Goal: Task Accomplishment & Management: Manage account settings

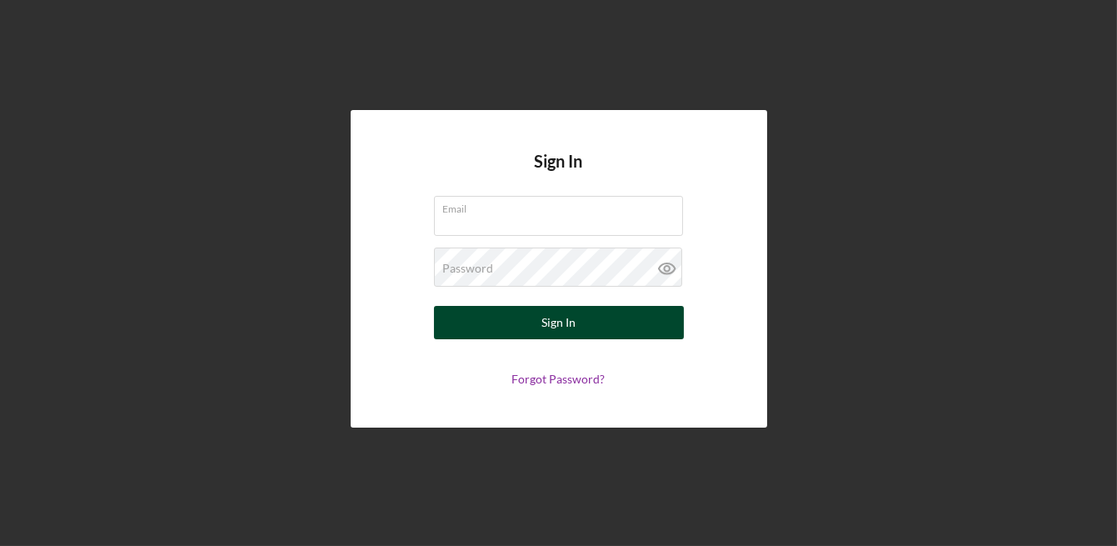
type input "[EMAIL_ADDRESS][DOMAIN_NAME]"
click at [574, 323] on div "Sign In" at bounding box center [559, 322] width 34 height 33
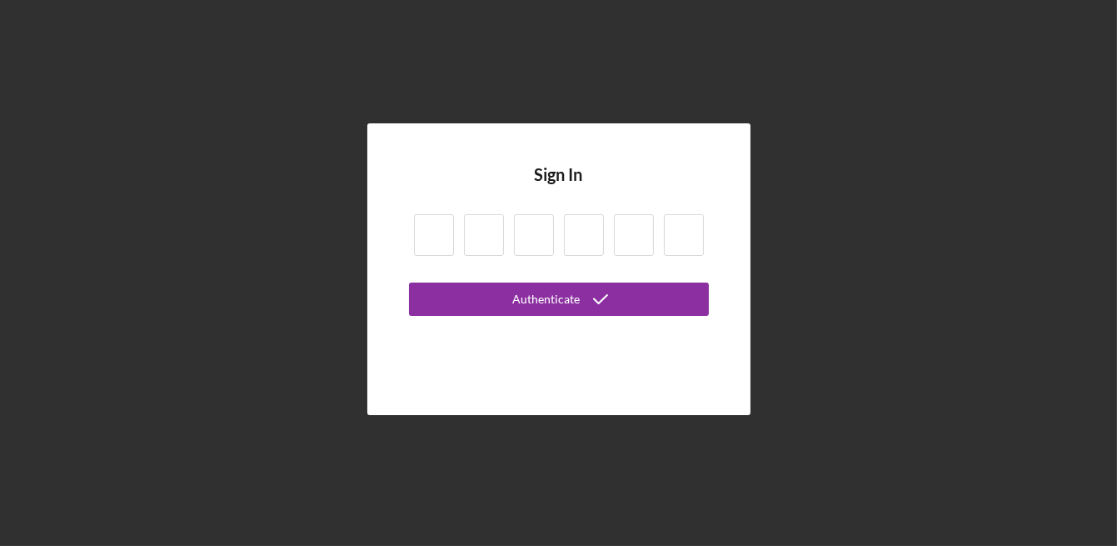
click at [443, 235] on input at bounding box center [434, 235] width 40 height 42
type input "3"
type input "9"
type input "0"
type input "4"
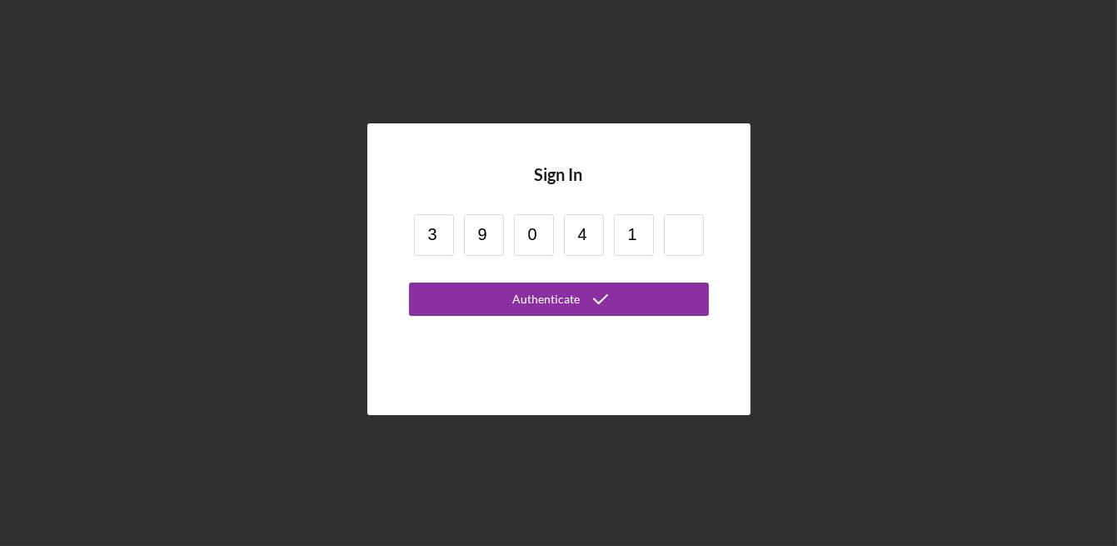
type input "1"
type input "6"
click at [409, 282] on button "Authenticate" at bounding box center [559, 298] width 300 height 33
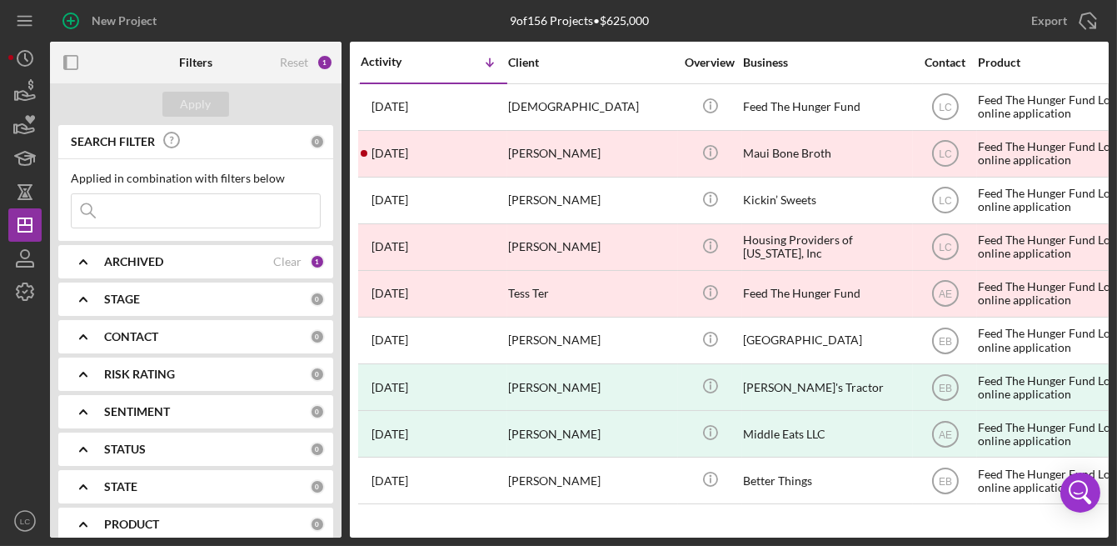
click at [140, 199] on input at bounding box center [196, 210] width 248 height 33
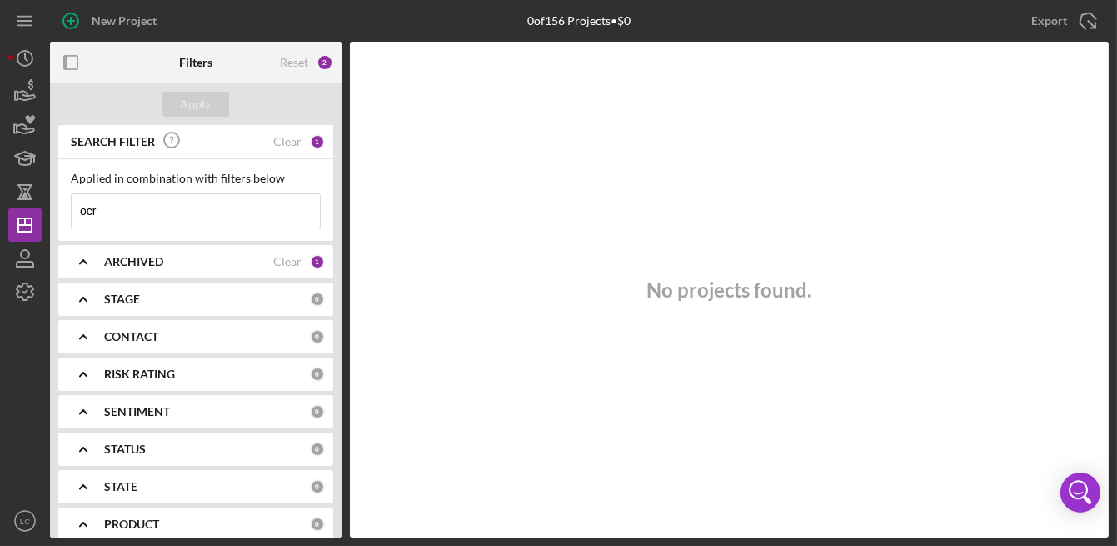
click at [142, 209] on input "ocr" at bounding box center [196, 210] width 248 height 33
type input "small"
click at [177, 257] on div "ARCHIVED" at bounding box center [188, 261] width 169 height 13
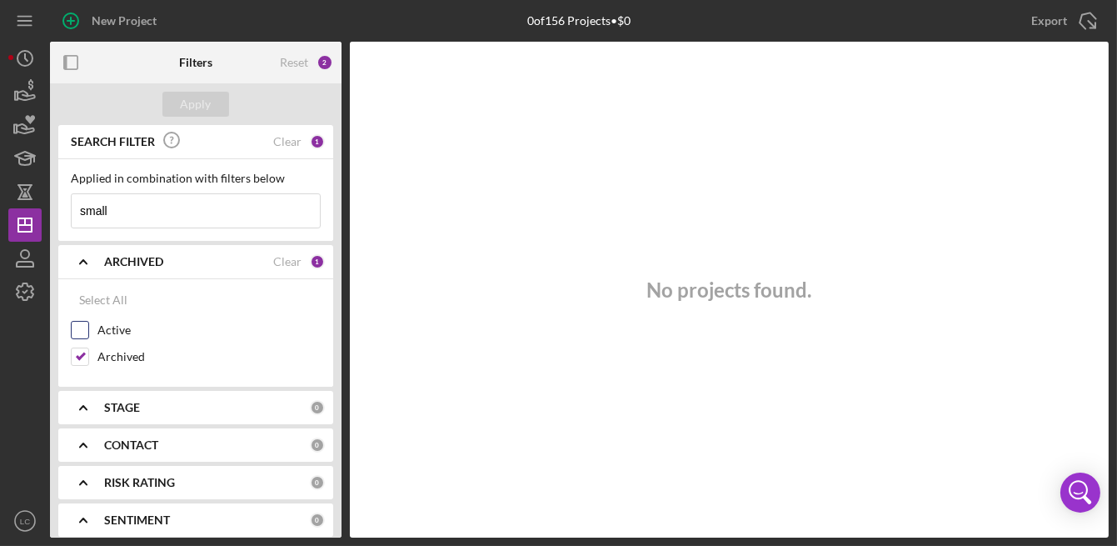
click at [86, 325] on input "Active" at bounding box center [80, 330] width 17 height 17
checkbox input "true"
click at [79, 352] on input "Archived" at bounding box center [80, 356] width 17 height 17
checkbox input "false"
click at [214, 109] on button "Apply" at bounding box center [195, 104] width 67 height 25
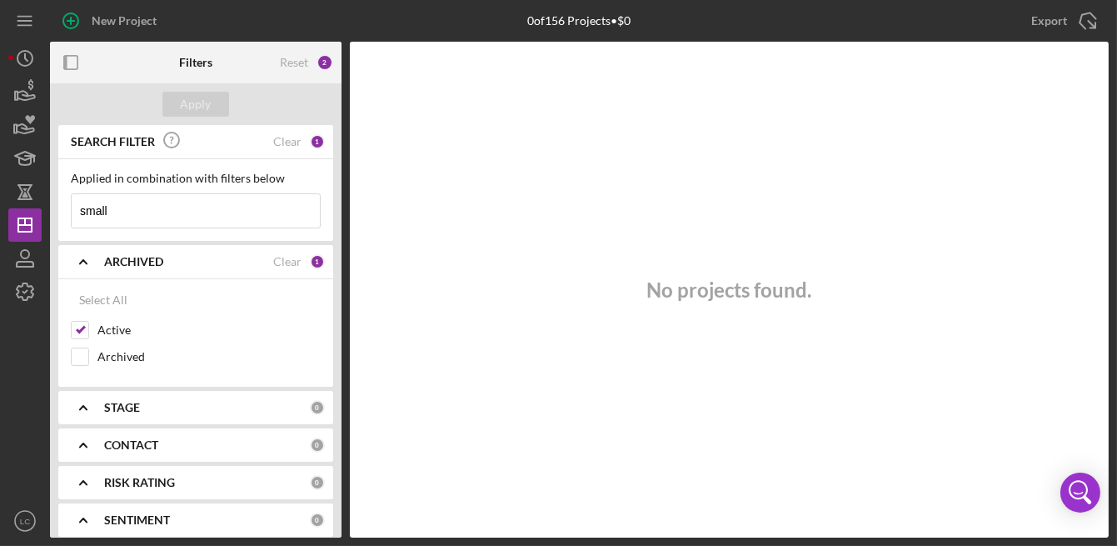
click at [181, 216] on input "small" at bounding box center [196, 210] width 248 height 33
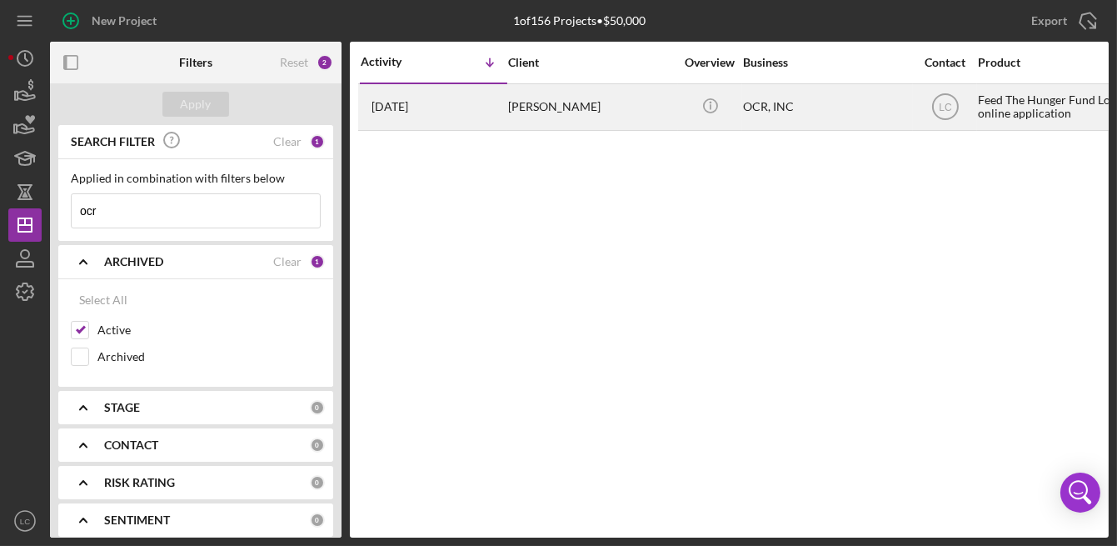
type input "ocr"
click at [522, 101] on div "[PERSON_NAME]" at bounding box center [591, 107] width 167 height 44
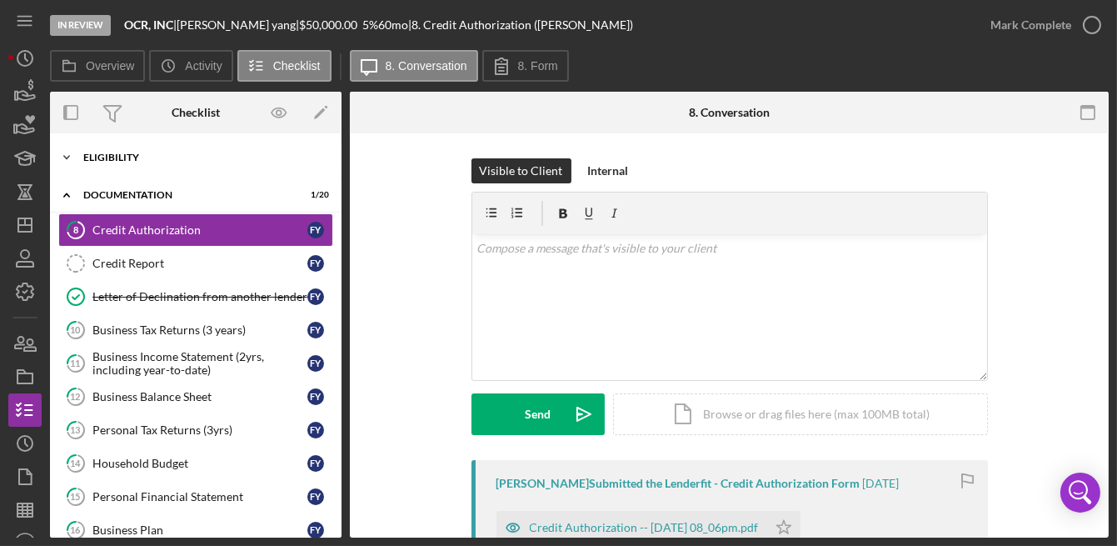
click at [90, 155] on div "Eligibility" at bounding box center [201, 157] width 237 height 10
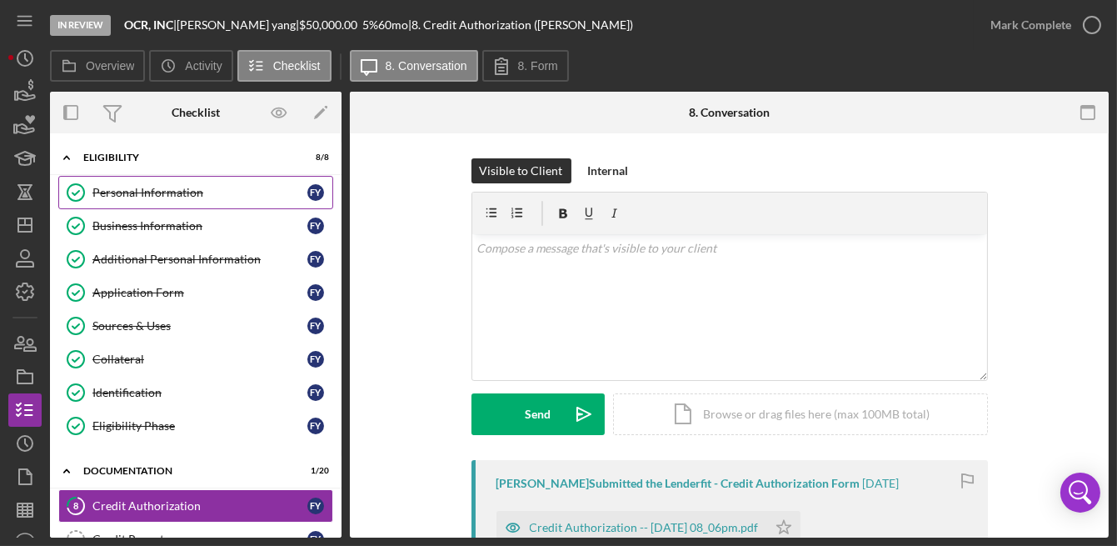
click at [101, 192] on div "Personal Information" at bounding box center [199, 192] width 215 height 13
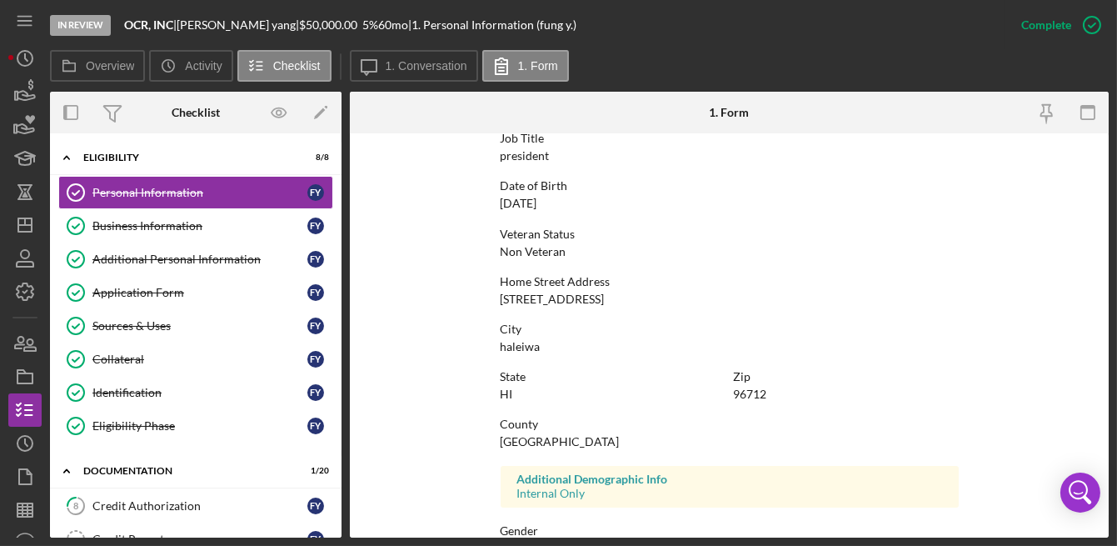
scroll to position [372, 0]
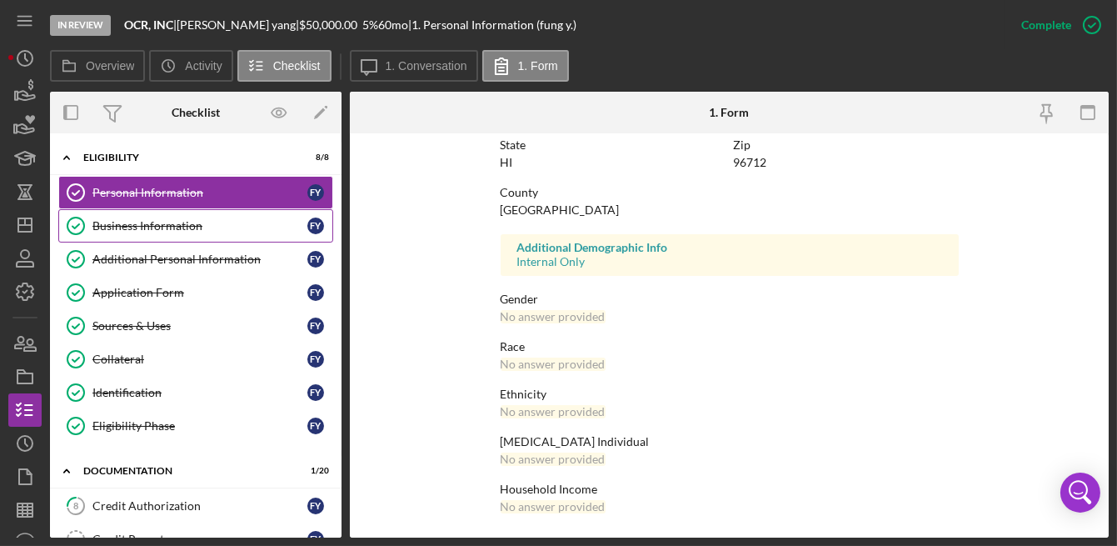
click at [120, 227] on div "Business Information" at bounding box center [199, 225] width 215 height 13
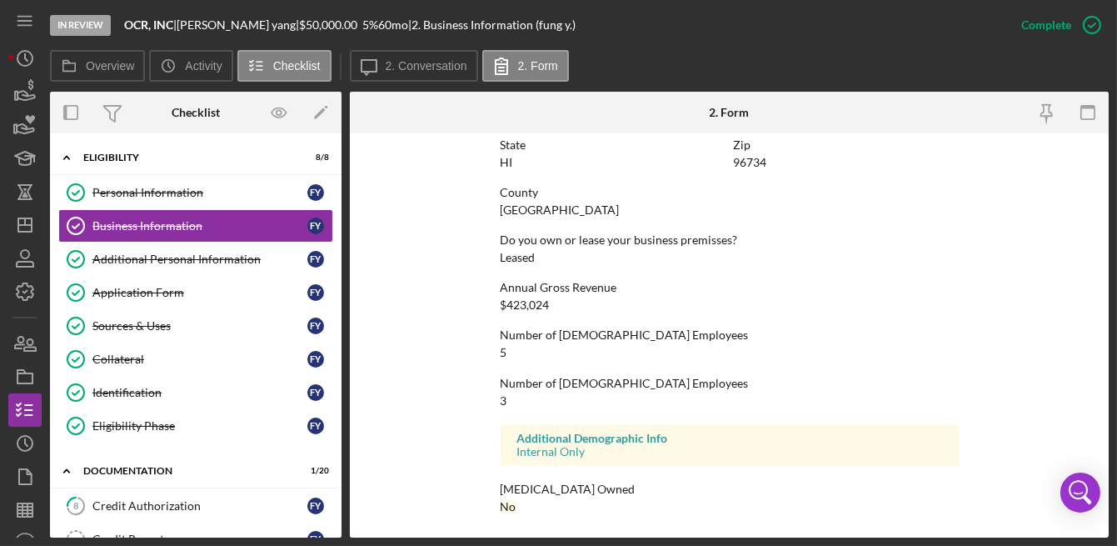
scroll to position [1042, 0]
click at [891, 115] on div at bounding box center [982, 113] width 253 height 42
click at [1095, 115] on rect "button" at bounding box center [1087, 112] width 13 height 13
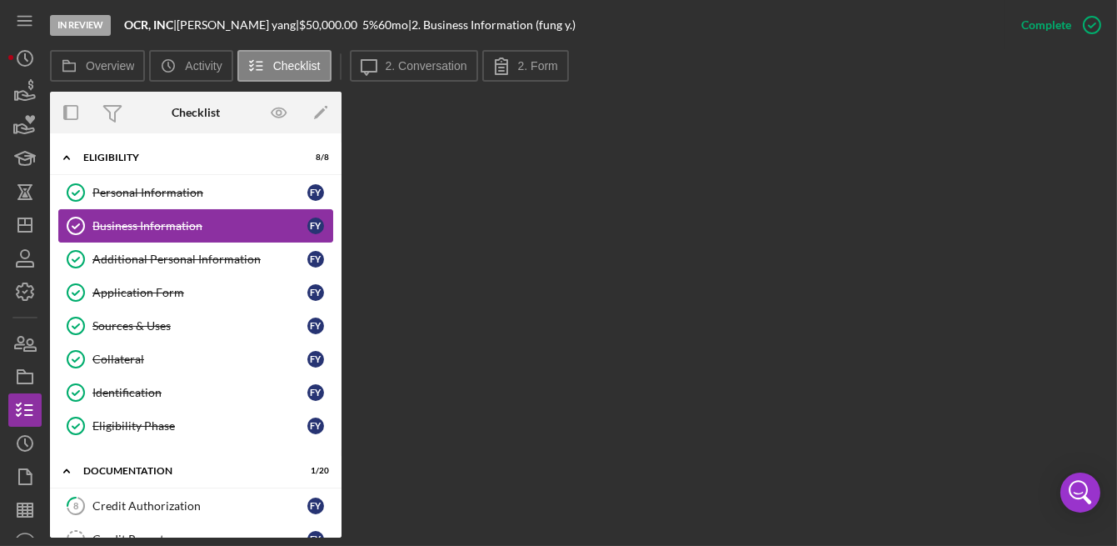
click at [214, 225] on div "Business Information" at bounding box center [199, 225] width 215 height 13
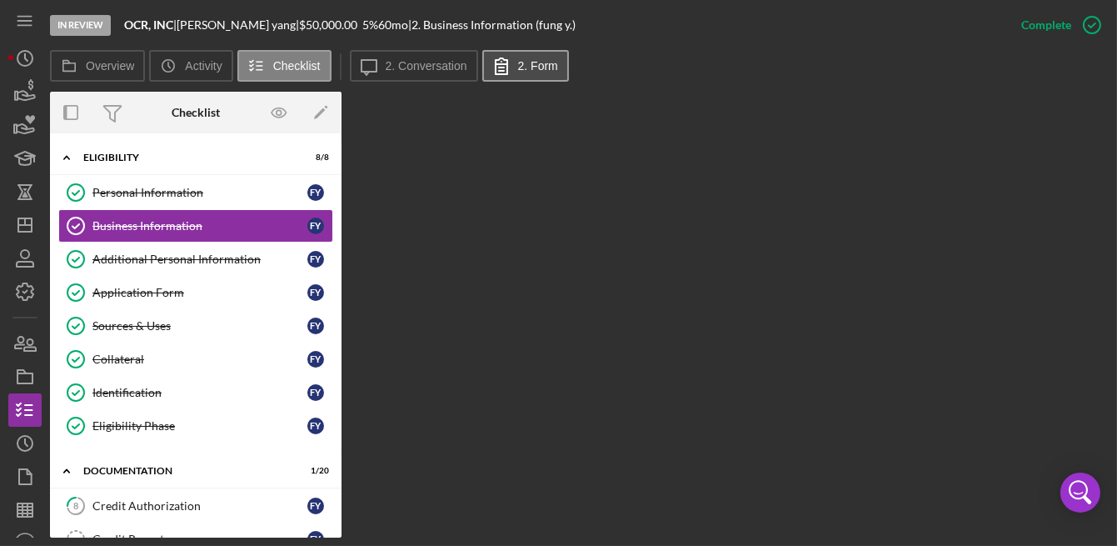
click at [519, 73] on button "2. Form" at bounding box center [525, 66] width 87 height 32
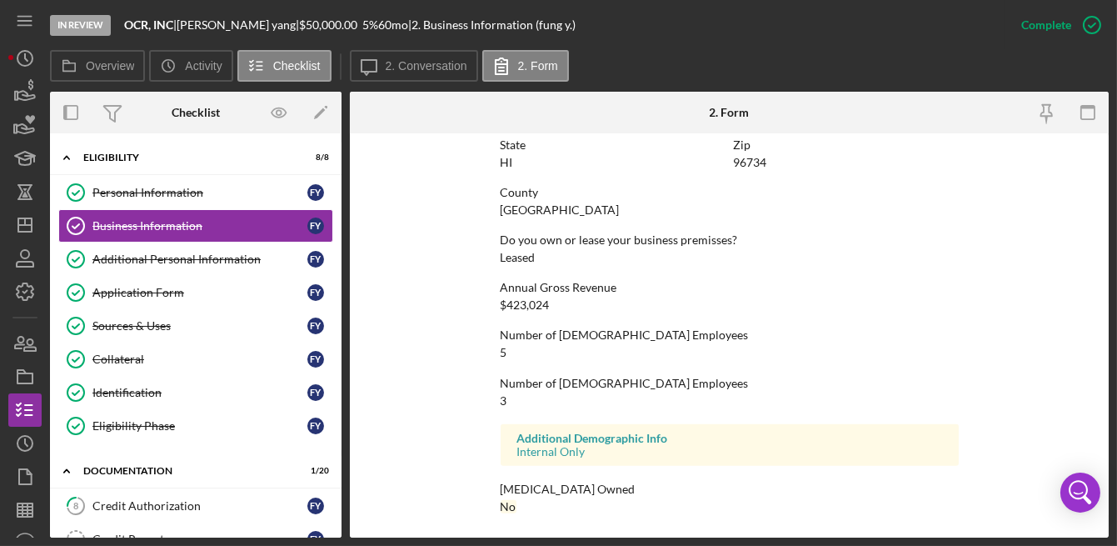
click at [622, 107] on div "2. Form" at bounding box center [729, 113] width 253 height 42
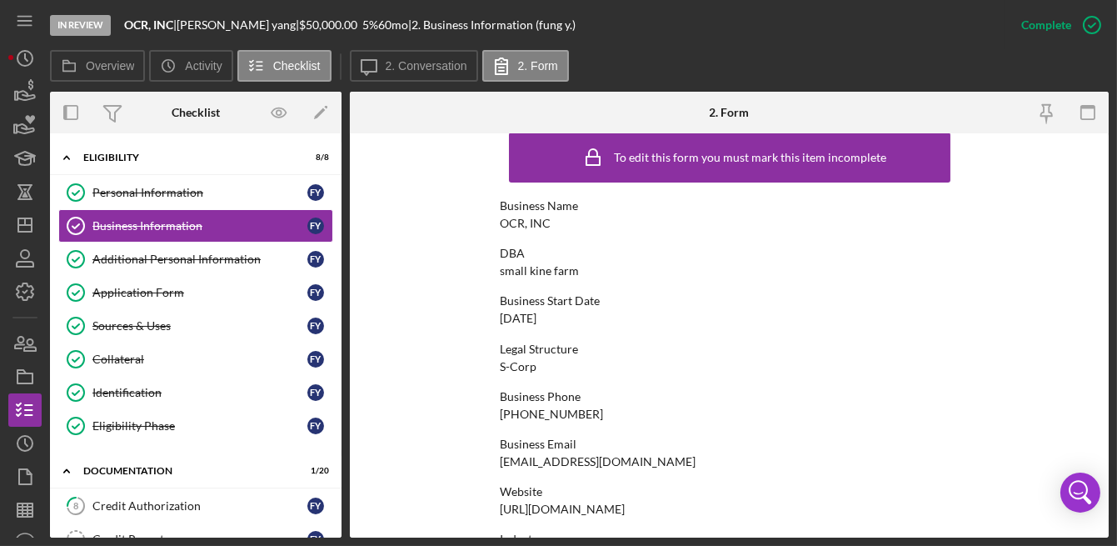
scroll to position [0, 0]
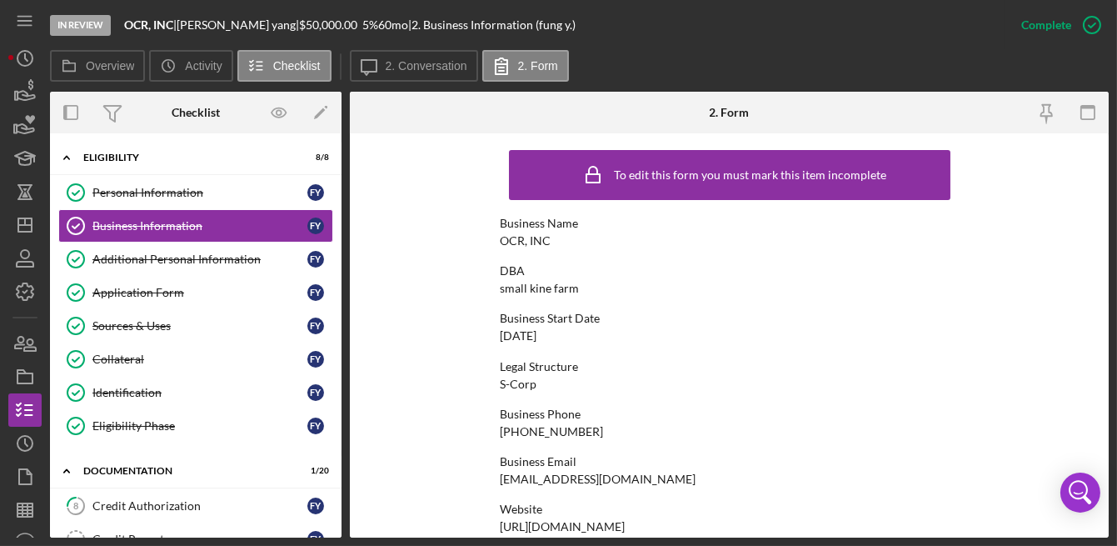
click at [914, 313] on div "Business Start Date" at bounding box center [730, 318] width 458 height 13
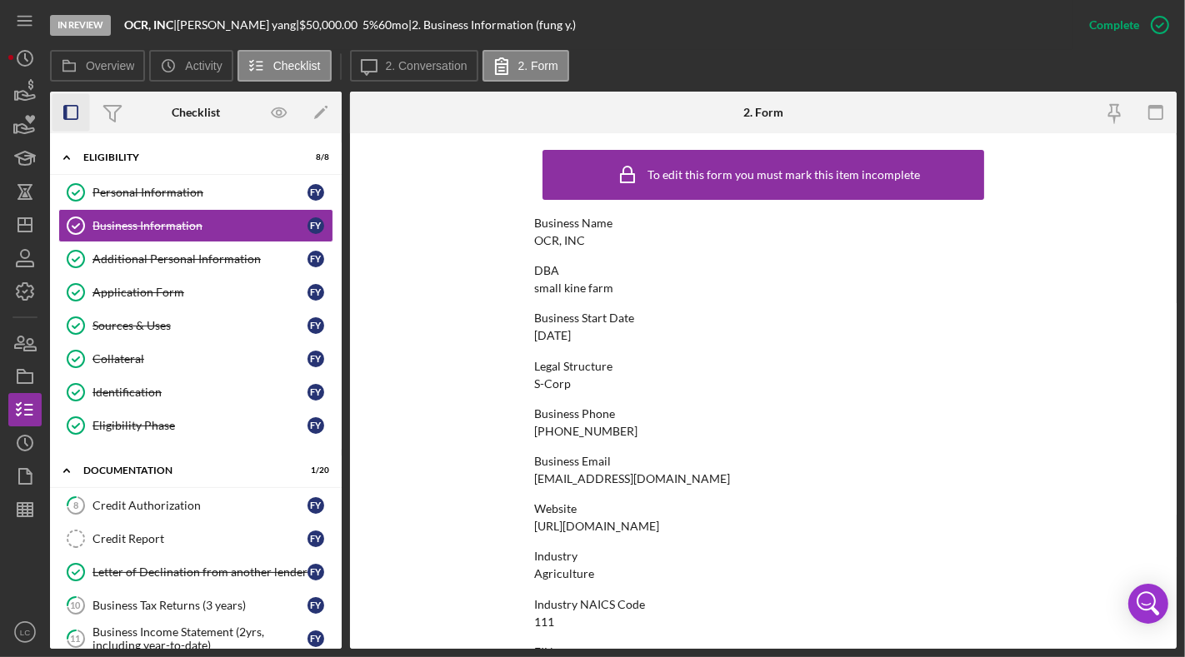
click at [66, 108] on rect "button" at bounding box center [65, 112] width 3 height 13
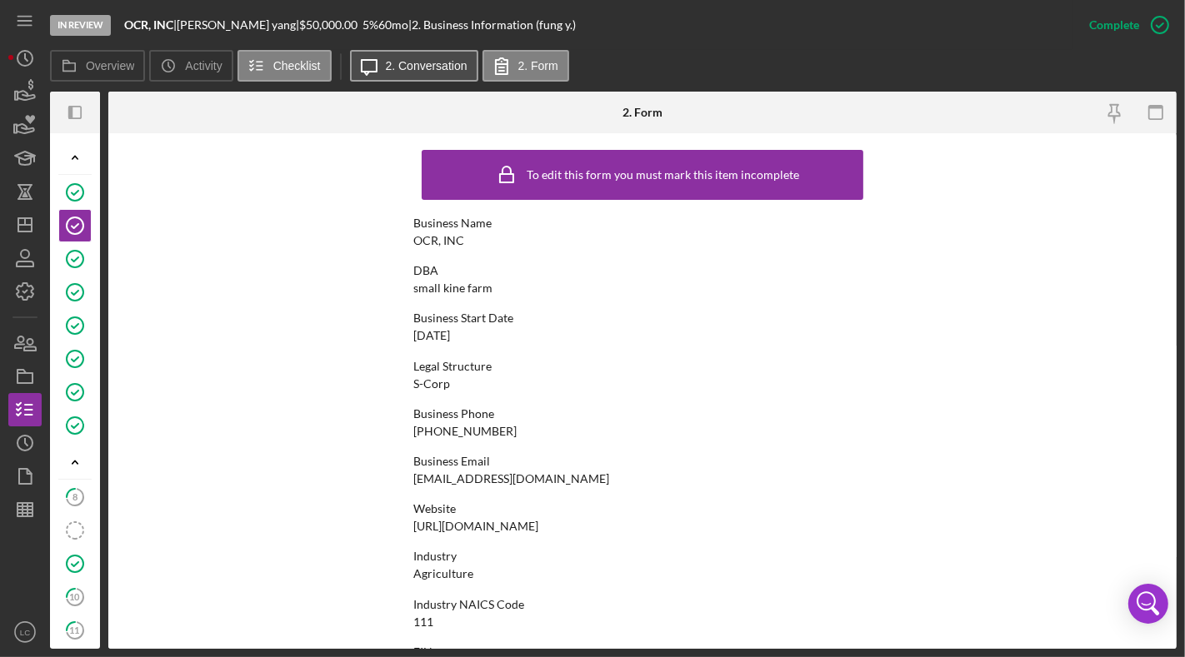
click at [433, 74] on button "Icon/Message 2. Conversation" at bounding box center [414, 66] width 128 height 32
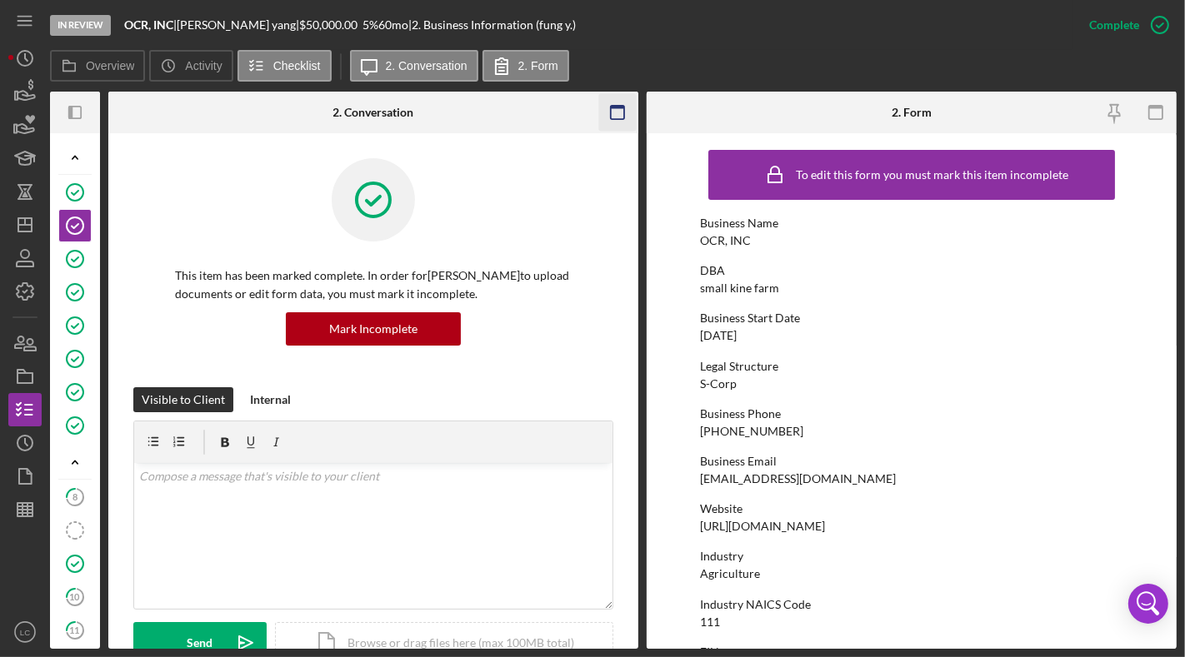
click at [608, 111] on icon "button" at bounding box center [617, 112] width 37 height 37
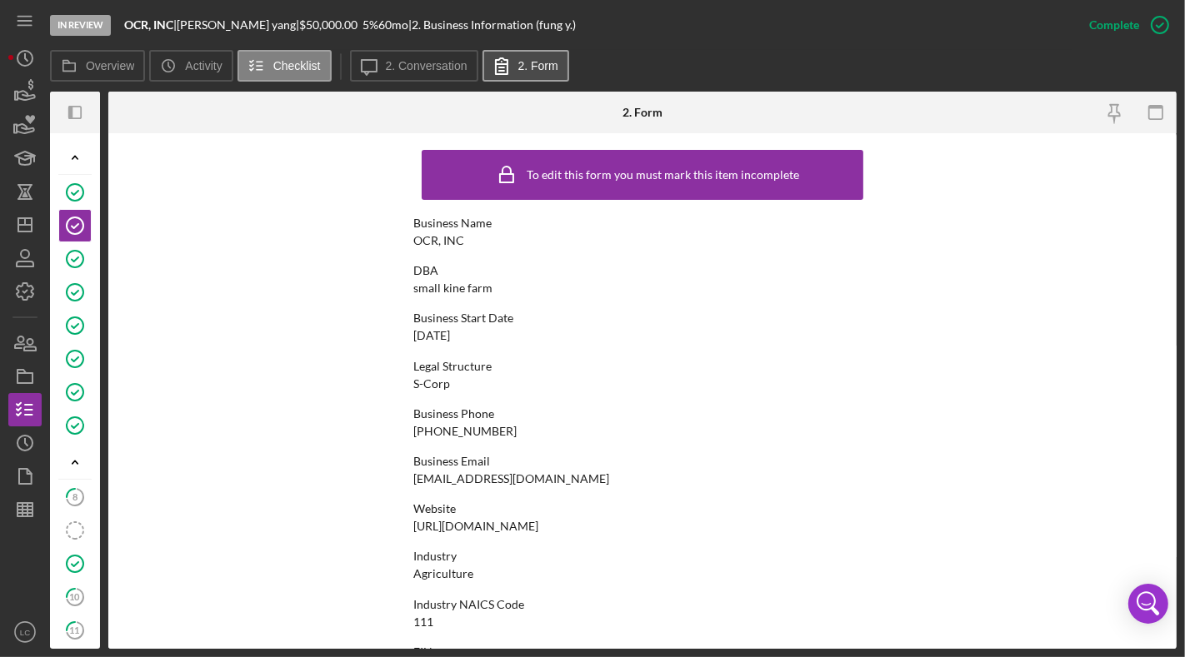
click at [526, 65] on label "2. Form" at bounding box center [538, 65] width 40 height 13
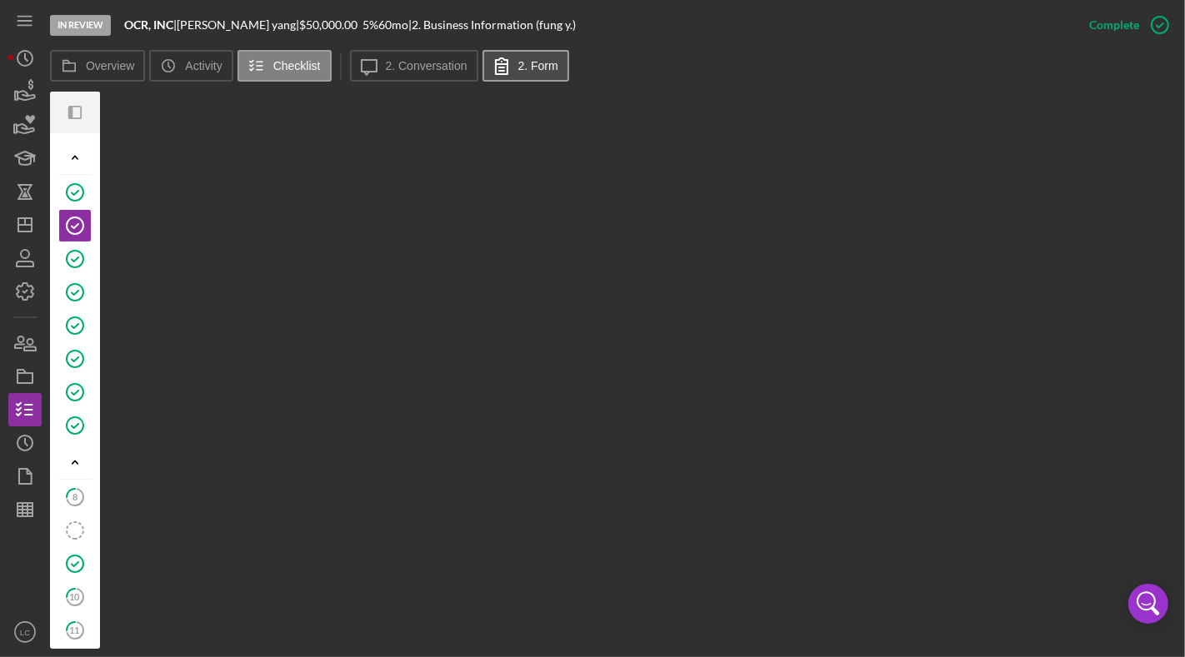
click at [526, 65] on label "2. Form" at bounding box center [538, 65] width 40 height 13
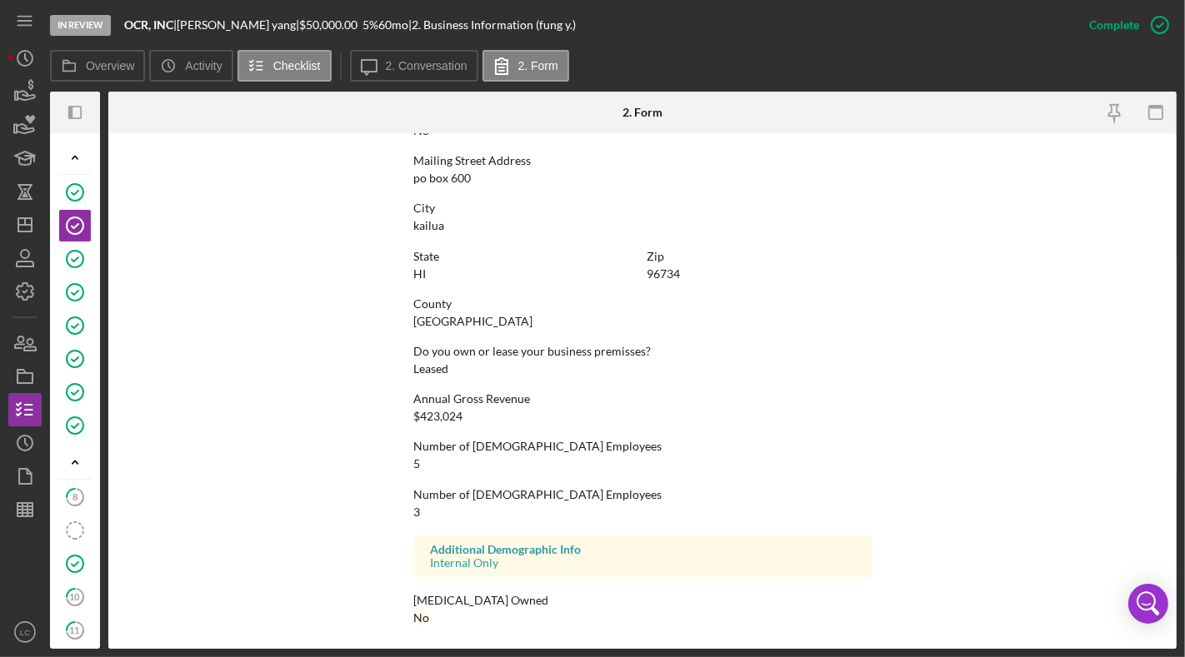
scroll to position [931, 0]
drag, startPoint x: 338, startPoint y: 400, endPoint x: 334, endPoint y: 390, distance: 10.8
click at [337, 397] on form "To edit this form you must mark this item incomplete Business Name OCR, INC DBA…" at bounding box center [642, 391] width 1068 height 516
click at [83, 253] on icon "Additional Personal Information" at bounding box center [75, 259] width 42 height 42
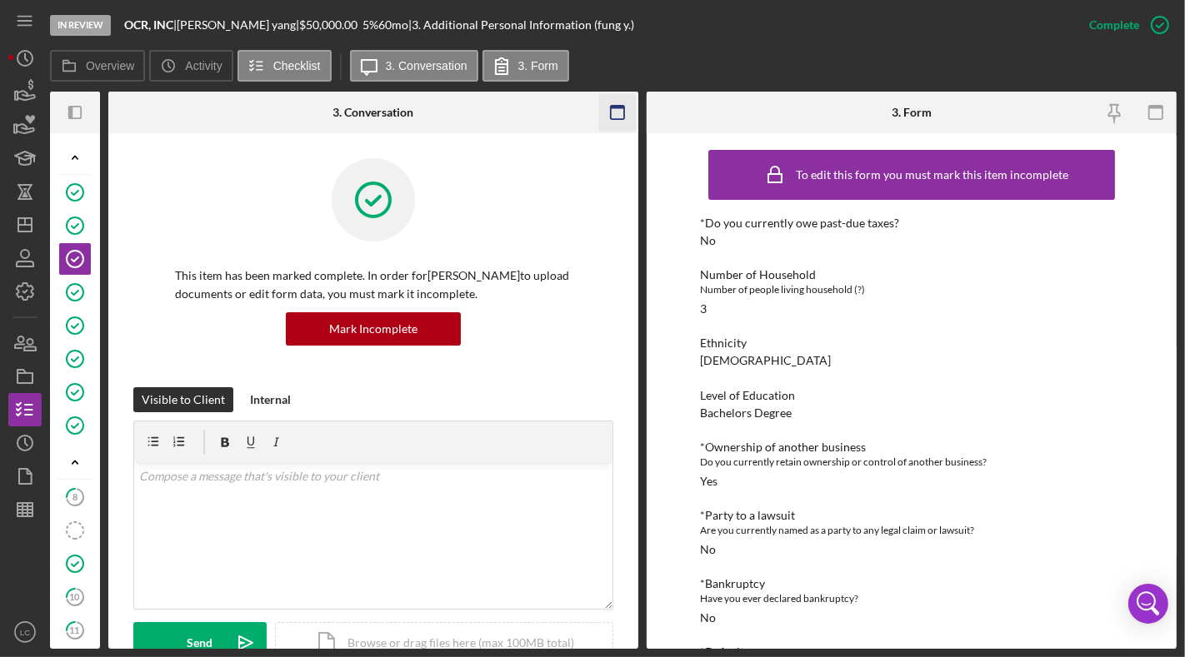
click at [611, 106] on g "button" at bounding box center [617, 112] width 13 height 13
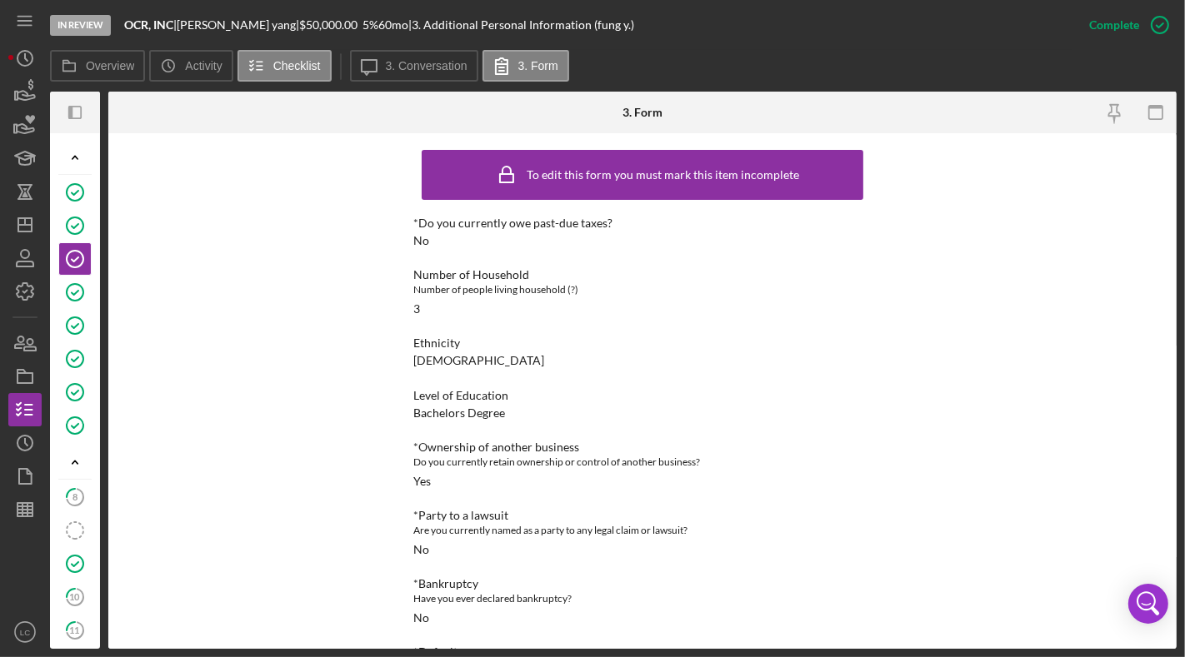
scroll to position [206, 0]
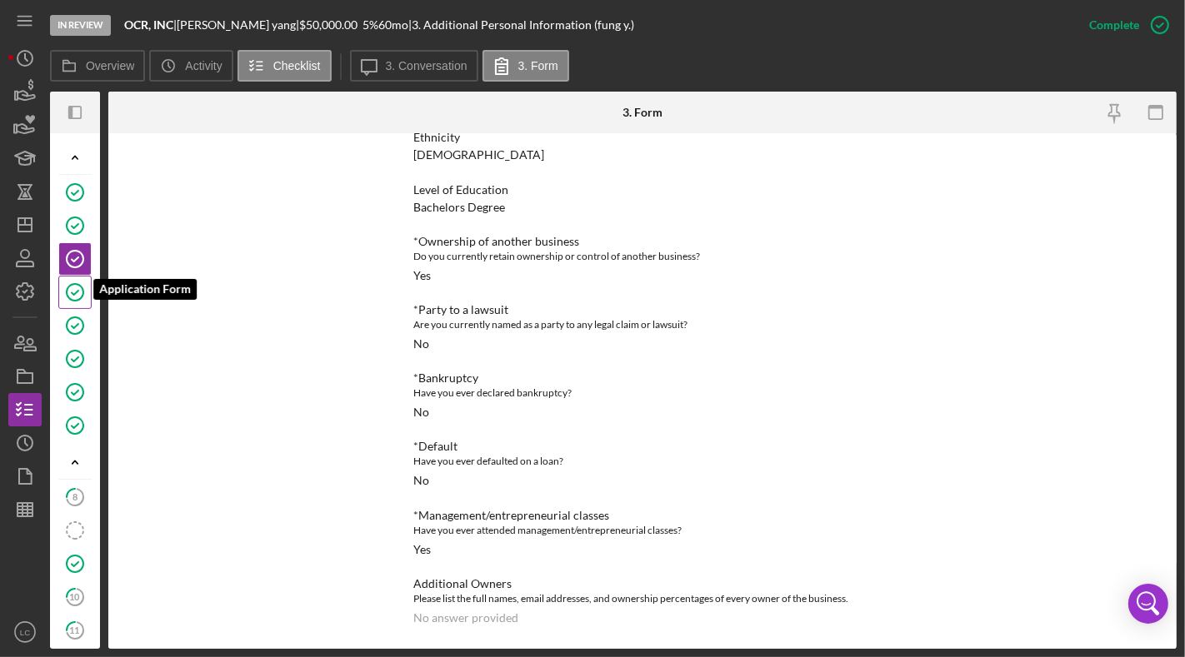
click at [80, 285] on circle at bounding box center [75, 292] width 17 height 17
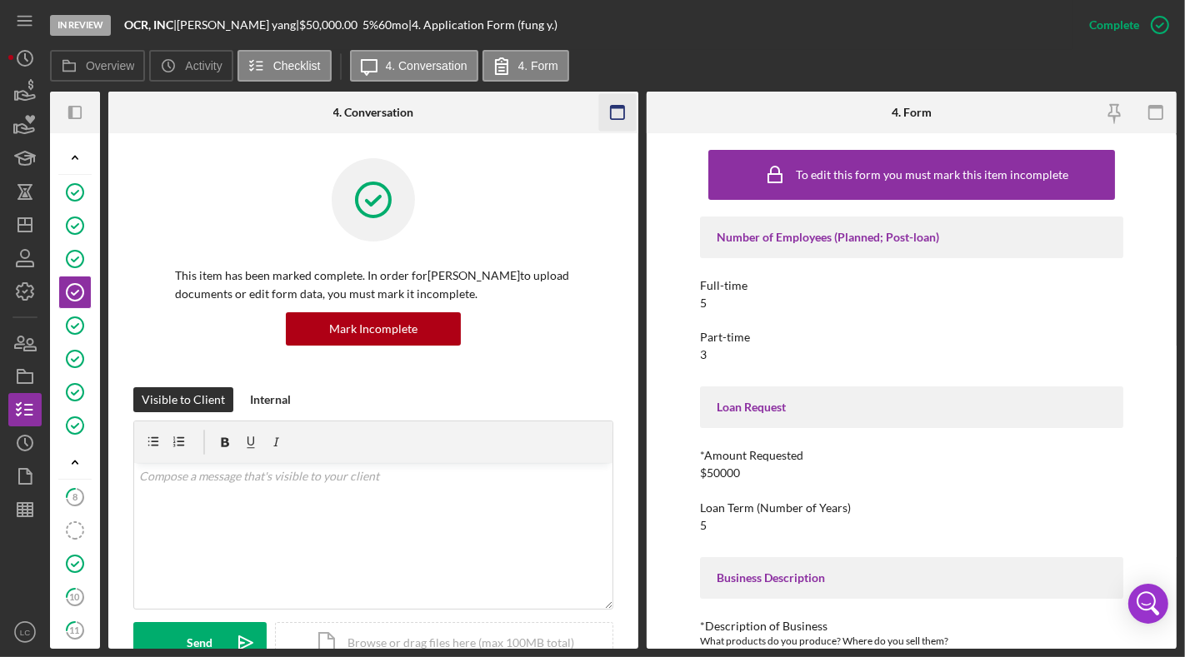
click at [609, 111] on icon "button" at bounding box center [617, 112] width 37 height 37
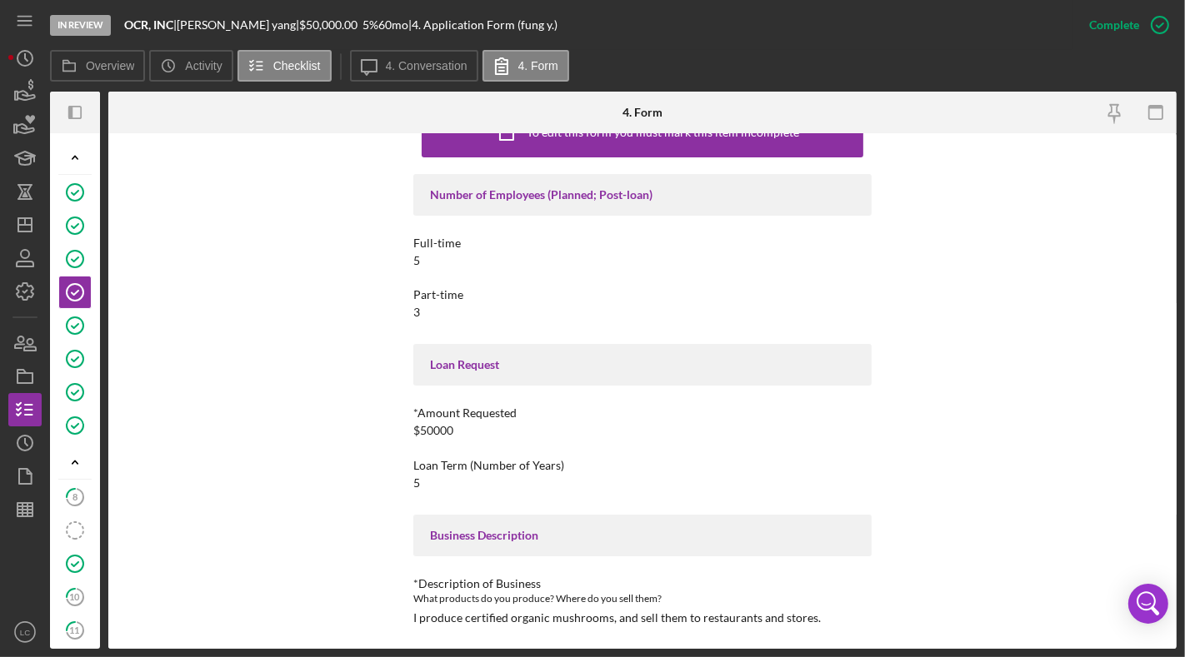
scroll to position [43, 0]
click at [71, 317] on icon "Sources & Uses" at bounding box center [75, 326] width 42 height 42
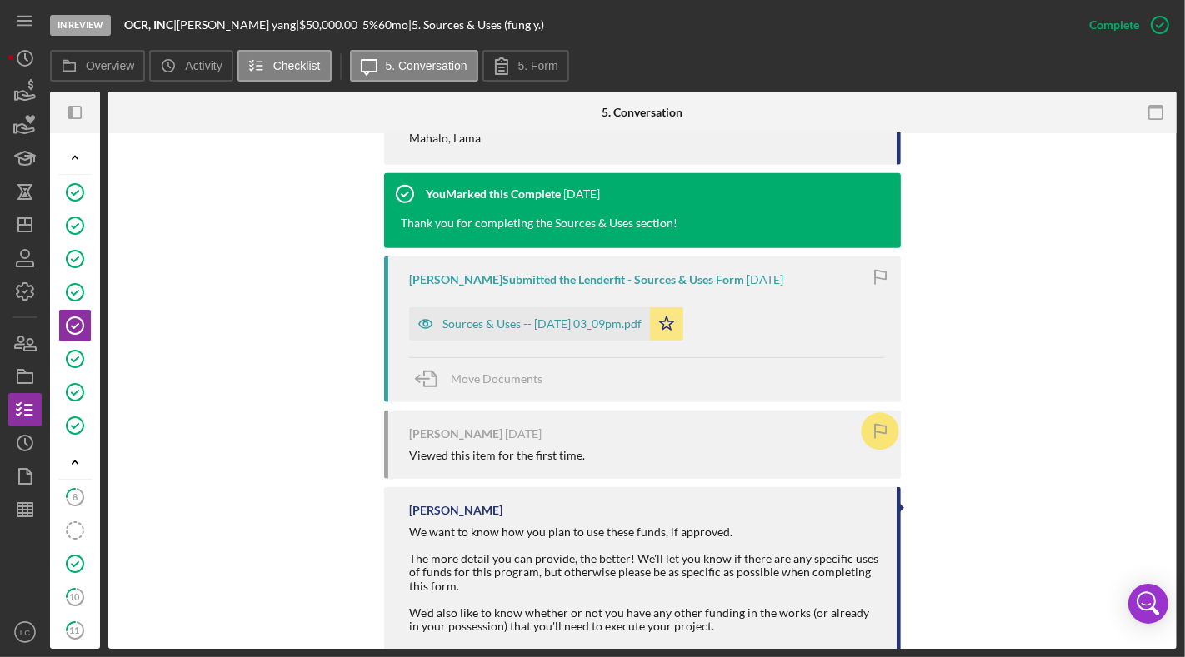
scroll to position [944, 0]
click at [520, 319] on div "Sources & Uses -- [DATE] 03_09pm.pdf" at bounding box center [541, 323] width 199 height 13
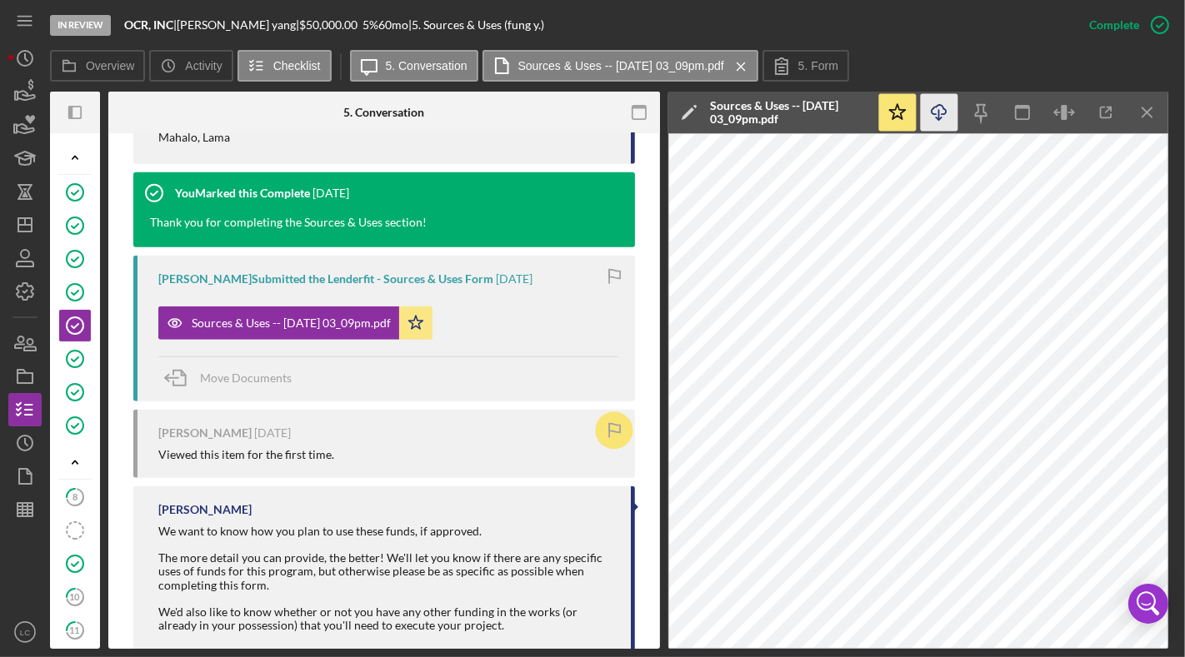
click at [943, 117] on icon "Icon/Download" at bounding box center [939, 112] width 37 height 37
click at [756, 63] on icon "Icon/Menu Close" at bounding box center [741, 67] width 29 height 42
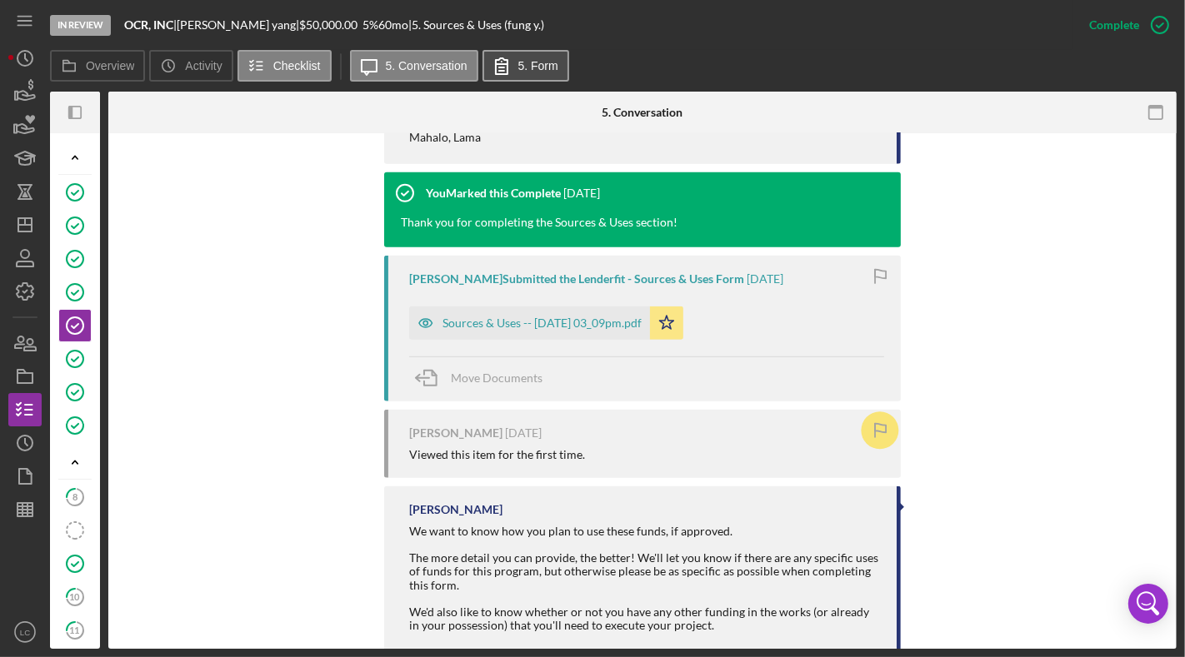
click at [526, 61] on label "5. Form" at bounding box center [538, 65] width 40 height 13
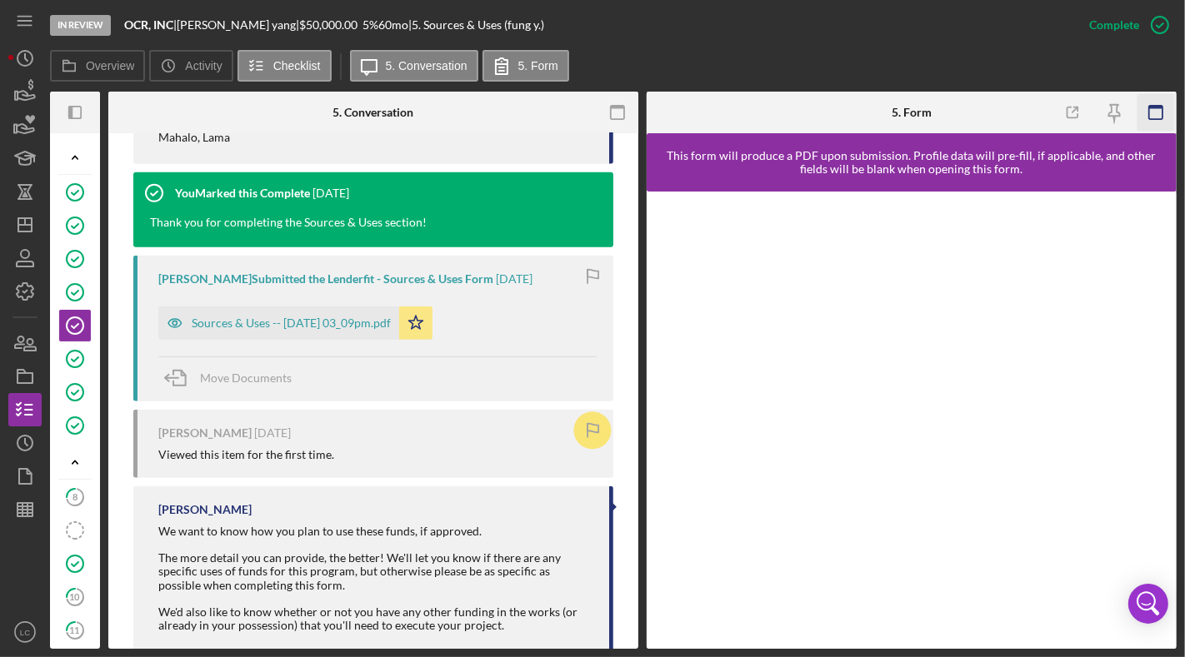
click at [1116, 112] on icon "button" at bounding box center [1155, 112] width 37 height 37
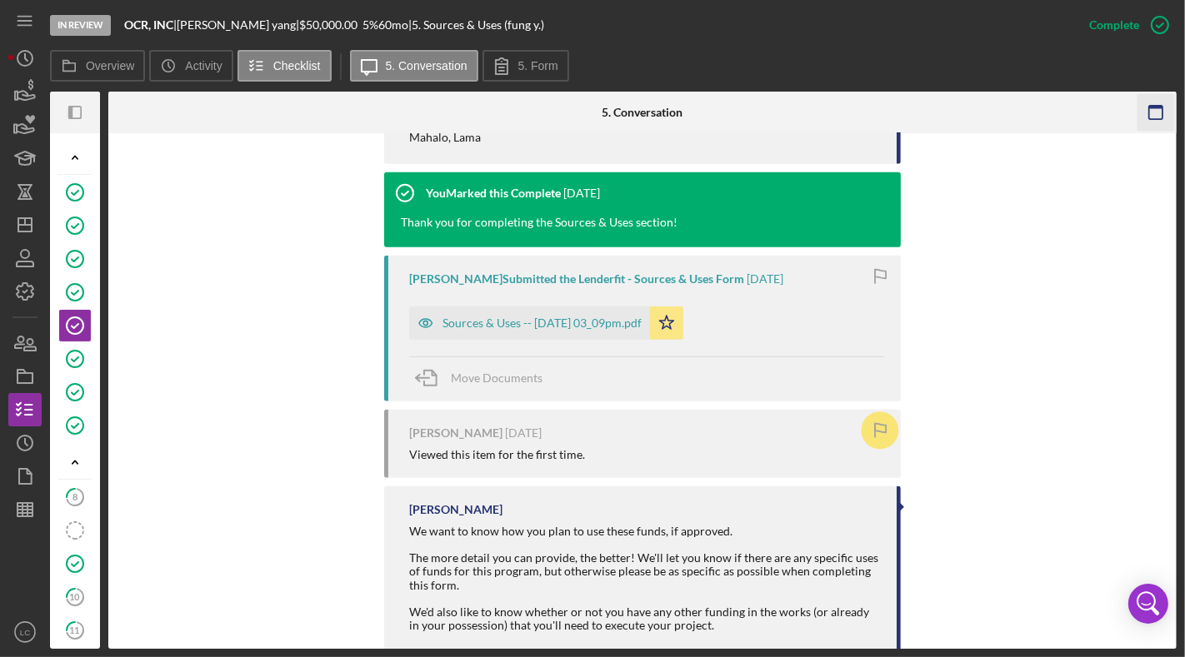
click at [1116, 111] on icon "button" at bounding box center [1154, 112] width 37 height 37
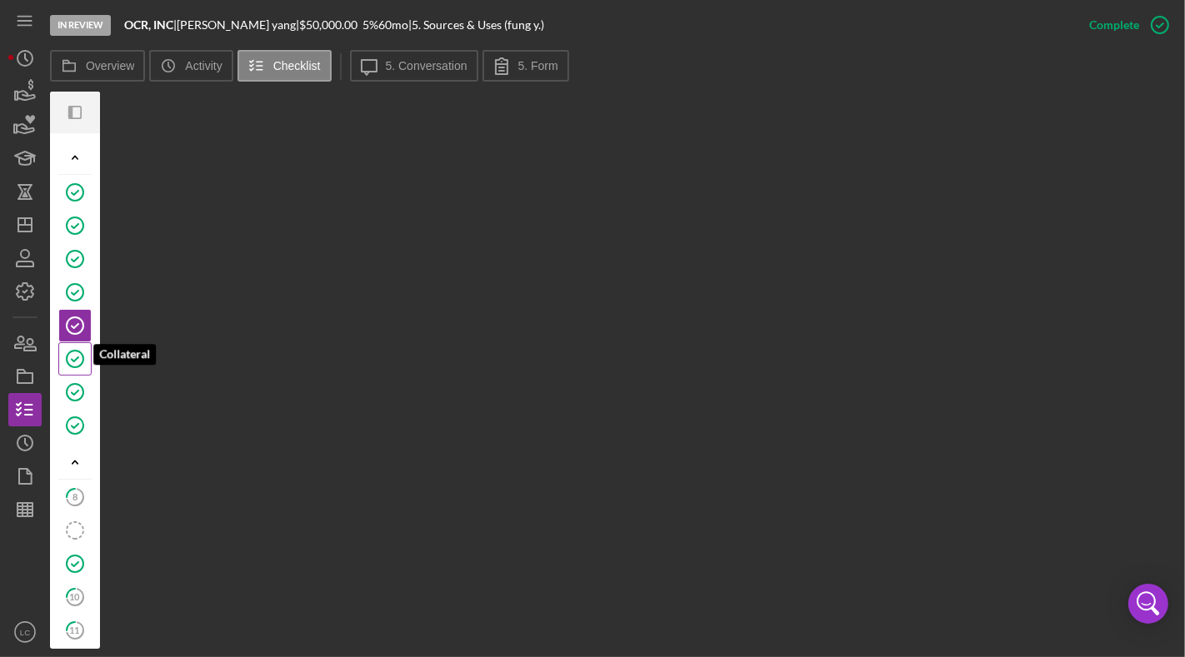
click at [75, 351] on circle at bounding box center [75, 359] width 17 height 17
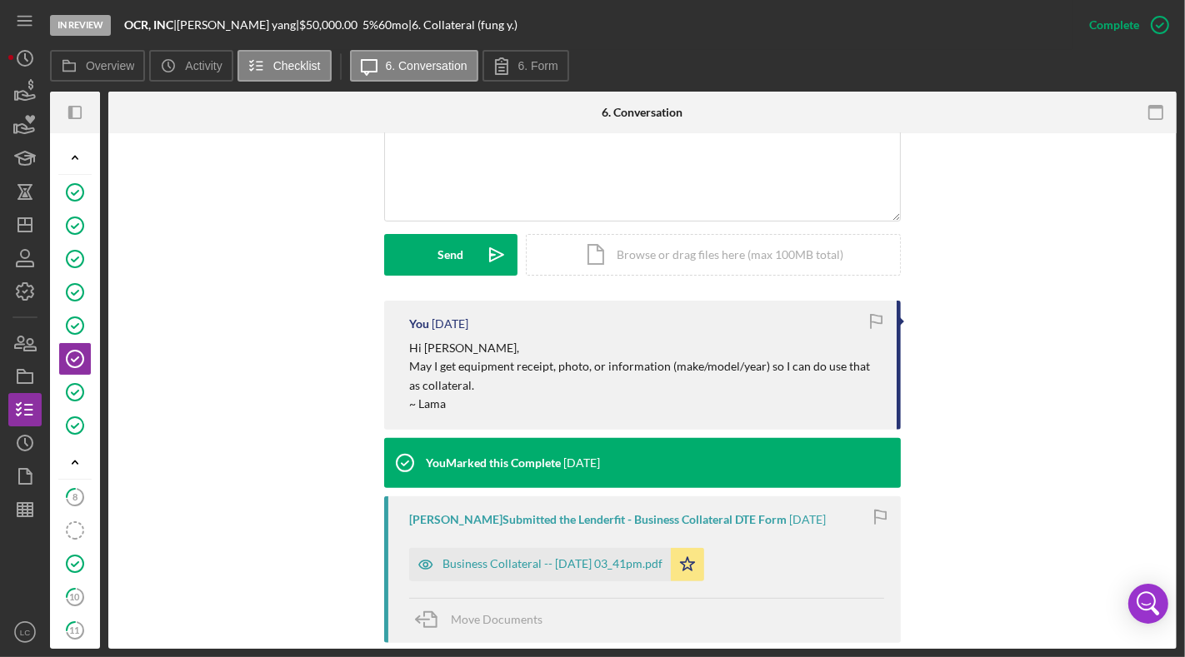
scroll to position [667, 0]
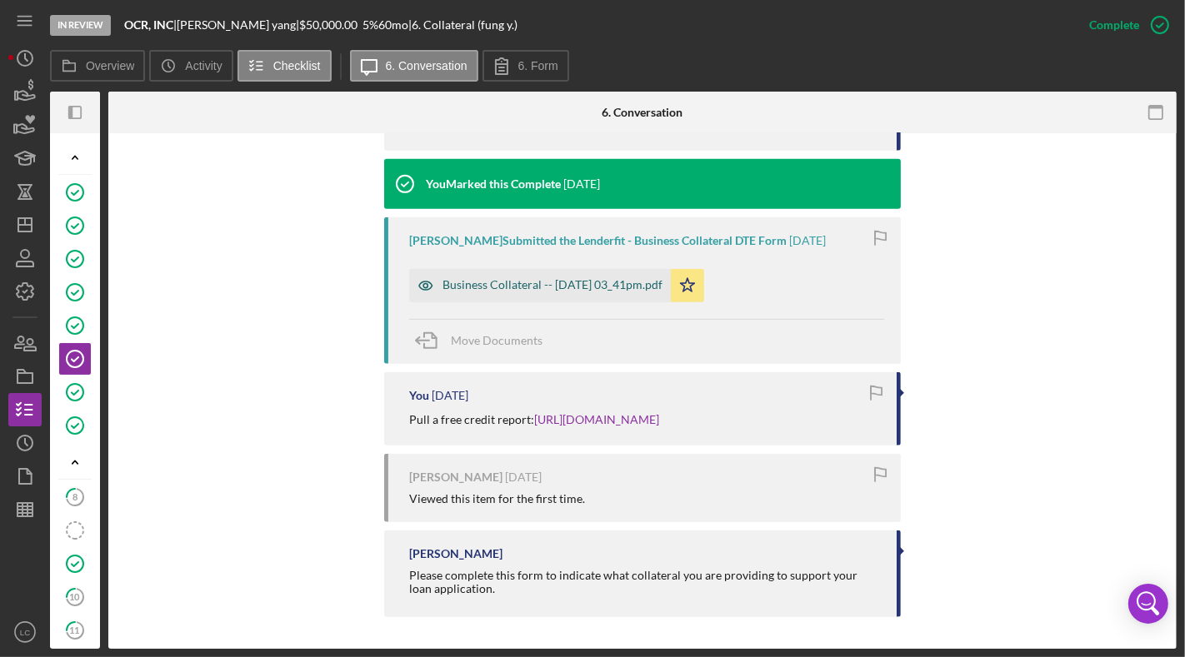
click at [540, 284] on div "Business Collateral -- [DATE] 03_41pm.pdf" at bounding box center [552, 284] width 220 height 13
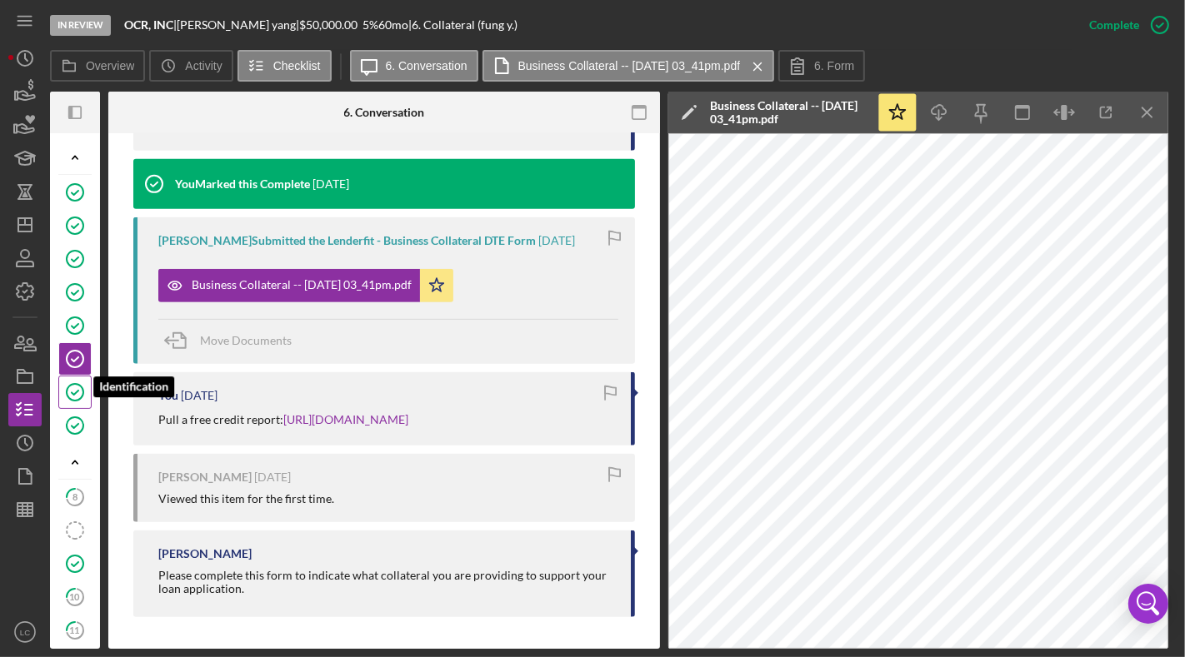
click at [82, 389] on icon "Identification" at bounding box center [75, 393] width 42 height 42
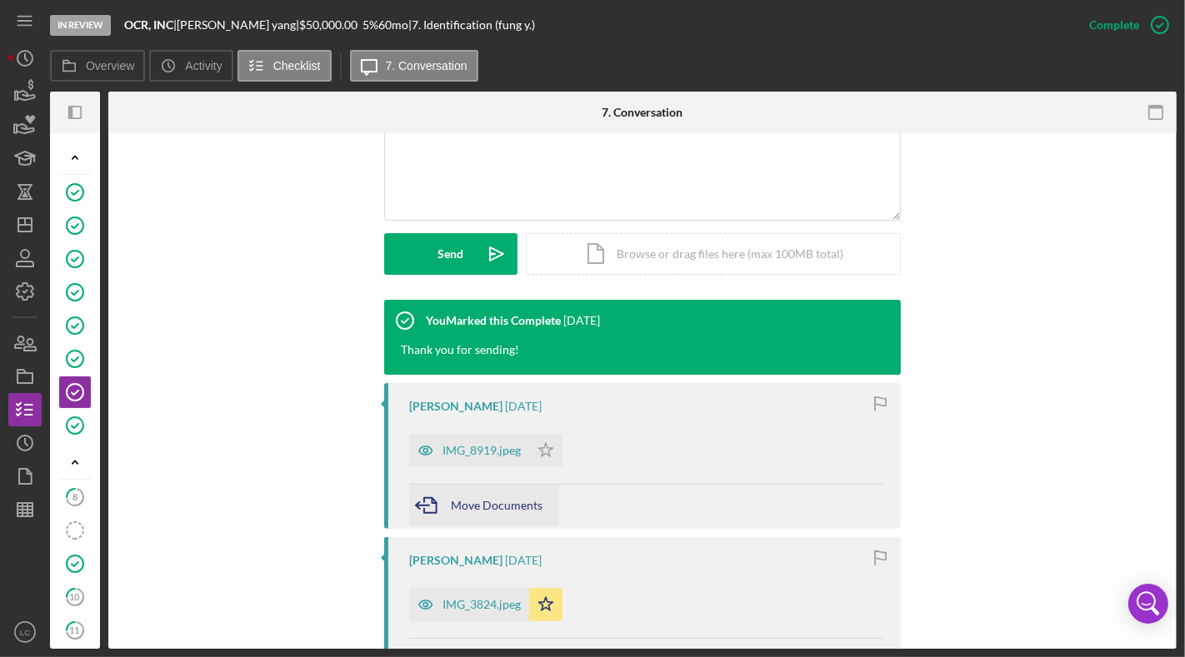
scroll to position [652, 0]
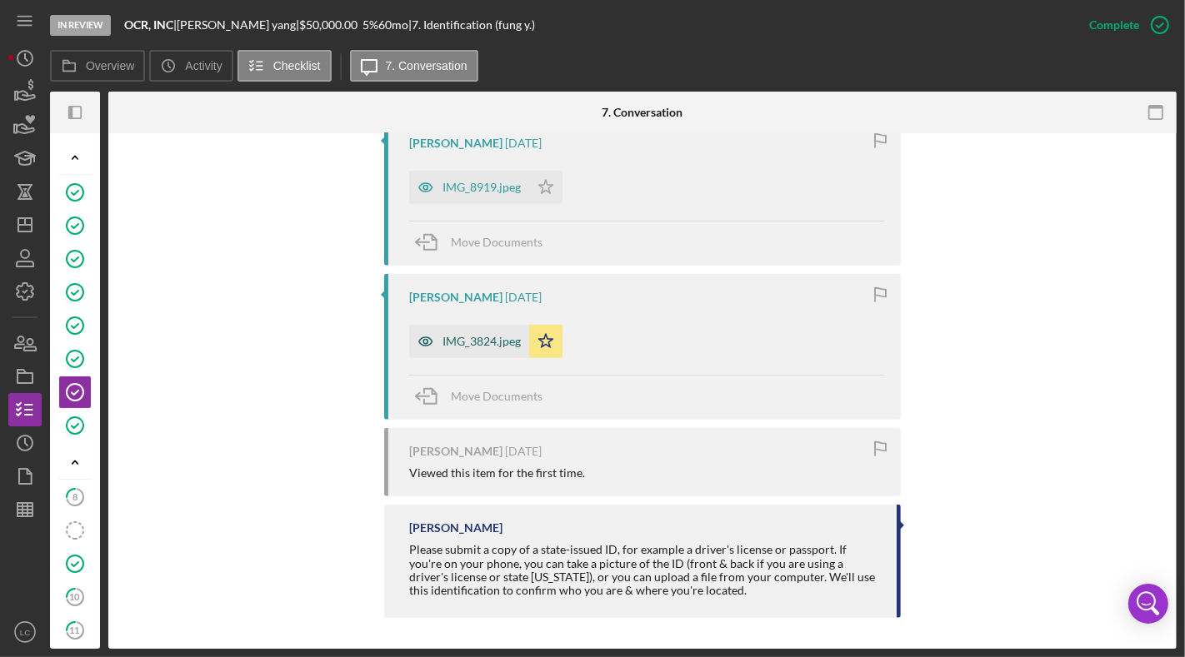
click at [473, 342] on div "IMG_3824.jpeg" at bounding box center [481, 341] width 78 height 13
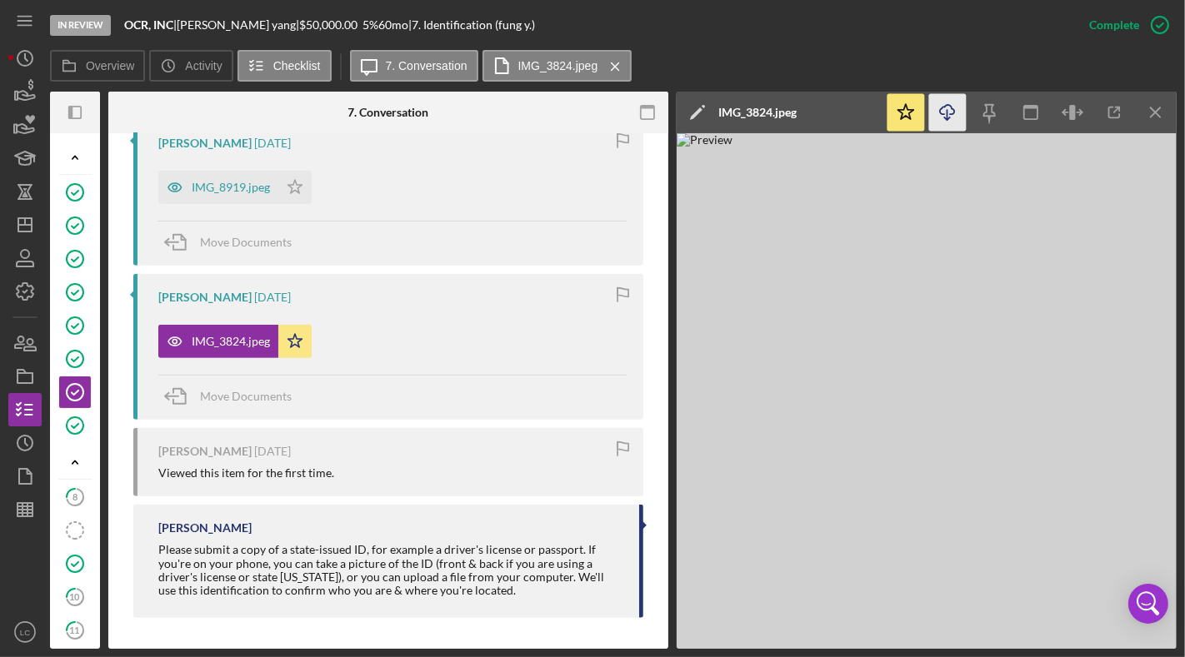
click at [948, 113] on icon "Icon/Download" at bounding box center [947, 112] width 37 height 37
click at [1116, 109] on icon "Icon/Menu Close" at bounding box center [1155, 112] width 37 height 37
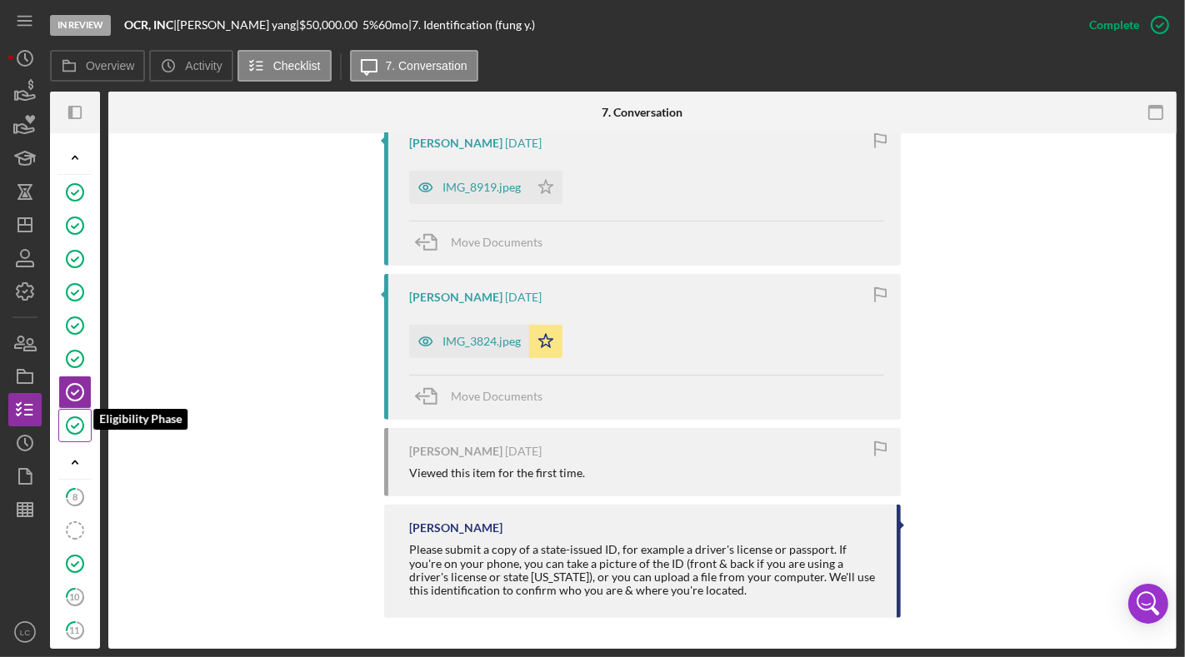
click at [77, 420] on icon "Eligibility Phase" at bounding box center [75, 426] width 42 height 42
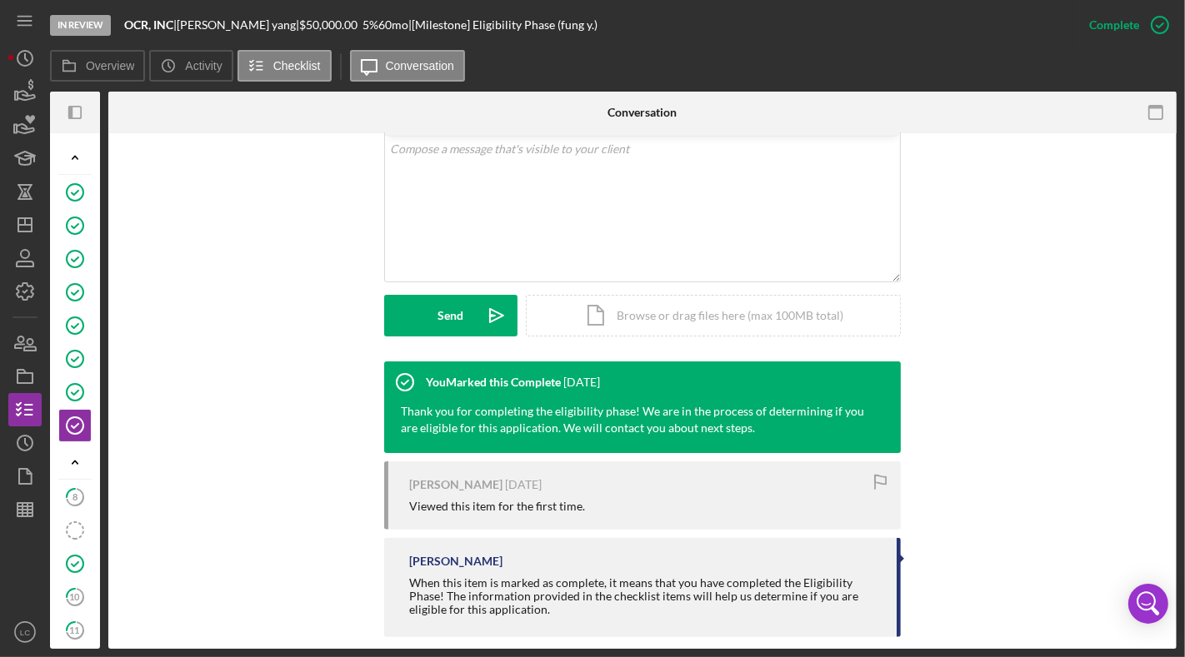
scroll to position [348, 0]
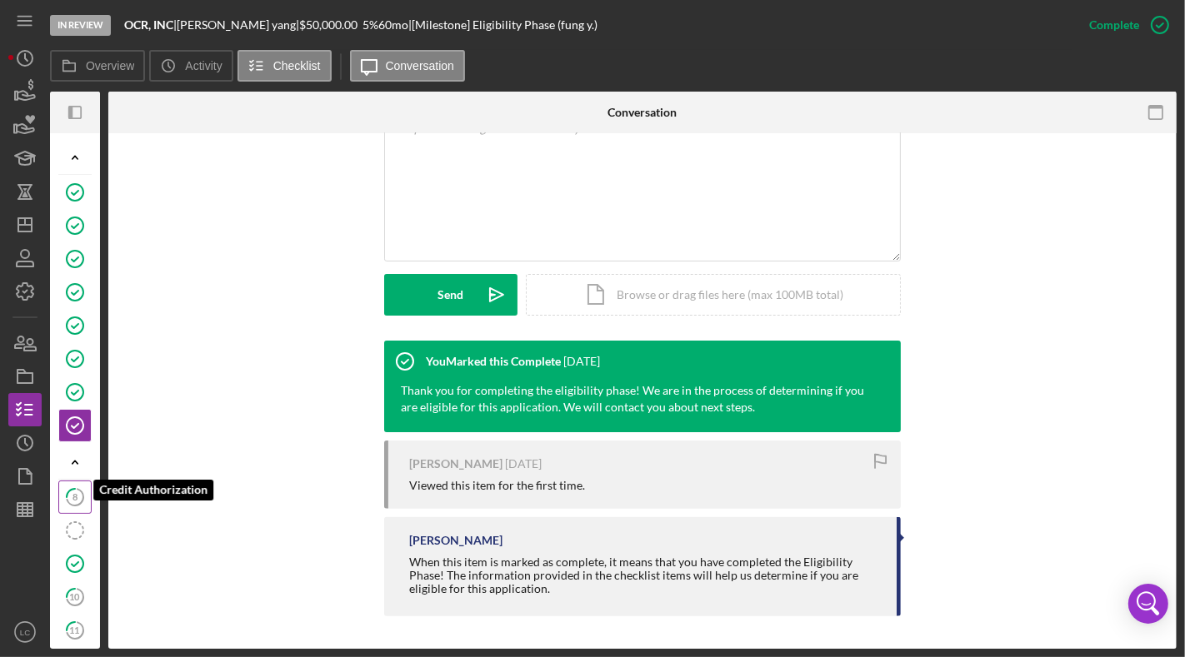
click at [79, 491] on icon "8" at bounding box center [75, 498] width 42 height 42
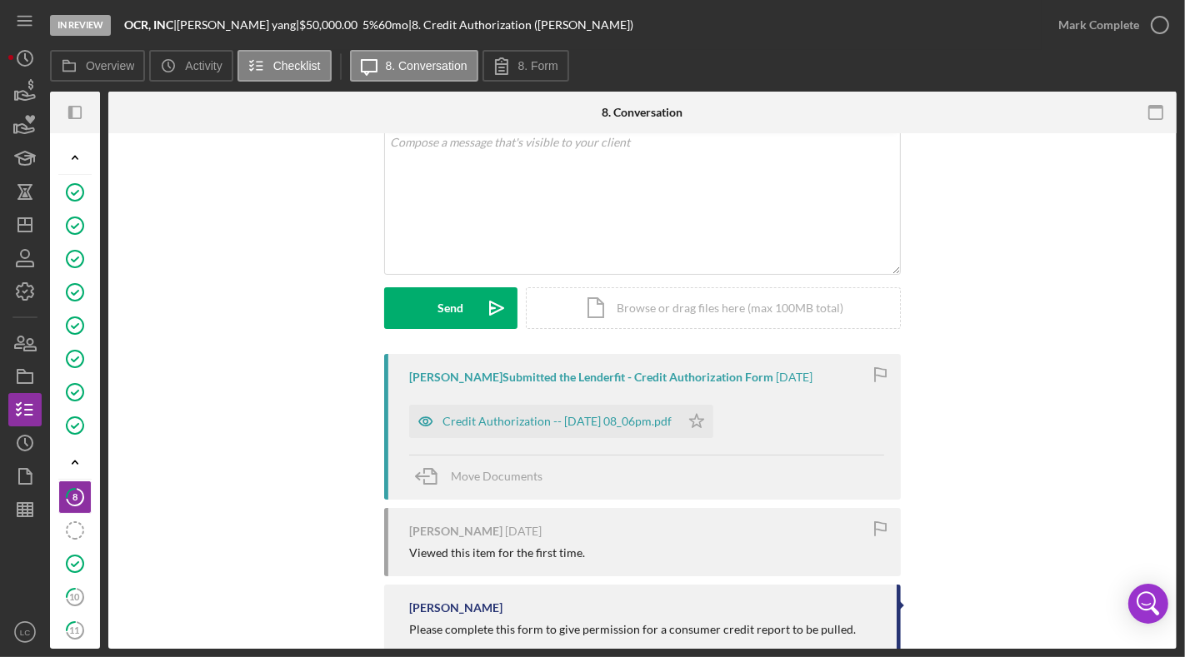
scroll to position [114, 0]
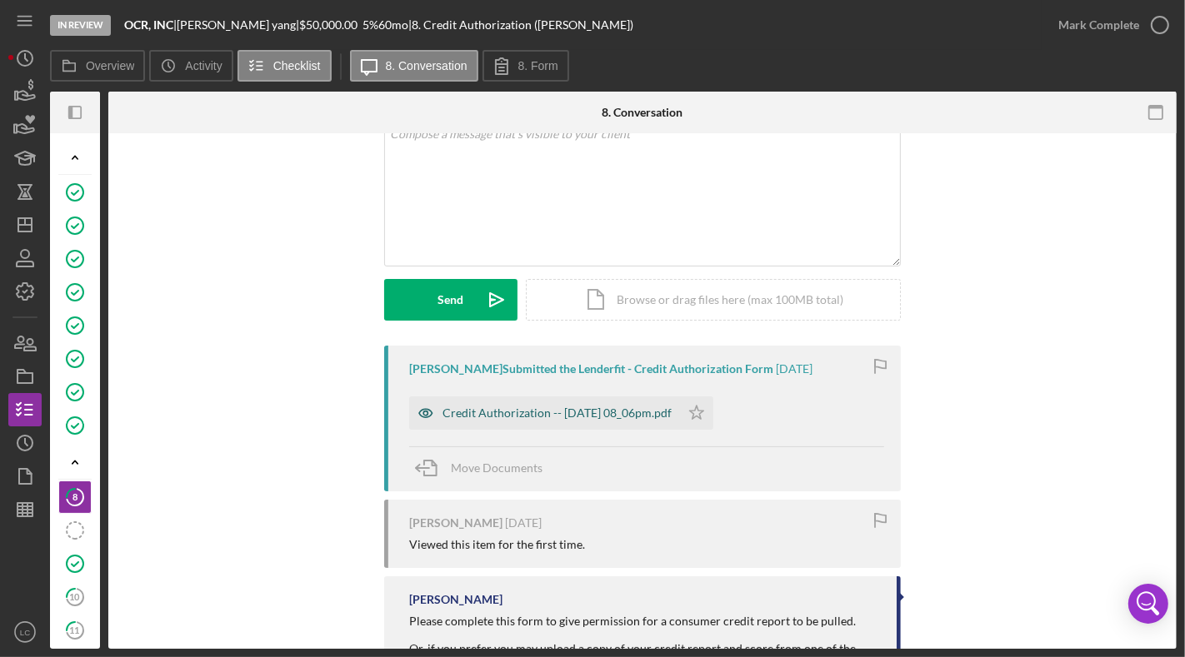
click at [483, 416] on div "Credit Authorization -- [DATE] 08_06pm.pdf" at bounding box center [556, 413] width 229 height 13
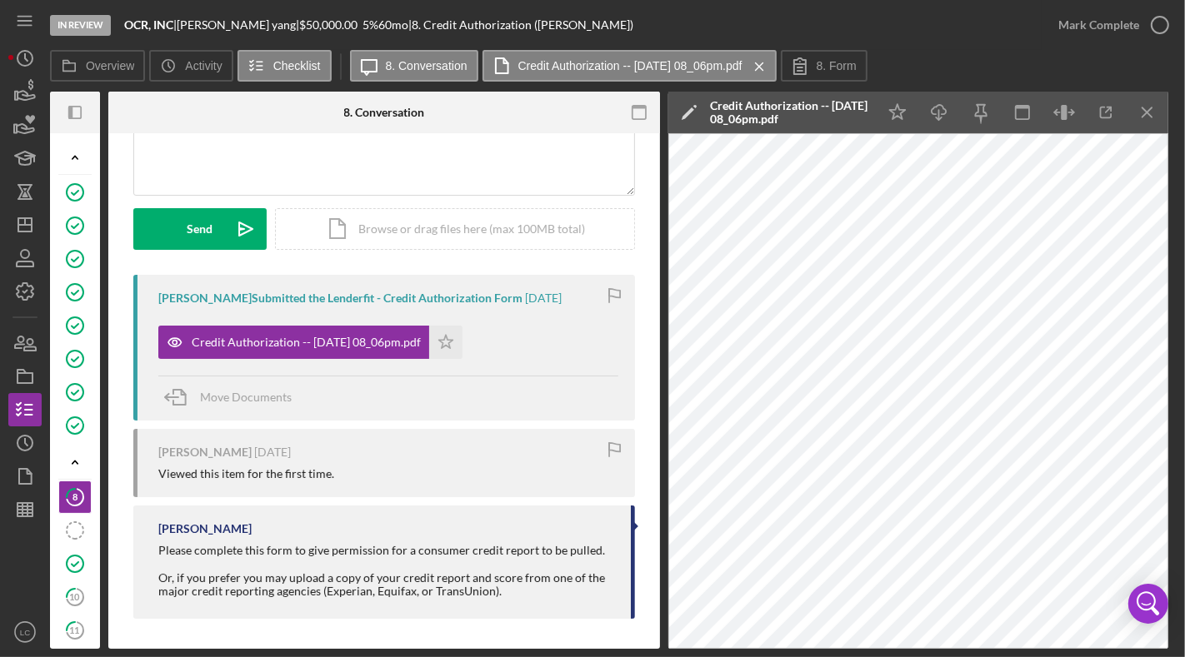
scroll to position [187, 0]
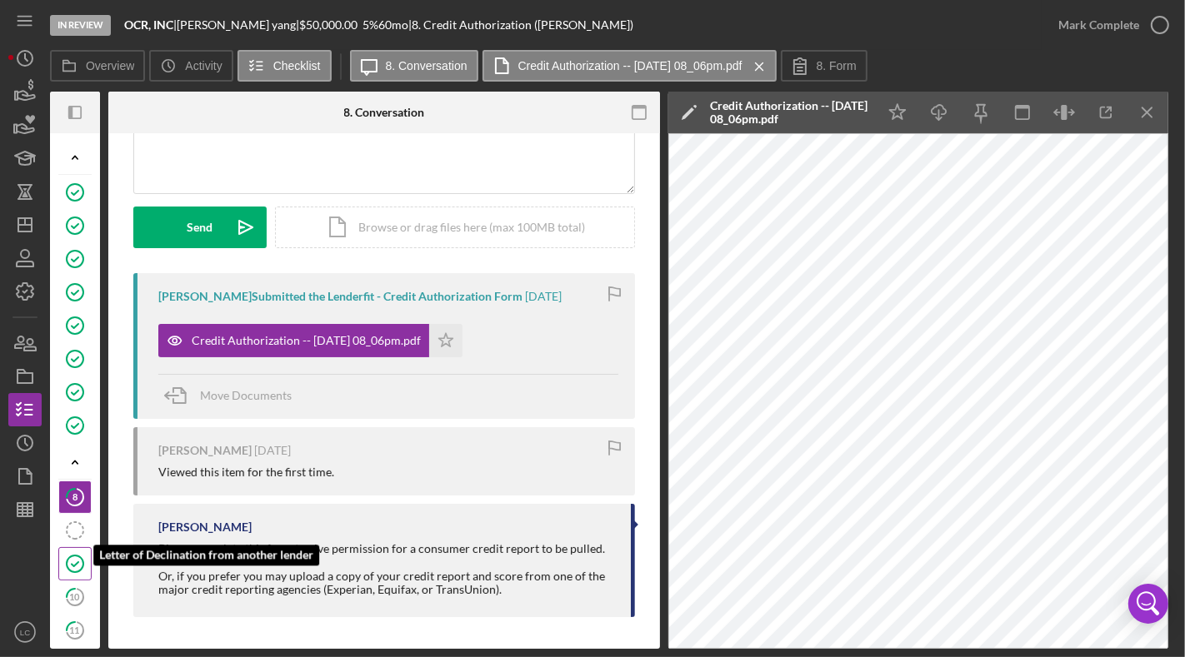
click at [85, 545] on icon "Letter of Declination from another lender" at bounding box center [75, 564] width 42 height 42
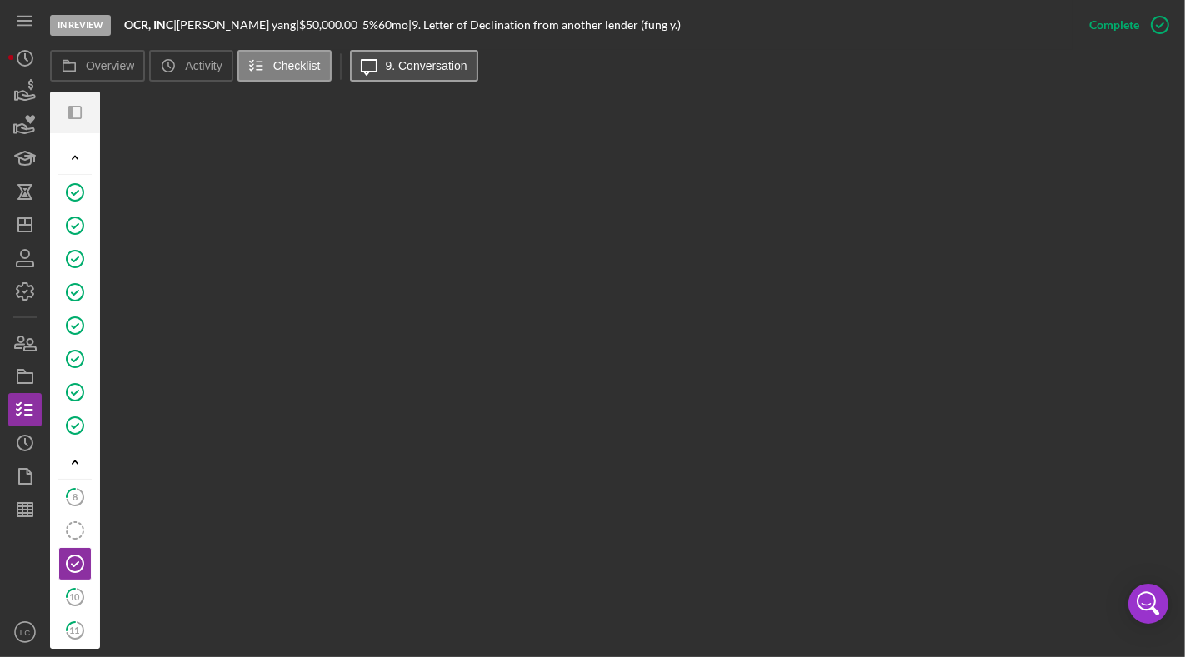
click at [400, 72] on label "9. Conversation" at bounding box center [427, 65] width 82 height 13
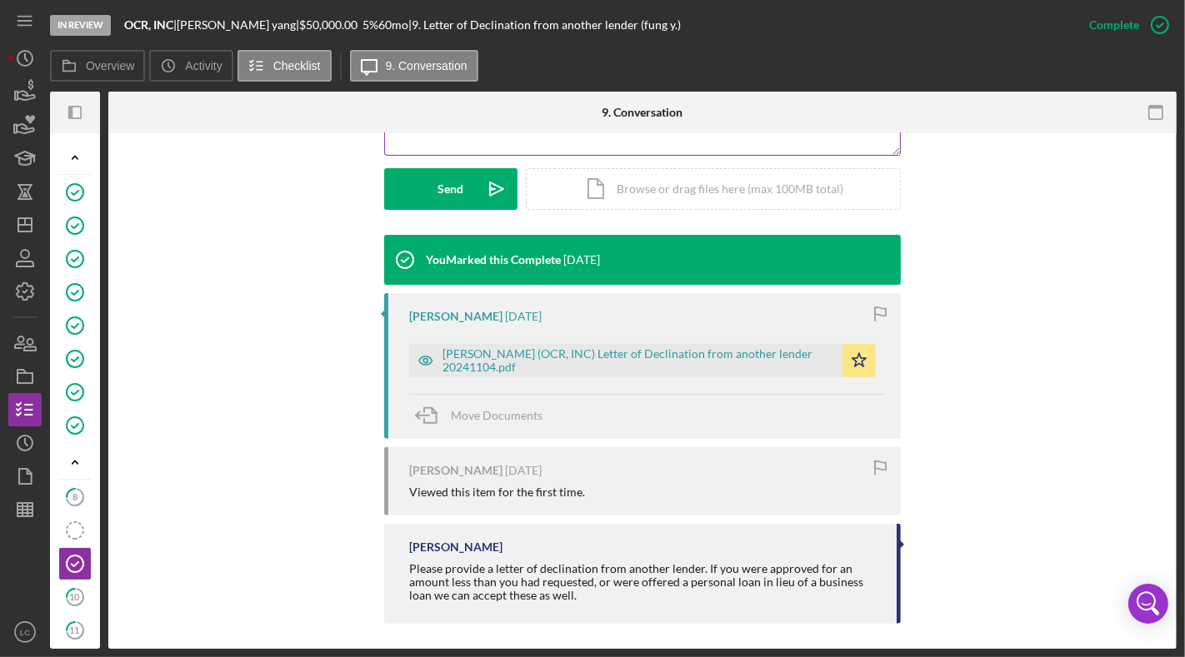
scroll to position [460, 0]
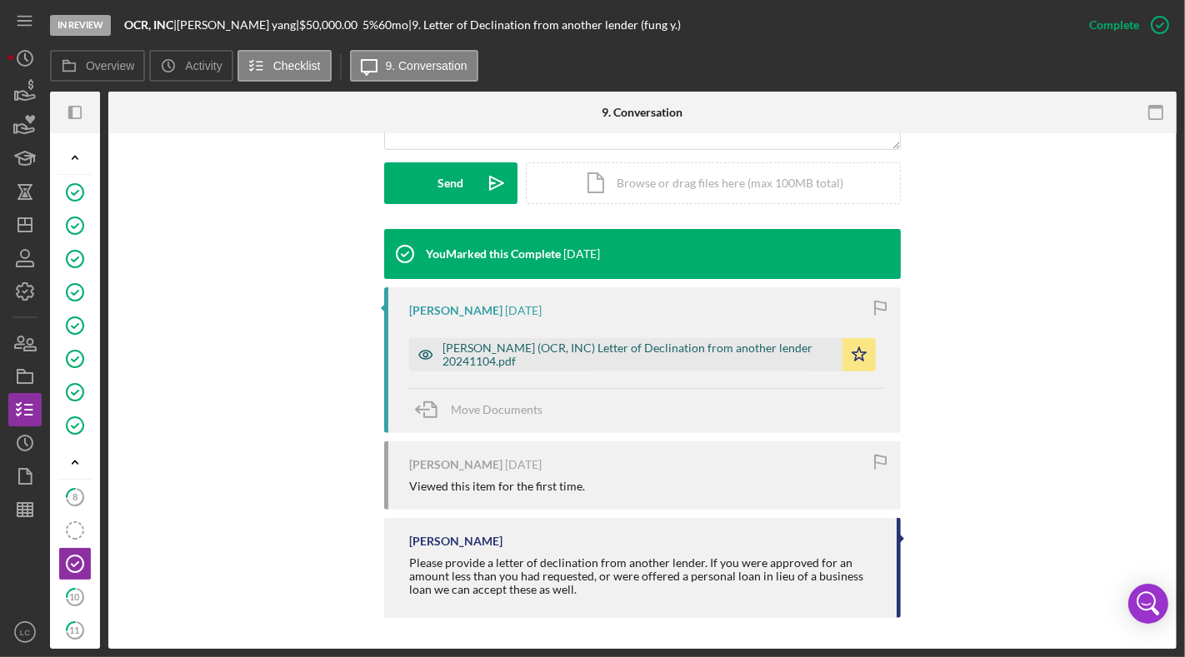
click at [549, 342] on div "[PERSON_NAME] (OCR, INC) Letter of Declination from another lender 20241104.pdf" at bounding box center [638, 355] width 392 height 27
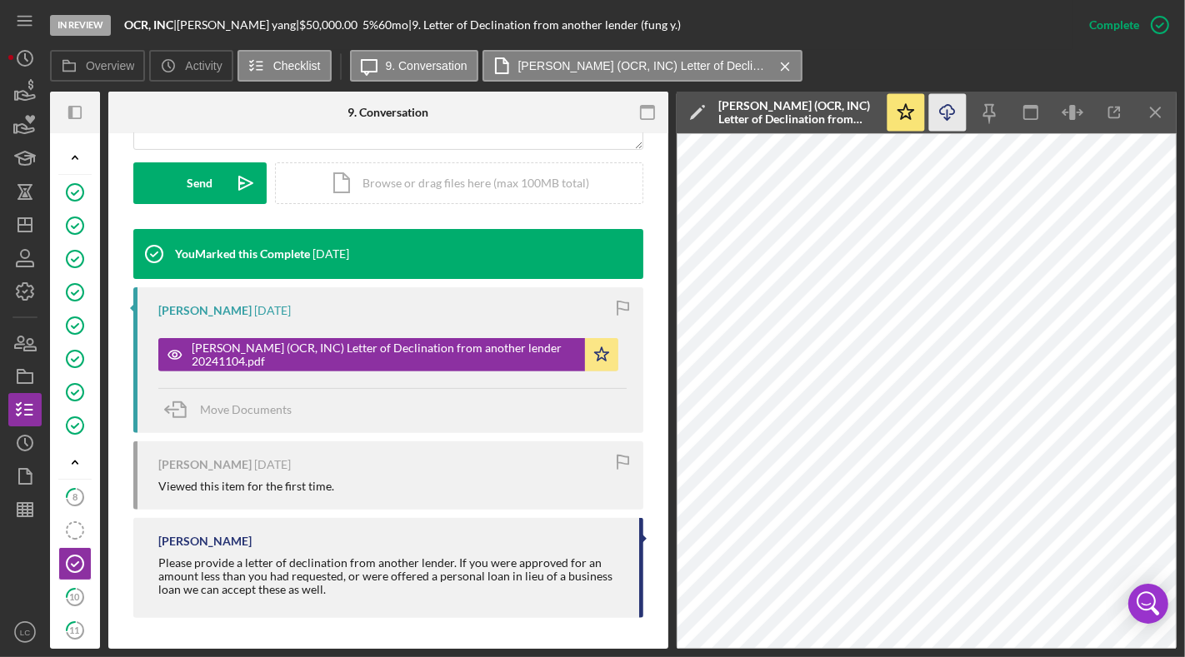
click at [942, 112] on icon "Icon/Download" at bounding box center [947, 112] width 37 height 37
click at [1116, 115] on icon "Icon/Menu Close" at bounding box center [1155, 112] width 37 height 37
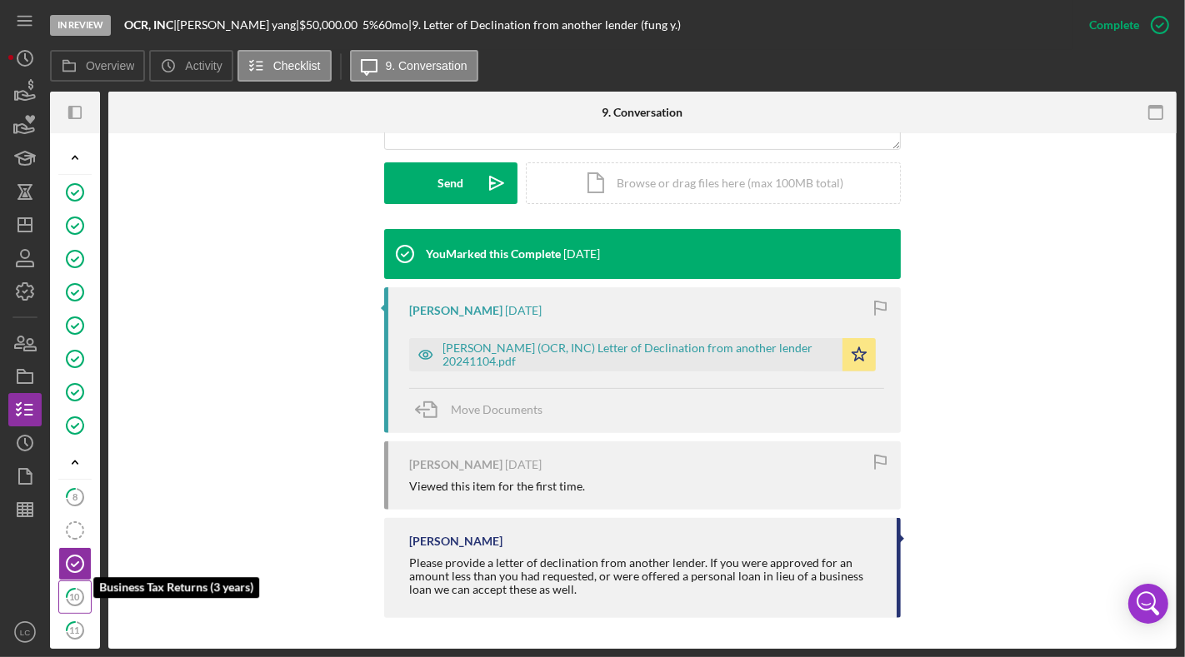
click at [70, 545] on tspan "10" at bounding box center [75, 597] width 11 height 11
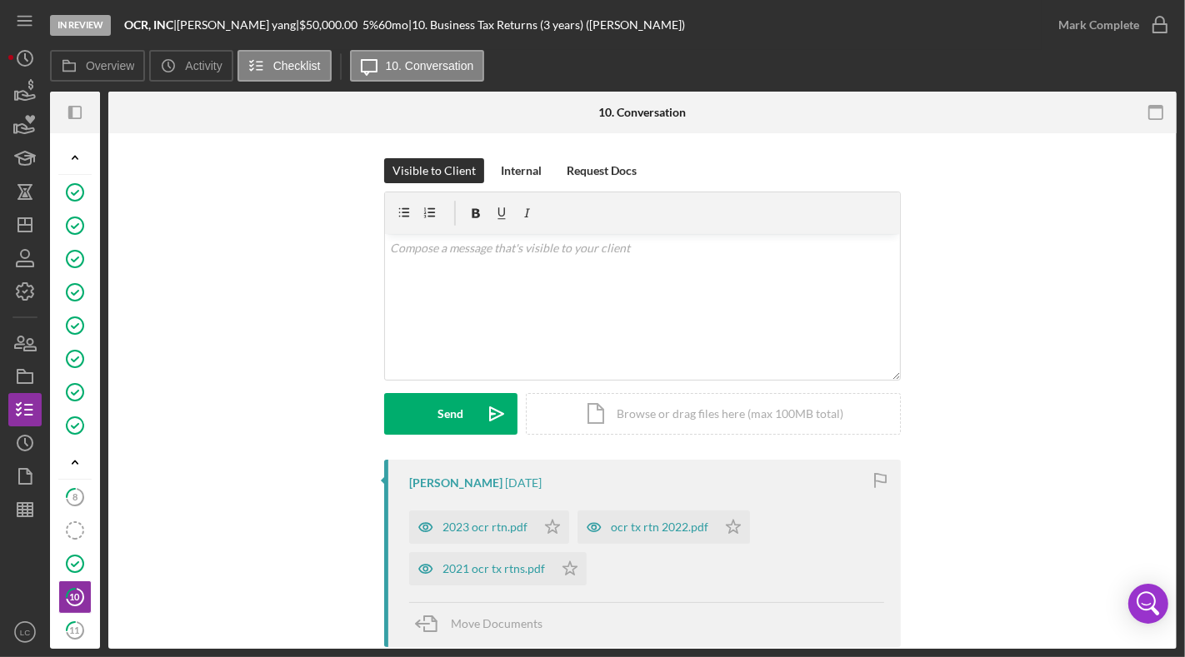
scroll to position [137, 0]
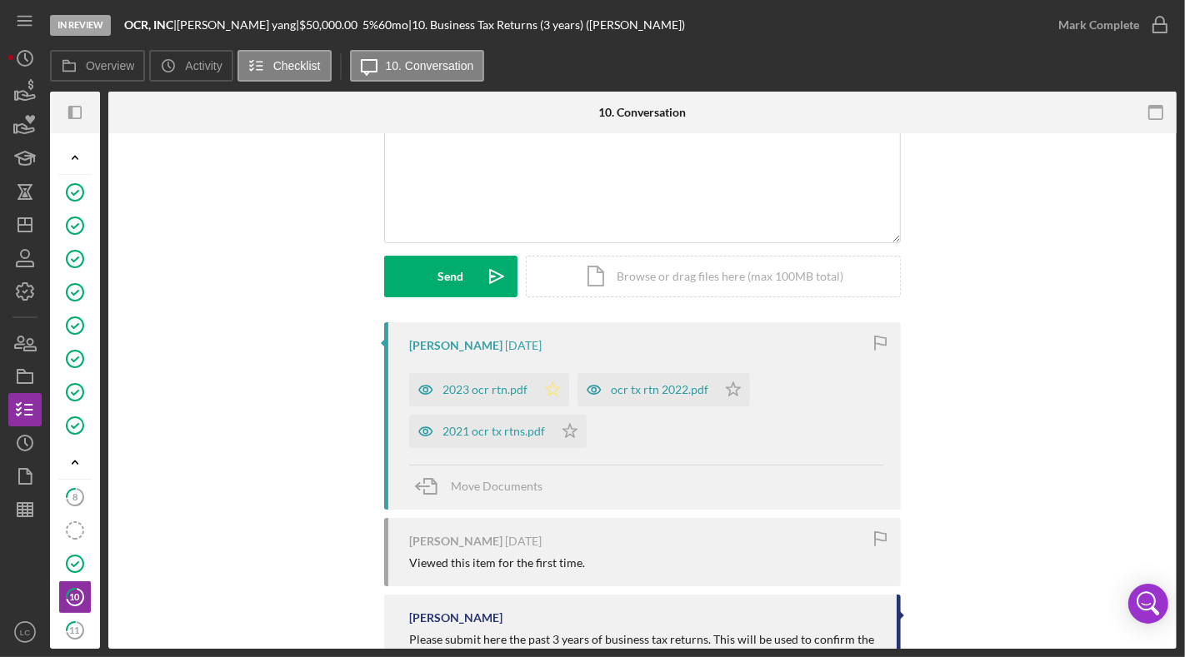
click at [551, 389] on polygon "button" at bounding box center [553, 388] width 14 height 13
click at [561, 427] on icon "Icon/Star" at bounding box center [569, 431] width 33 height 33
click at [737, 382] on icon "Icon/Star" at bounding box center [733, 389] width 33 height 33
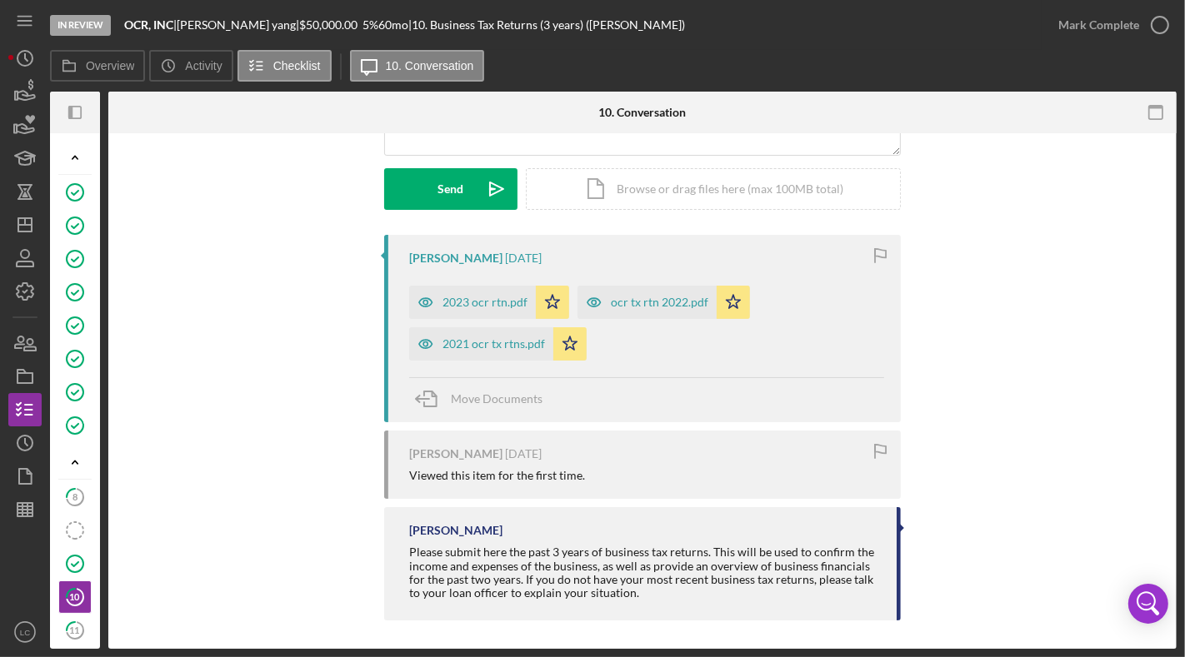
scroll to position [228, 0]
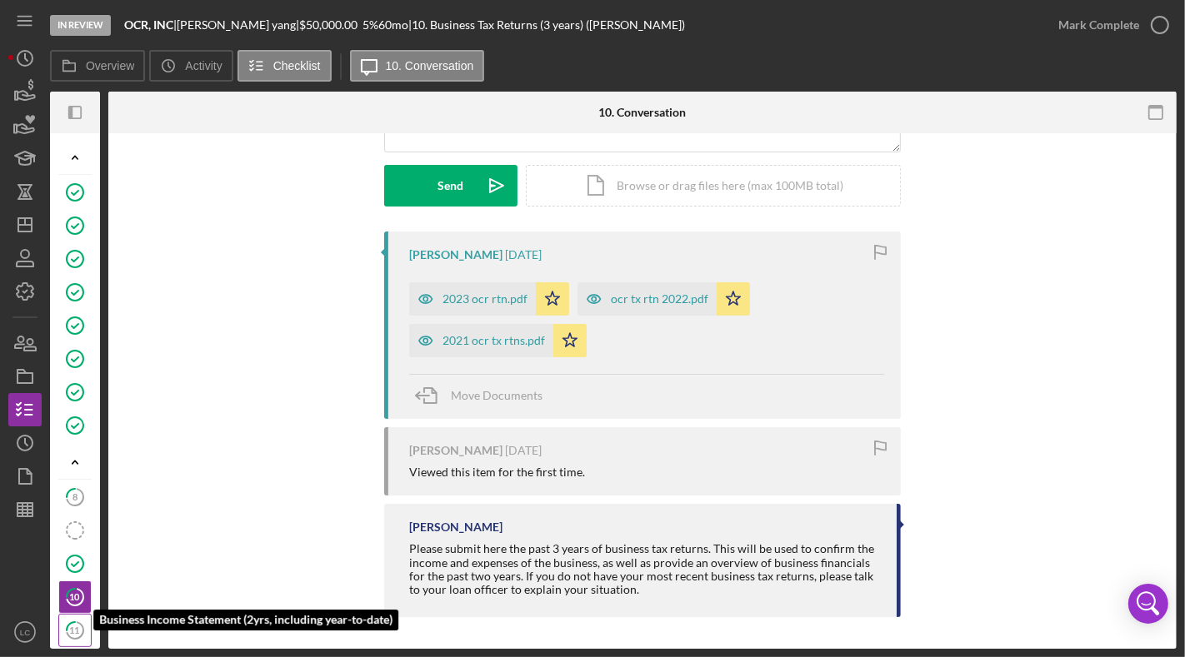
click at [75, 545] on tspan "11" at bounding box center [75, 630] width 10 height 11
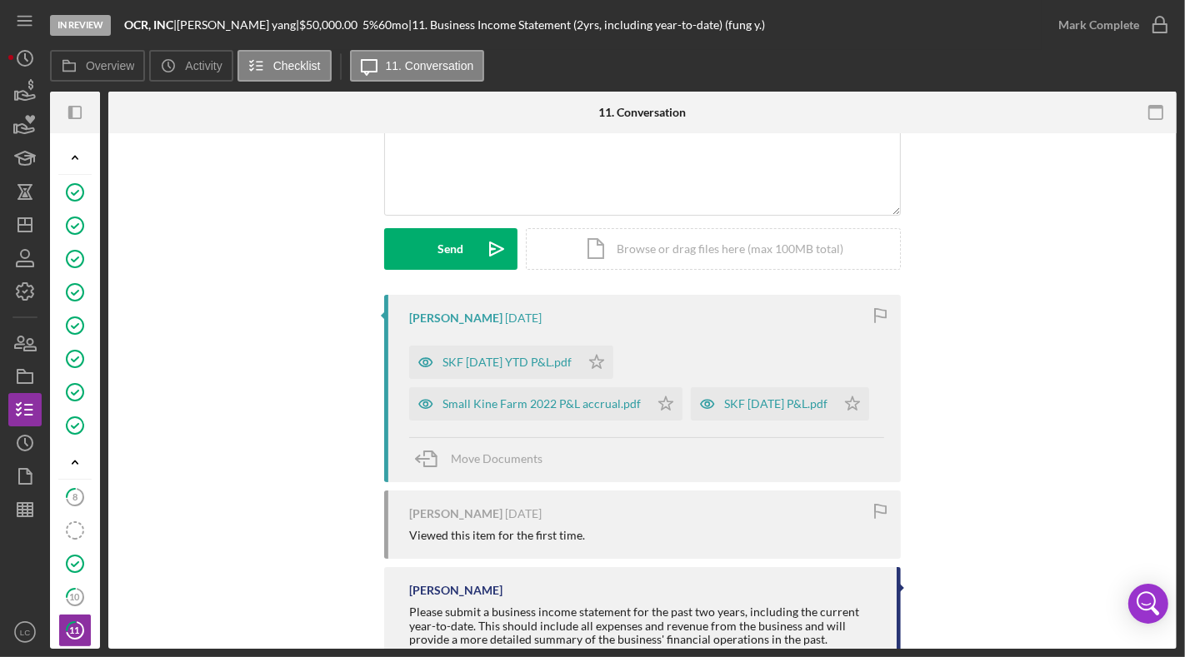
scroll to position [171, 0]
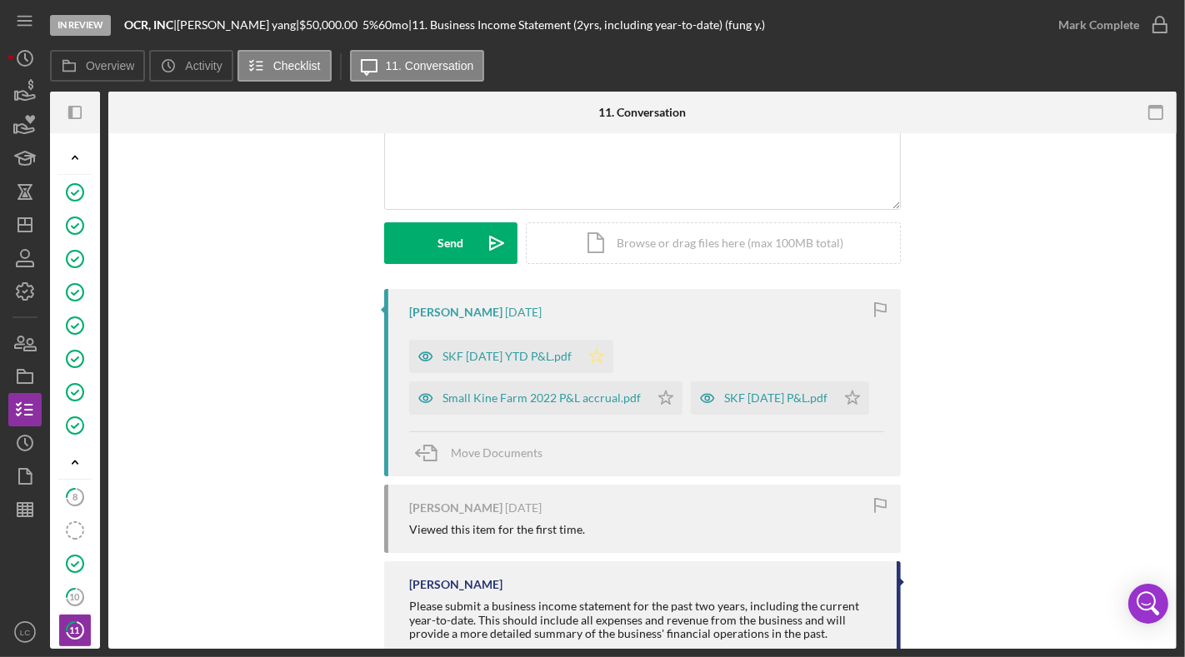
click at [585, 348] on icon "Icon/Star" at bounding box center [596, 356] width 33 height 33
click at [637, 398] on div "Small Kine Farm 2022 P&L accrual.pdf" at bounding box center [529, 398] width 240 height 33
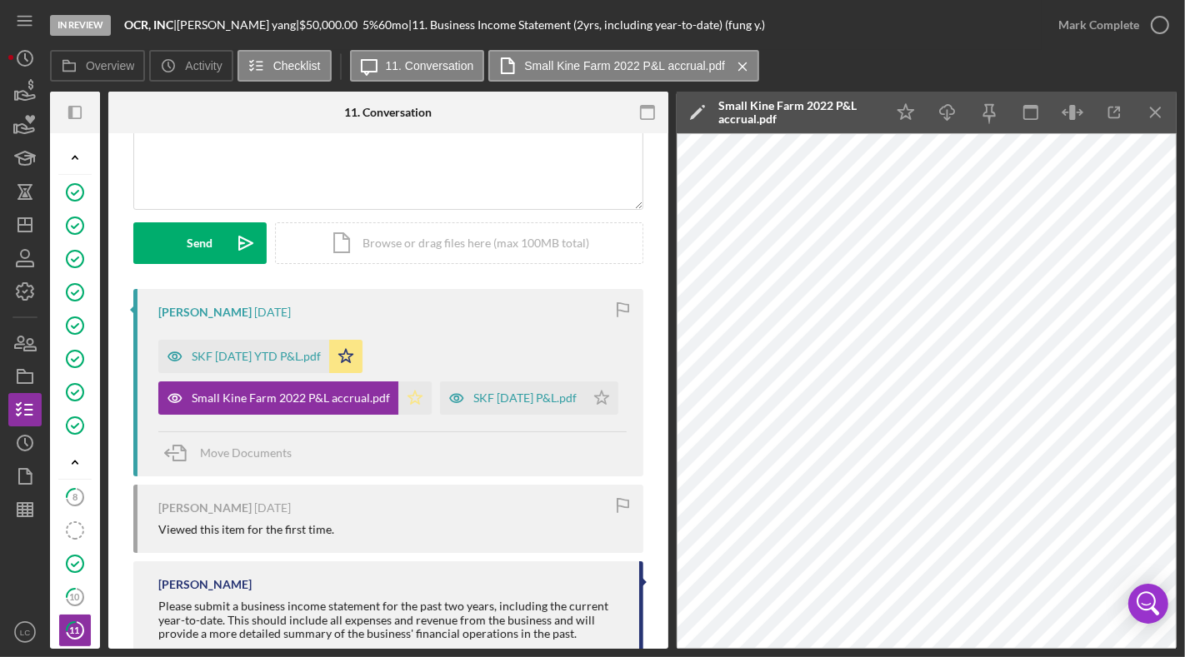
click at [412, 398] on polygon "button" at bounding box center [415, 397] width 14 height 13
click at [585, 415] on icon "Icon/Star" at bounding box center [601, 398] width 33 height 33
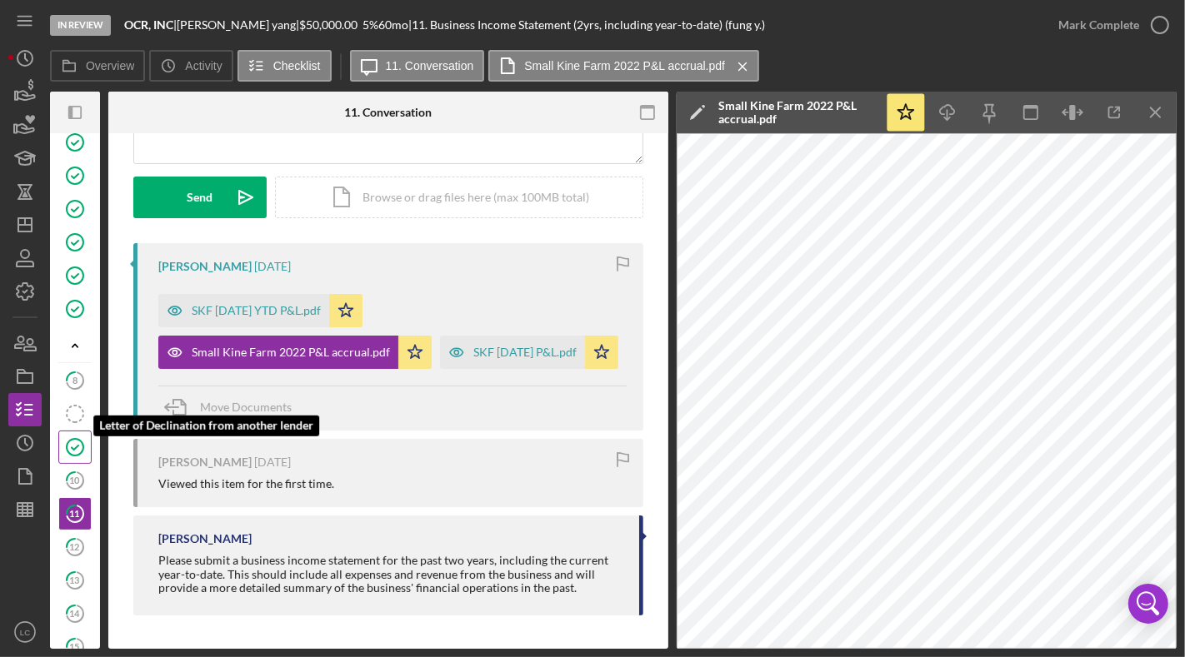
scroll to position [131, 0]
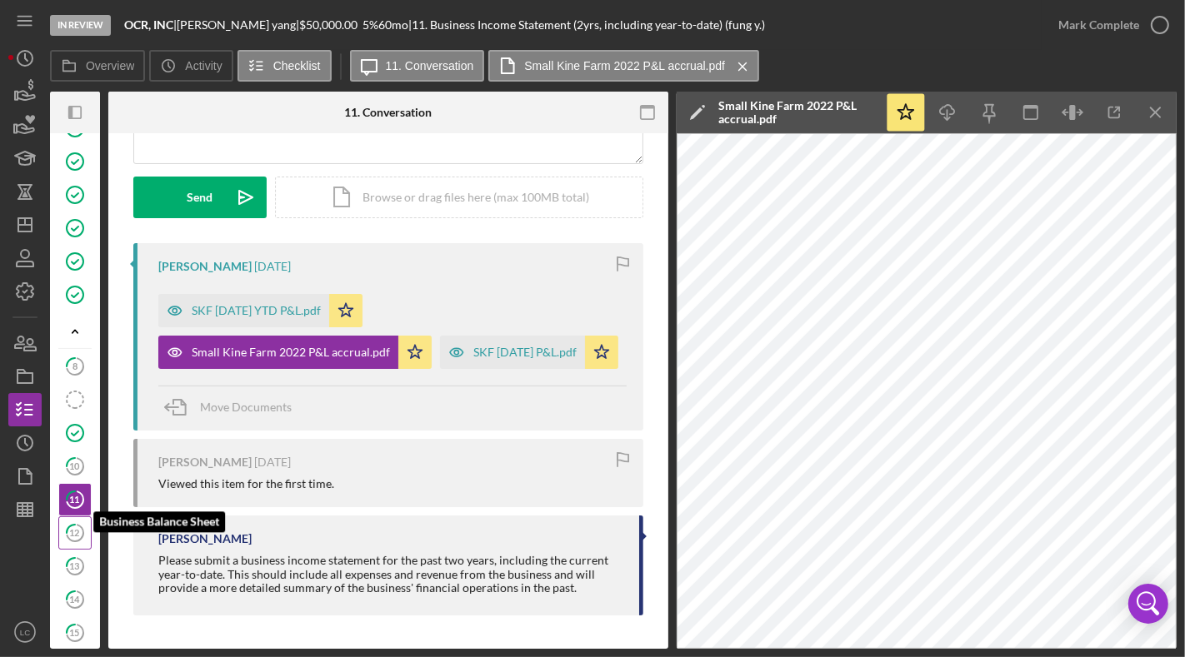
click at [77, 525] on icon "12" at bounding box center [75, 533] width 42 height 42
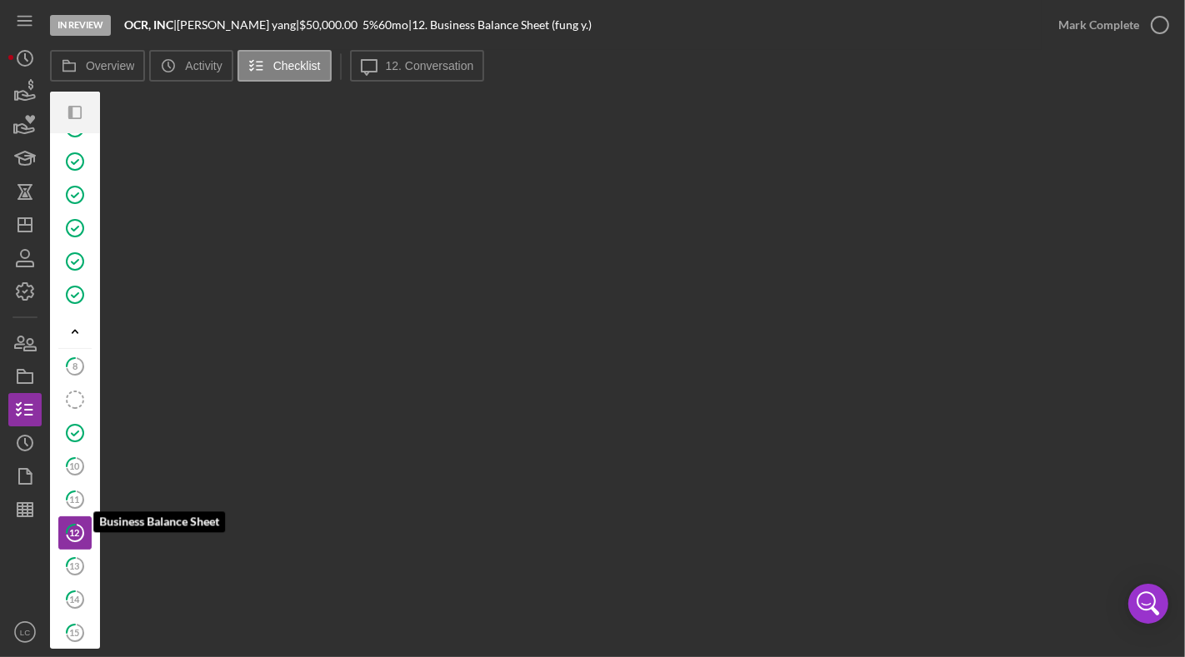
click at [73, 527] on tspan "12" at bounding box center [75, 532] width 10 height 11
click at [447, 66] on label "12. Conversation" at bounding box center [430, 65] width 88 height 13
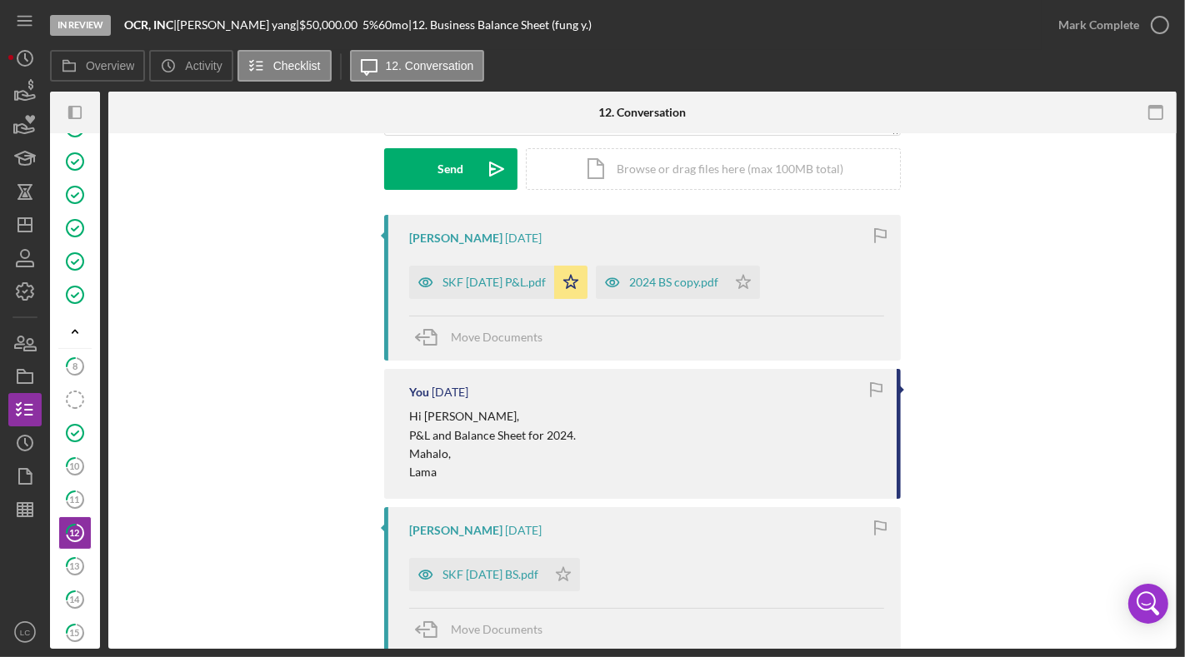
scroll to position [246, 0]
click at [741, 282] on polygon "button" at bounding box center [744, 280] width 14 height 13
click at [564, 545] on icon "Icon/Star" at bounding box center [563, 573] width 33 height 33
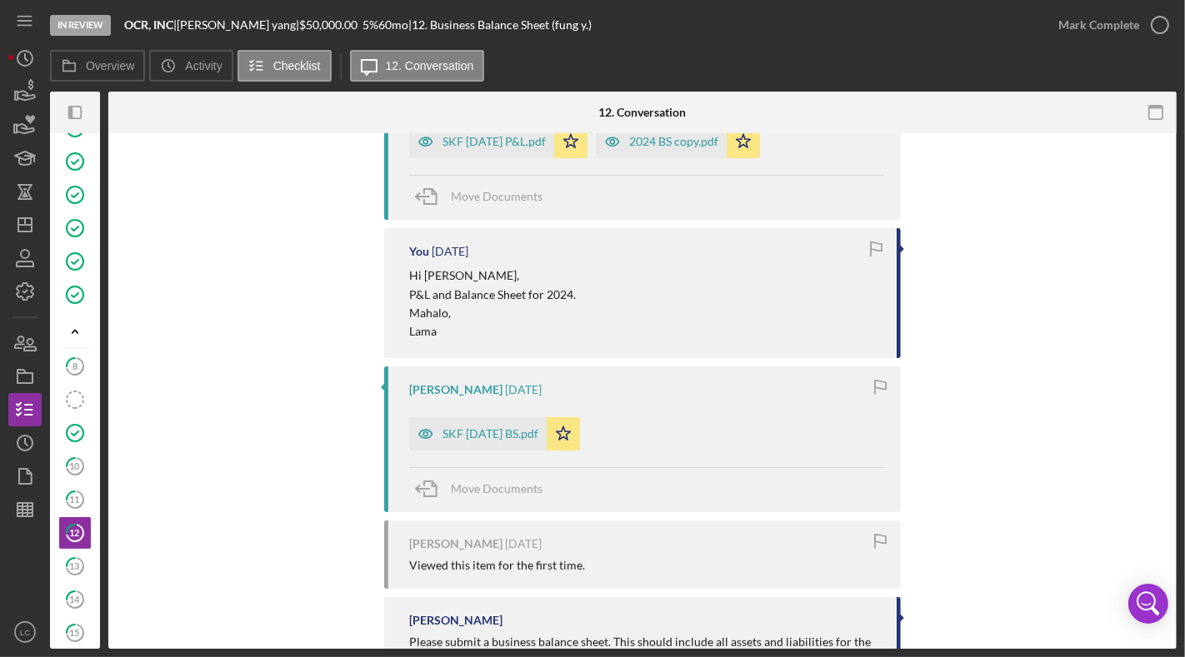
scroll to position [452, 0]
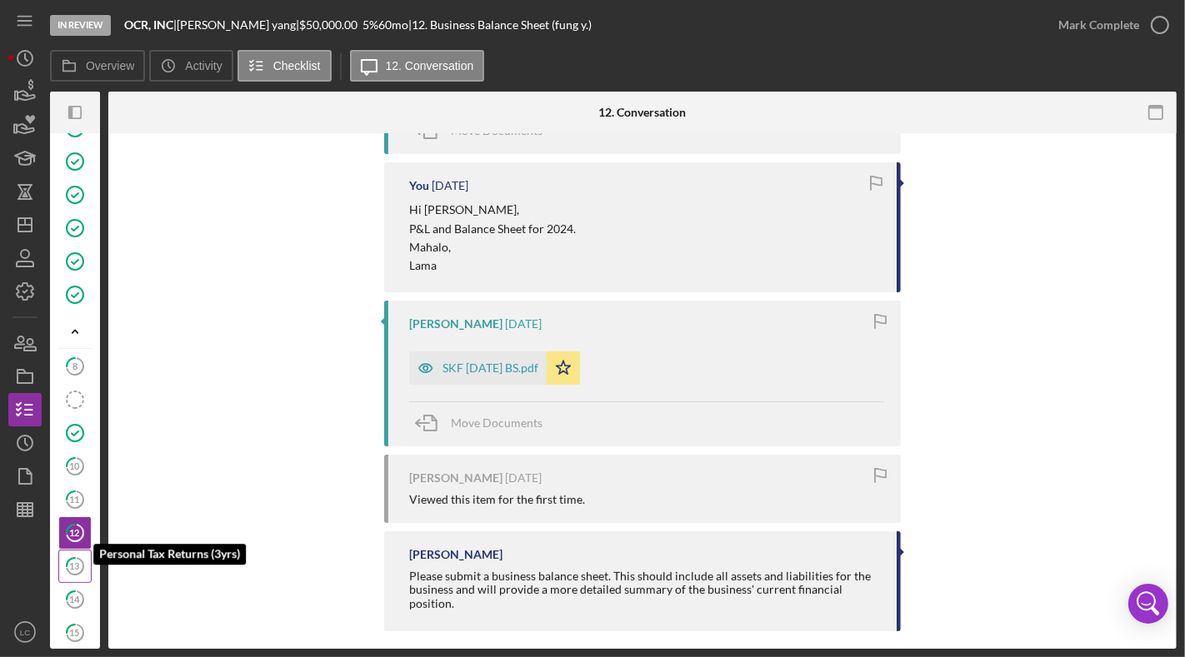
click at [67, 545] on icon at bounding box center [71, 562] width 8 height 8
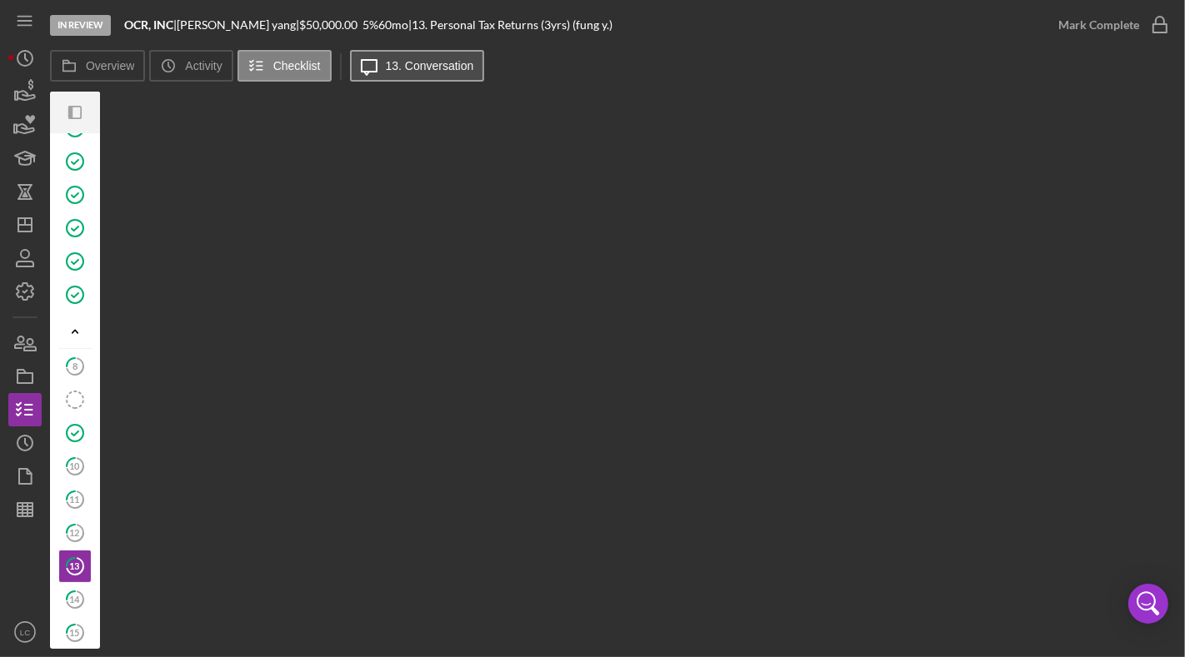
click at [397, 66] on label "13. Conversation" at bounding box center [430, 65] width 88 height 13
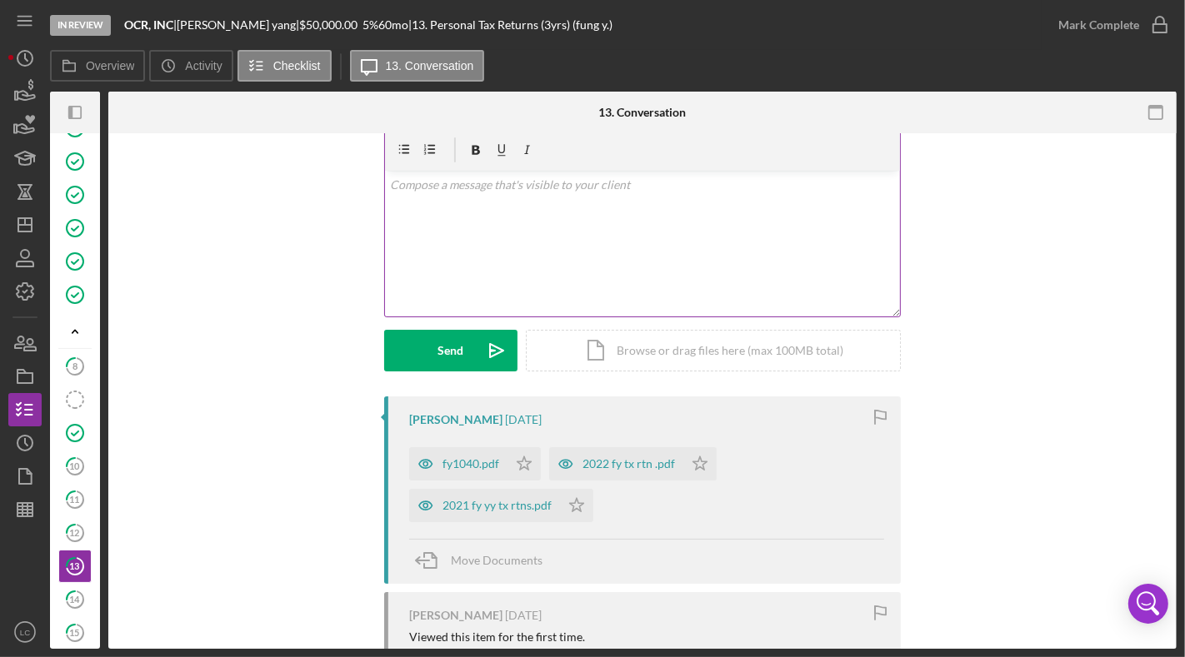
scroll to position [157, 0]
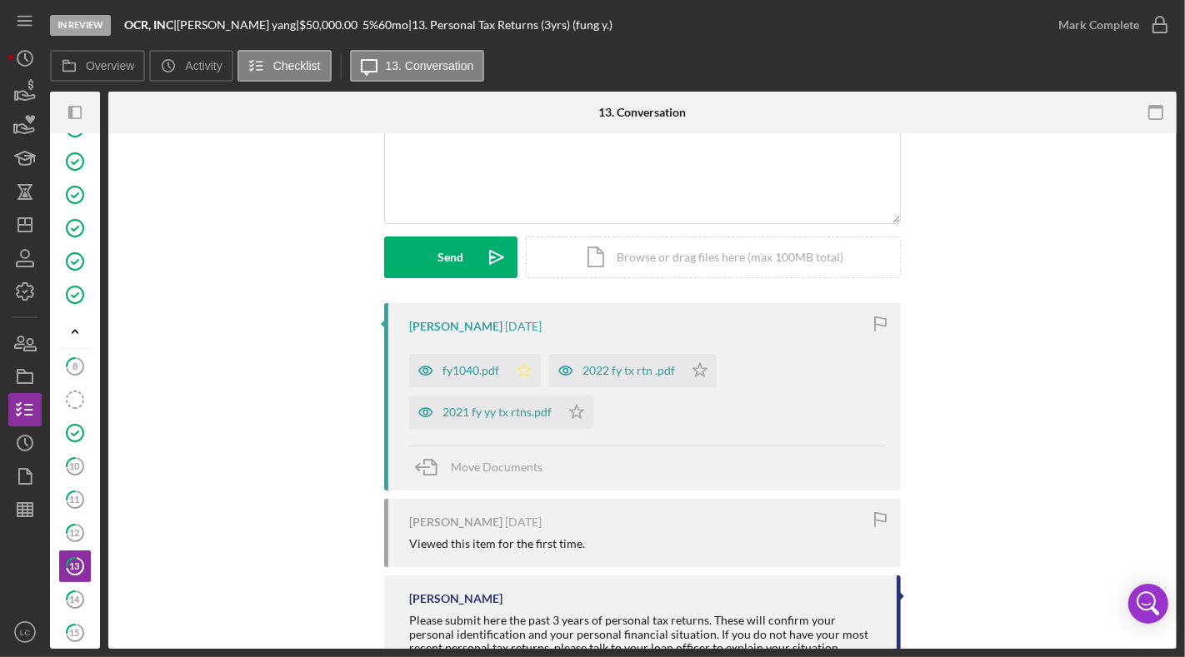
click at [525, 373] on polygon "button" at bounding box center [524, 369] width 14 height 13
click at [707, 373] on icon "Icon/Star" at bounding box center [699, 370] width 33 height 33
click at [582, 414] on icon "Icon/Star" at bounding box center [576, 412] width 33 height 33
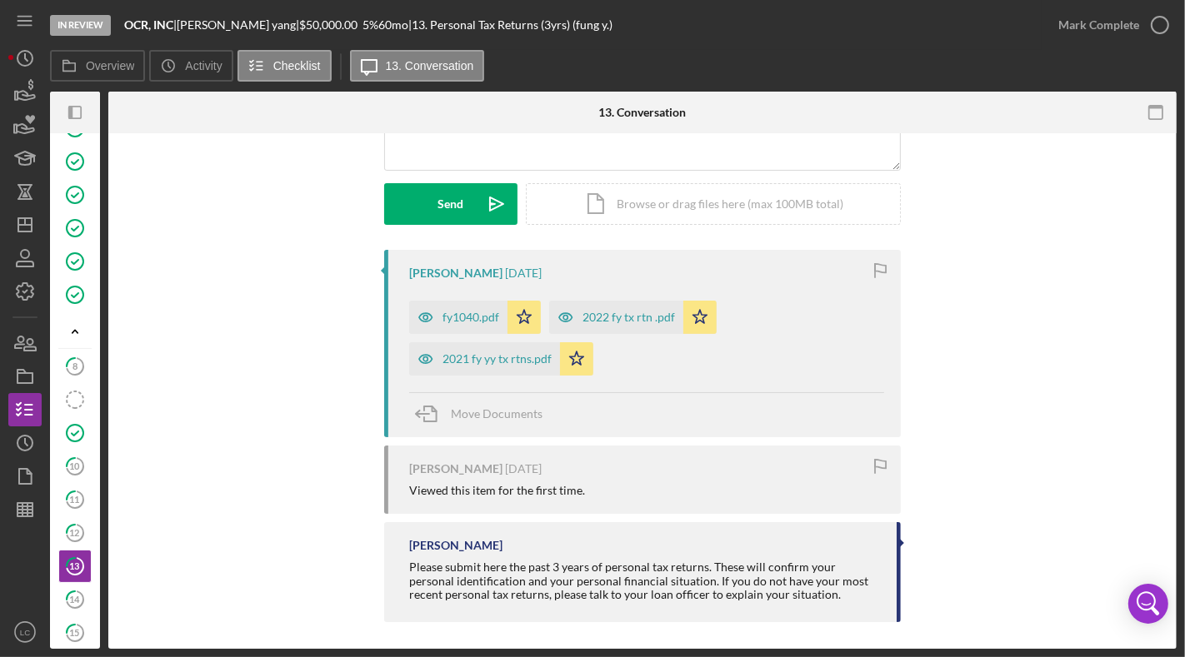
scroll to position [215, 0]
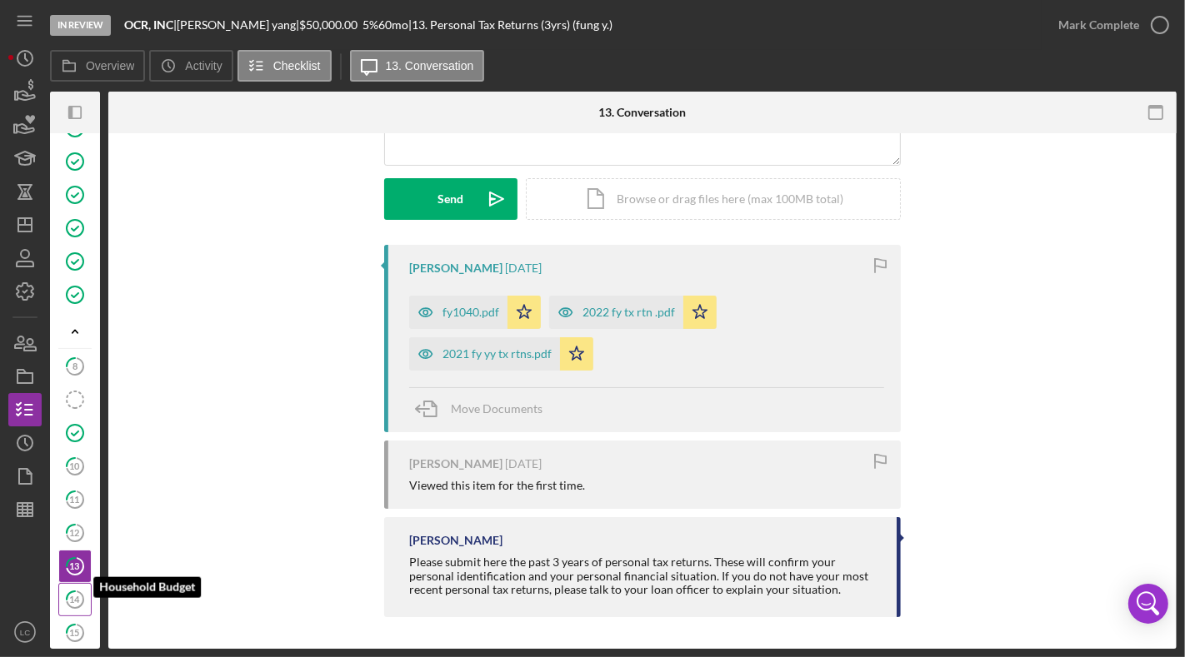
click at [78, 545] on icon "14" at bounding box center [75, 600] width 42 height 42
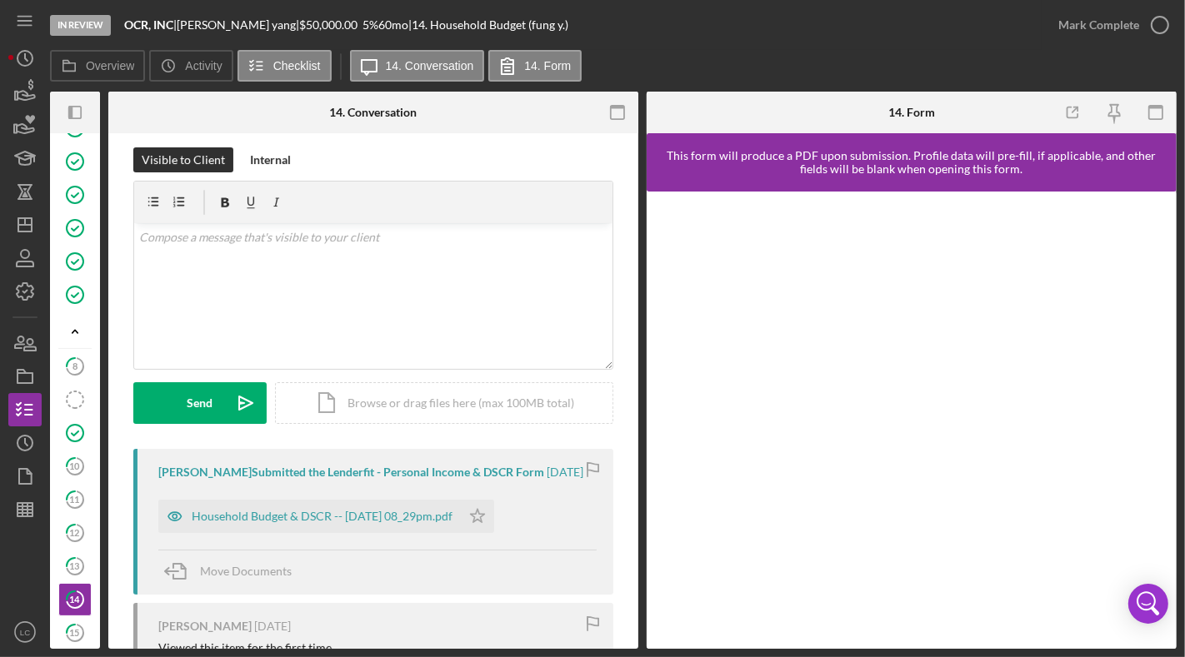
scroll to position [180, 0]
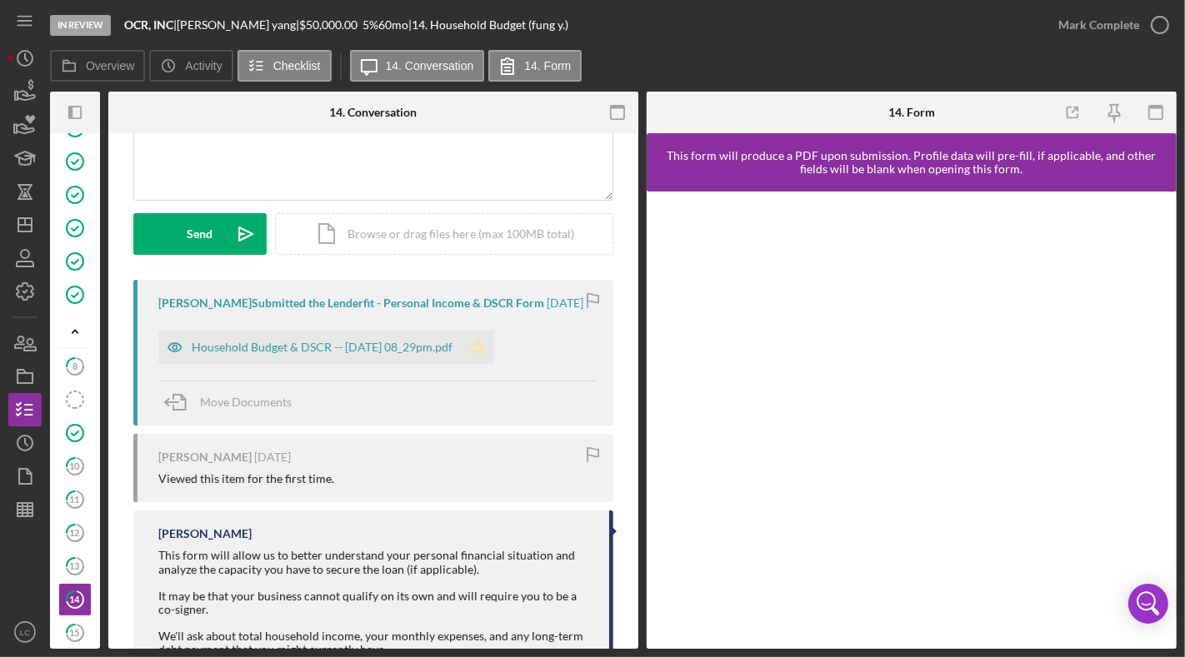
click at [485, 350] on polygon "button" at bounding box center [478, 346] width 14 height 13
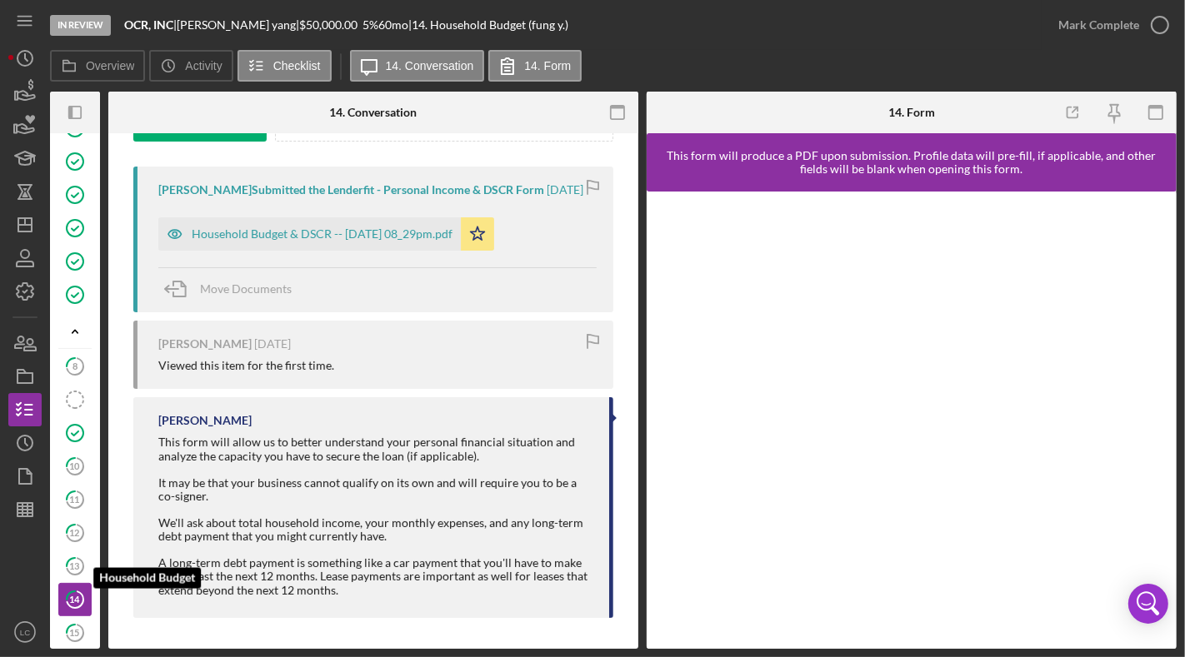
scroll to position [429, 0]
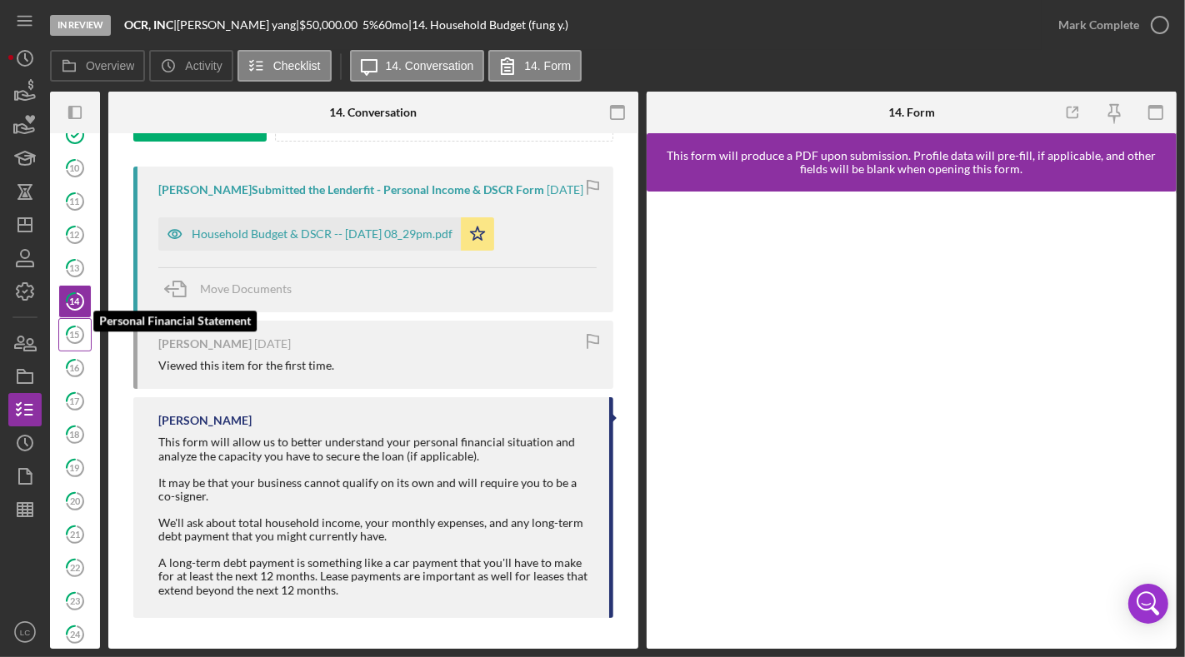
click at [62, 317] on icon "15" at bounding box center [75, 335] width 42 height 42
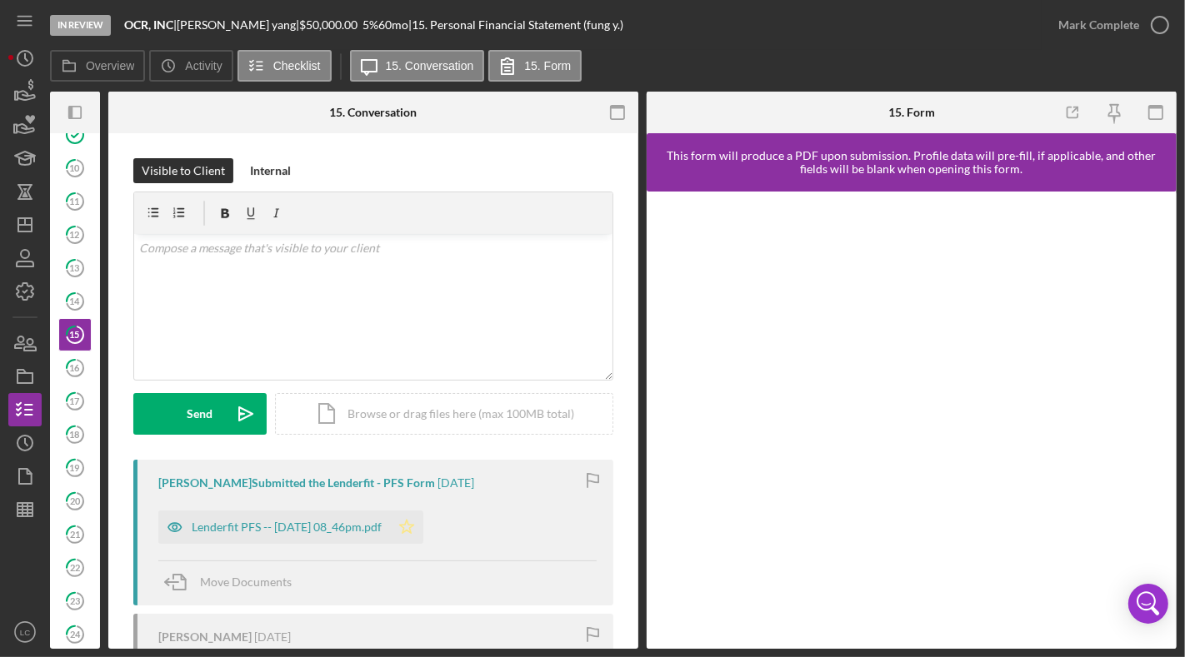
click at [423, 527] on icon "Icon/Star" at bounding box center [406, 527] width 33 height 33
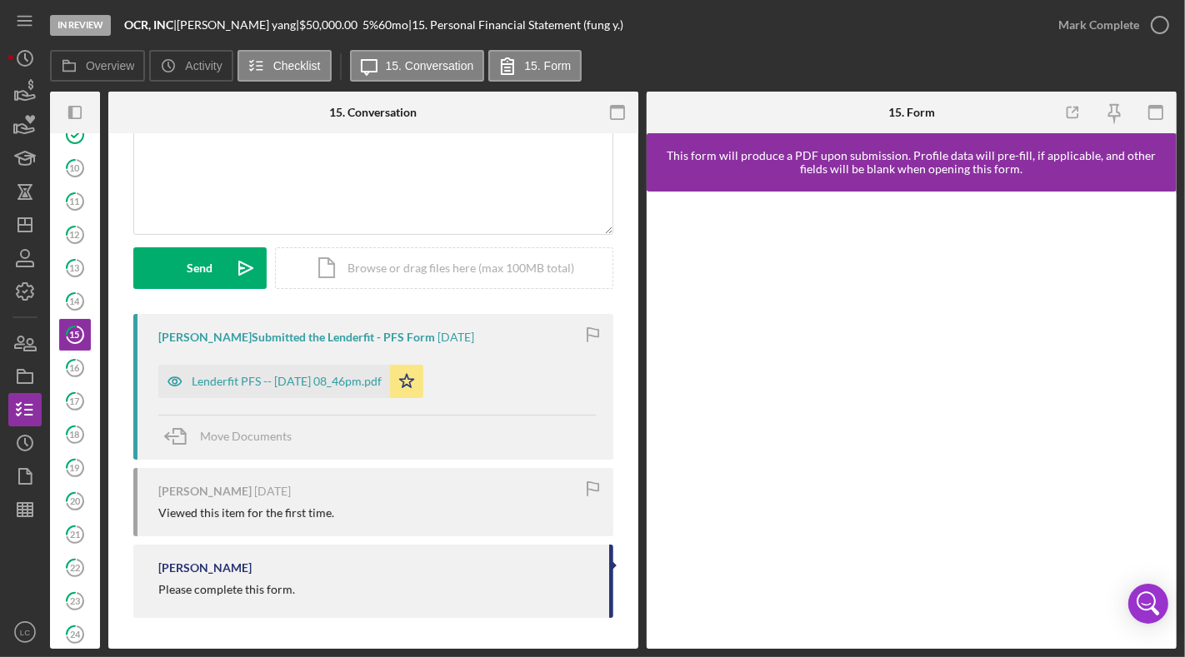
scroll to position [147, 0]
click at [63, 360] on icon "16" at bounding box center [75, 368] width 42 height 42
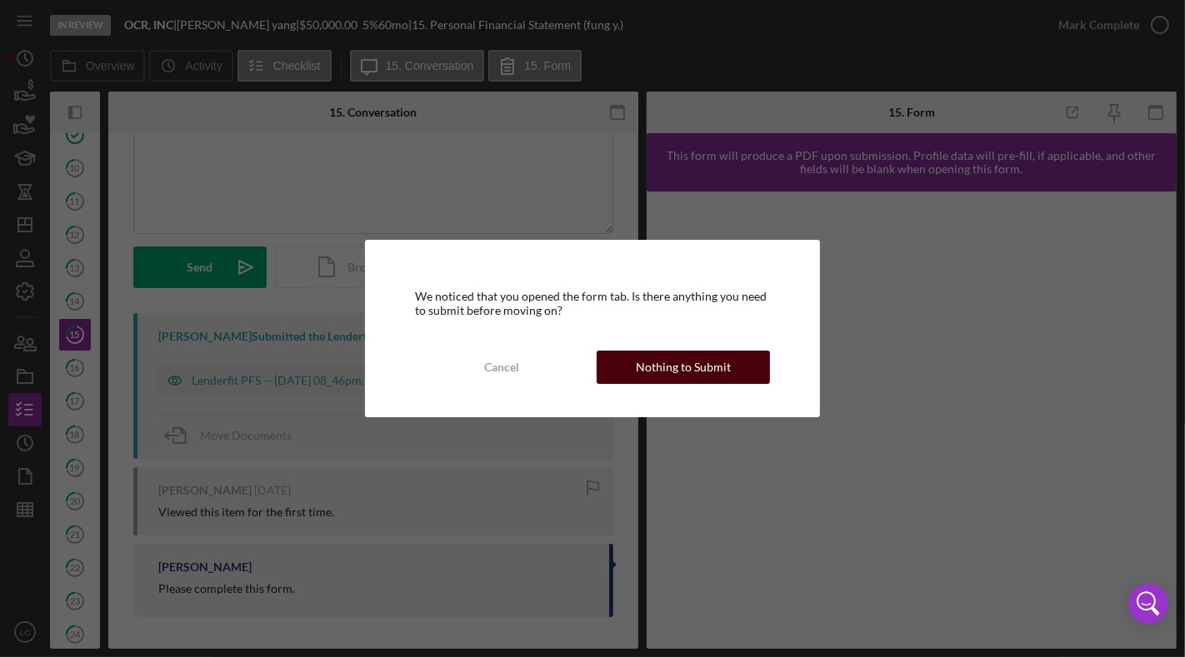
click at [655, 375] on div "Nothing to Submit" at bounding box center [683, 367] width 95 height 33
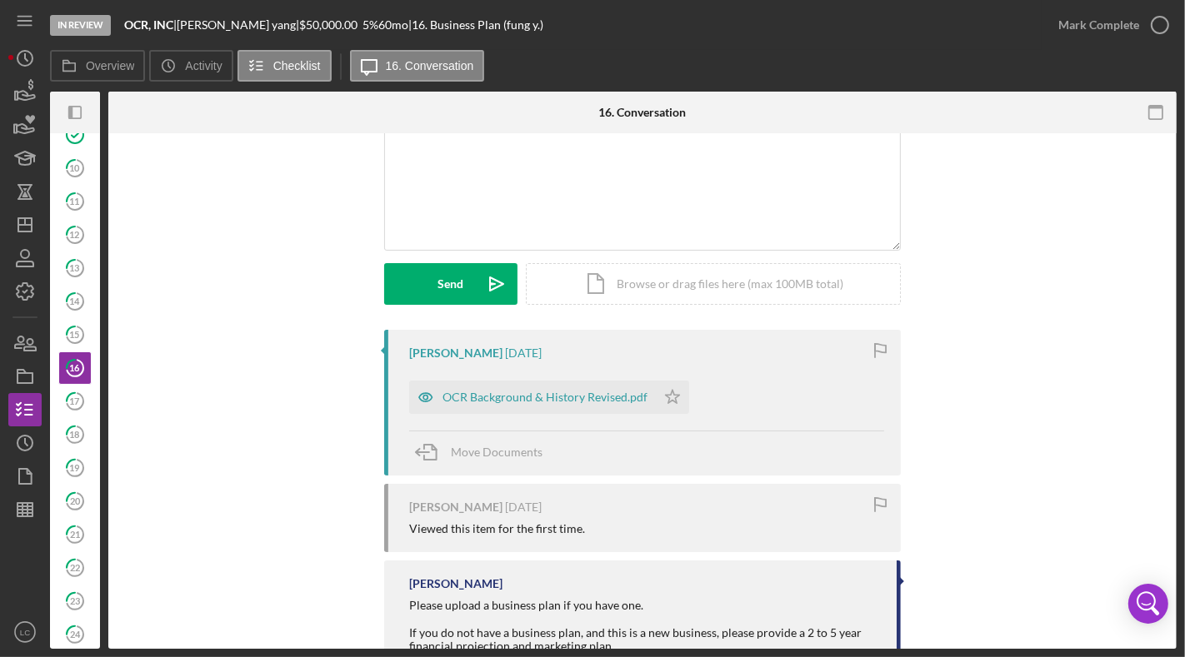
scroll to position [167, 0]
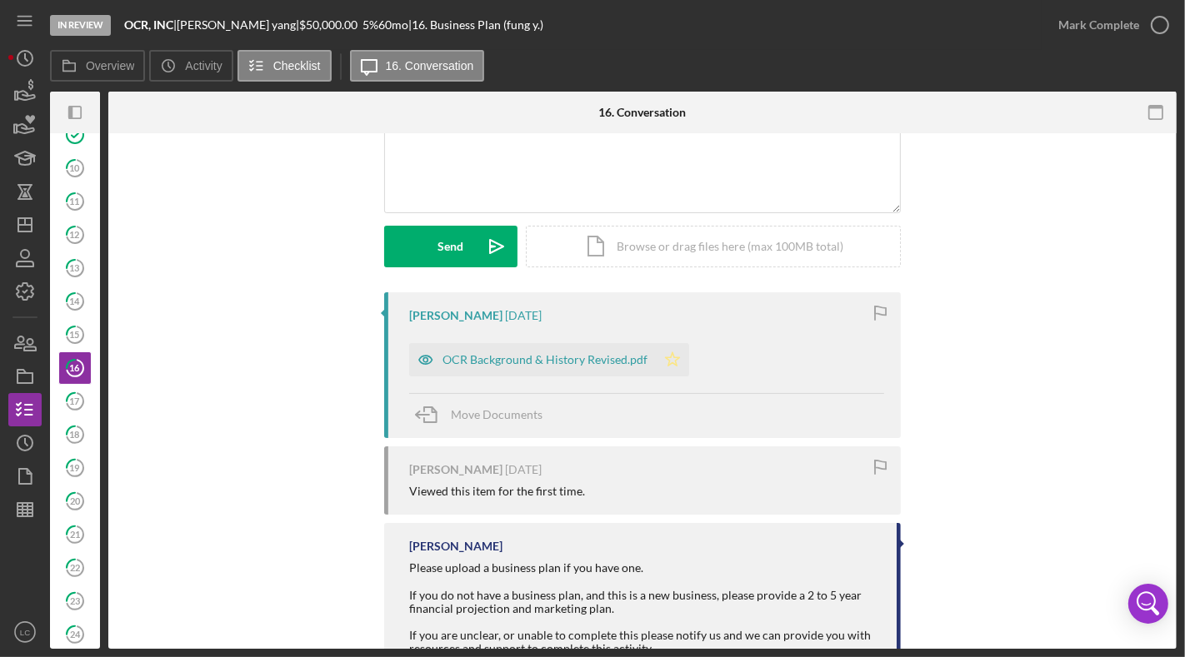
click at [667, 357] on icon "Icon/Star" at bounding box center [672, 359] width 33 height 33
click at [70, 396] on tspan "17" at bounding box center [75, 401] width 11 height 11
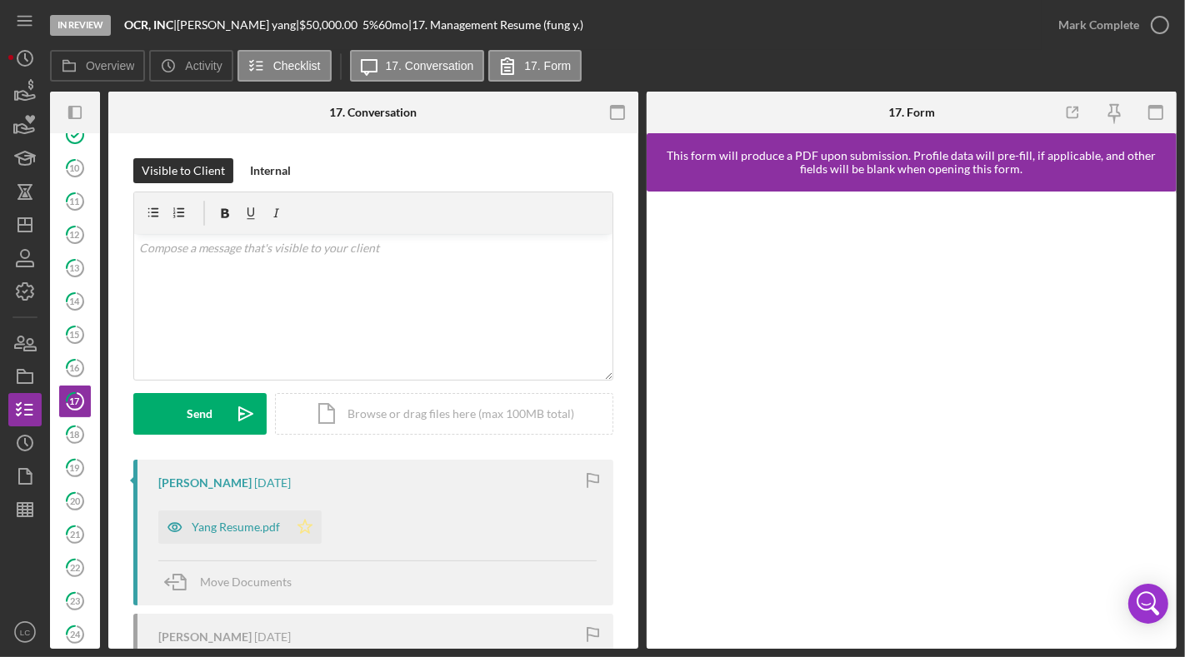
click at [309, 533] on icon "Icon/Star" at bounding box center [304, 527] width 33 height 33
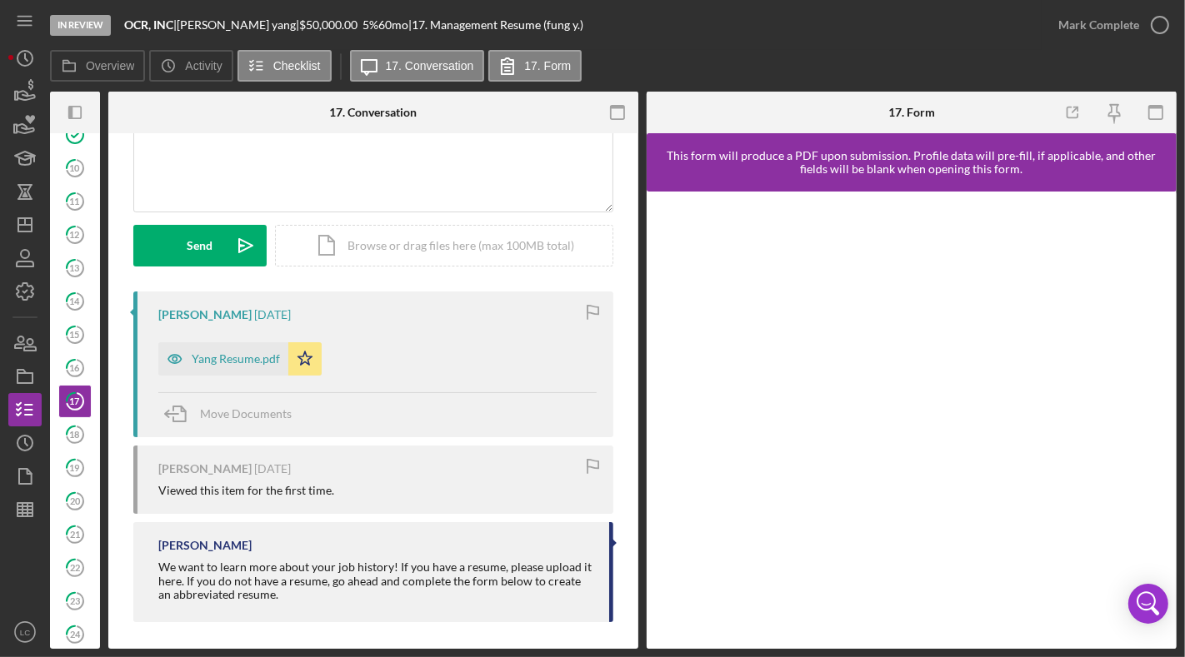
scroll to position [173, 0]
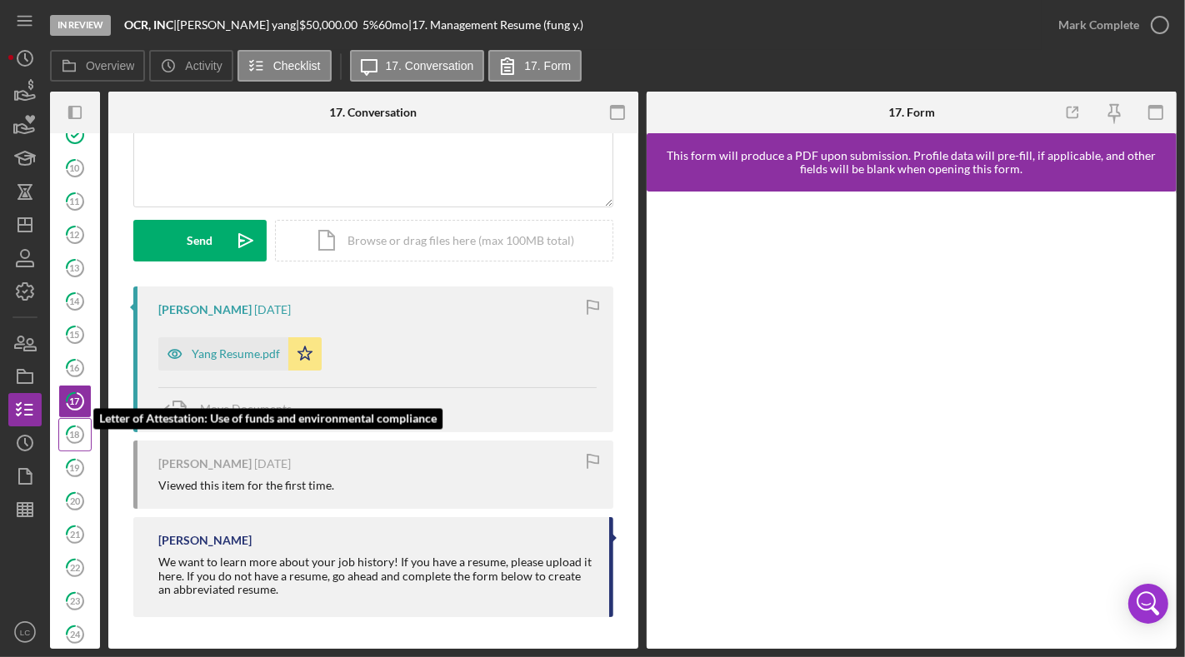
click at [70, 429] on tspan "18" at bounding box center [75, 434] width 10 height 11
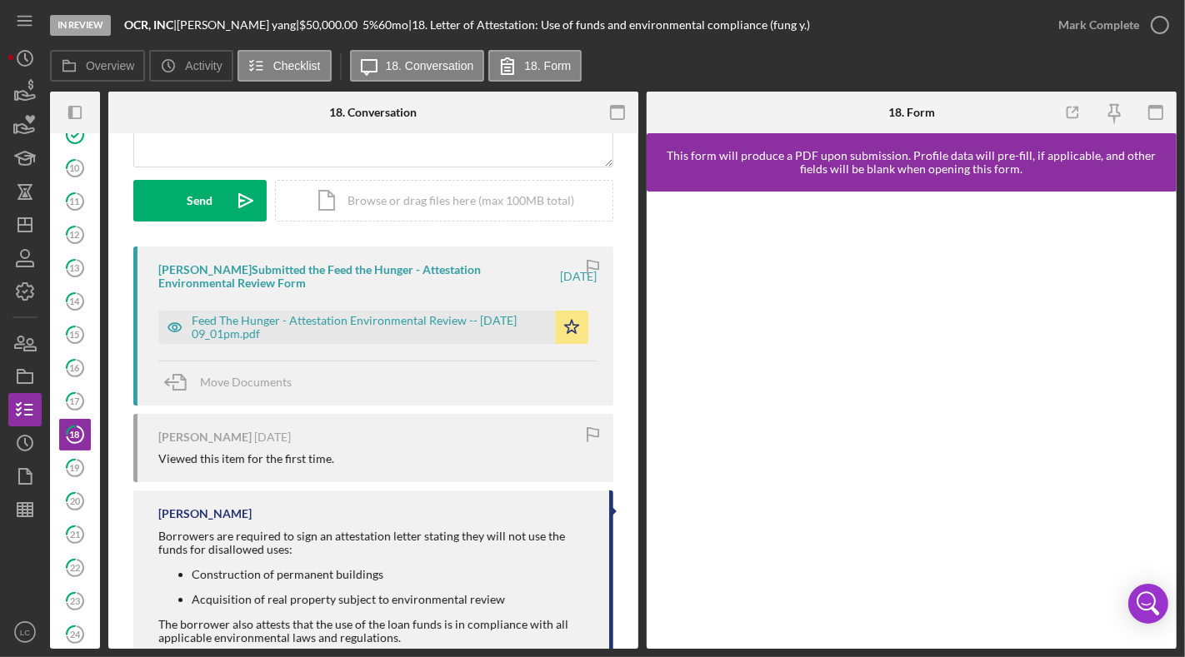
scroll to position [288, 0]
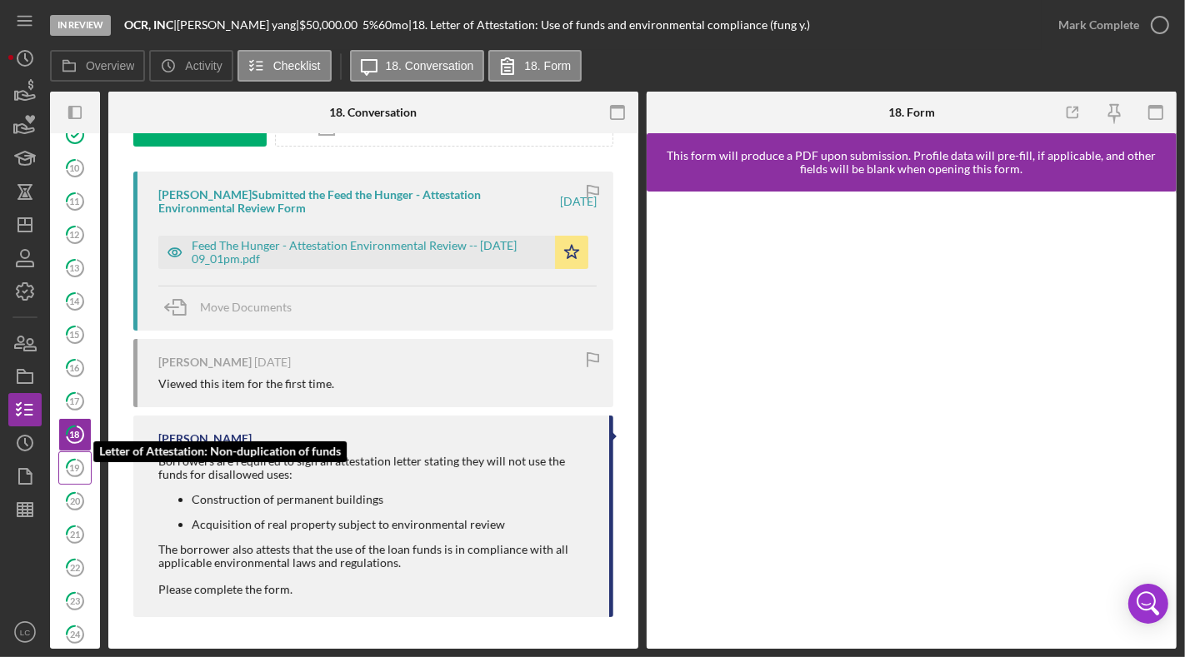
click at [70, 462] on tspan "19" at bounding box center [75, 467] width 11 height 11
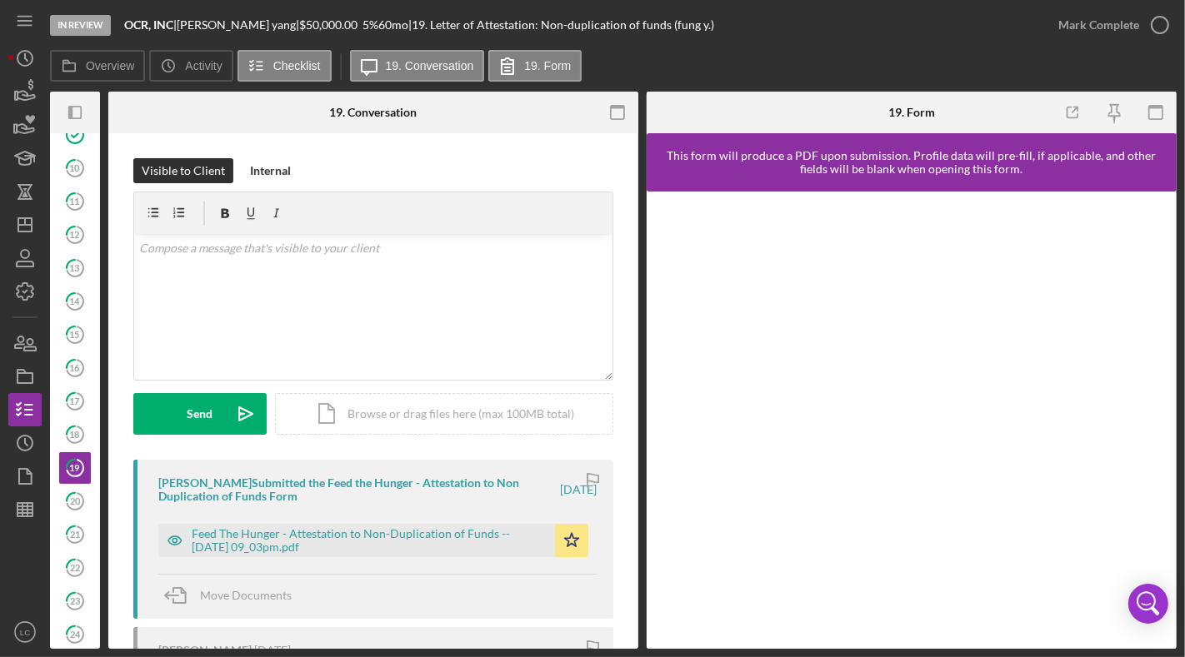
scroll to position [261, 0]
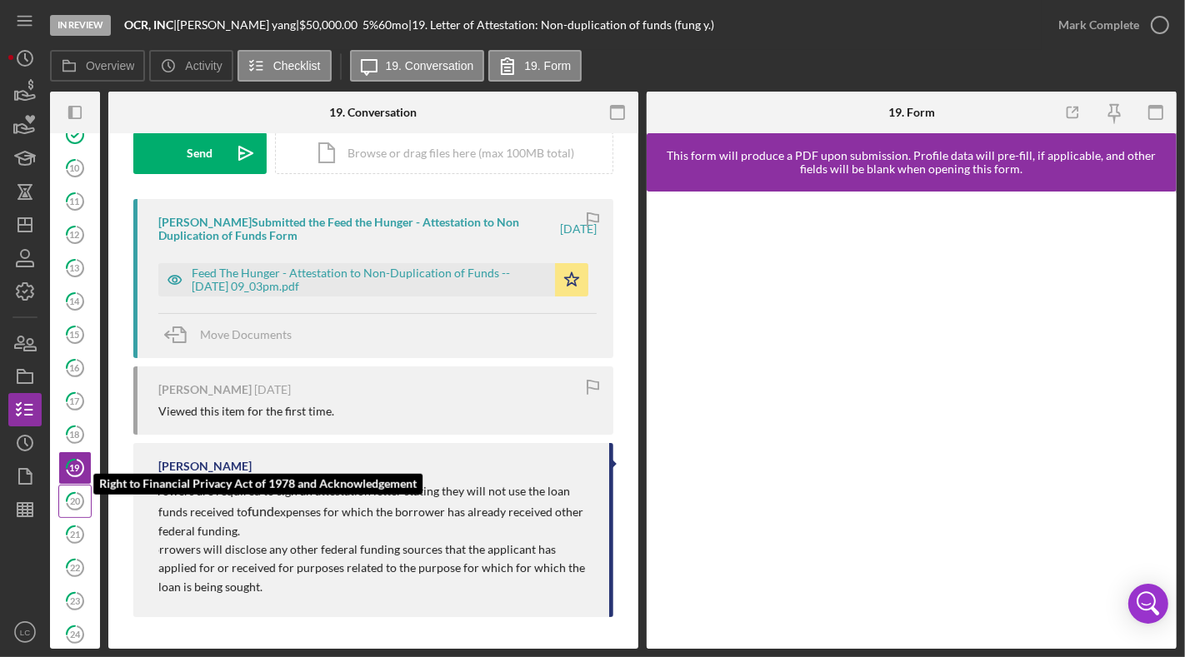
click at [71, 496] on tspan "20" at bounding box center [75, 501] width 11 height 11
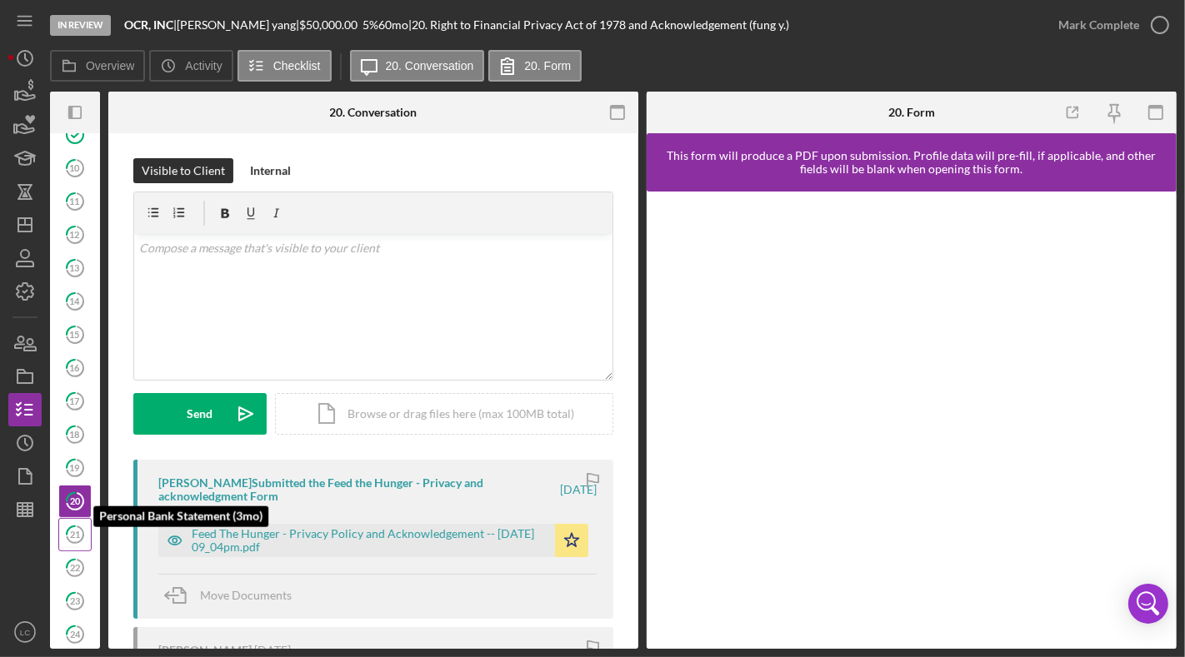
click at [72, 529] on tspan "21" at bounding box center [75, 534] width 10 height 11
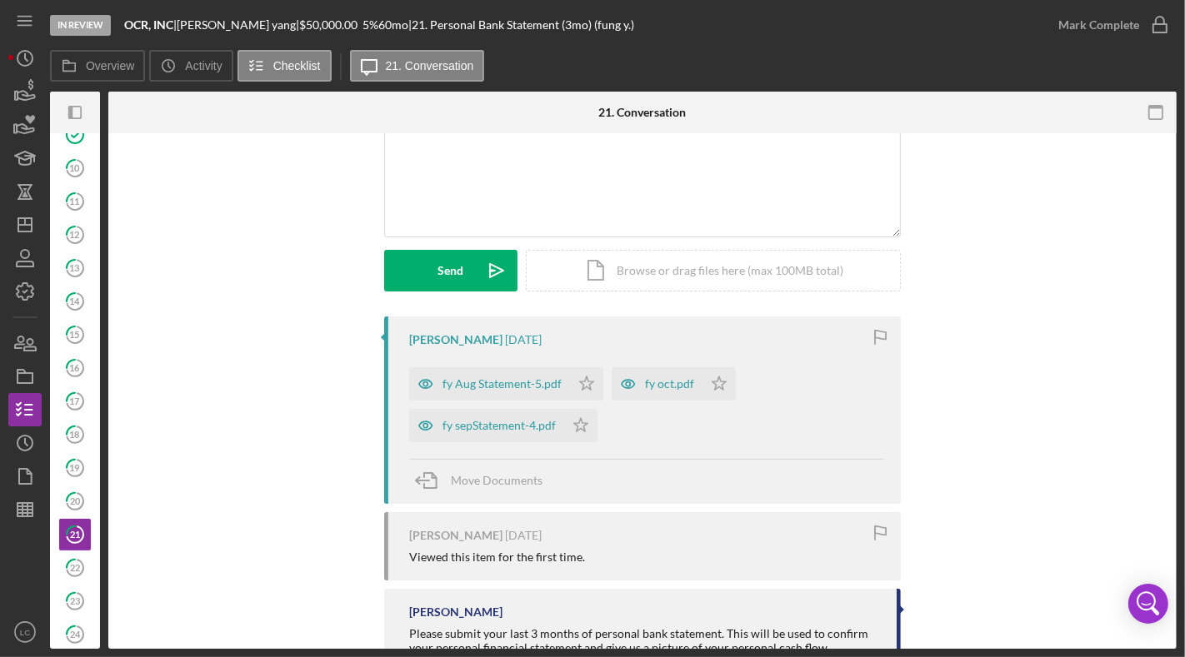
scroll to position [200, 0]
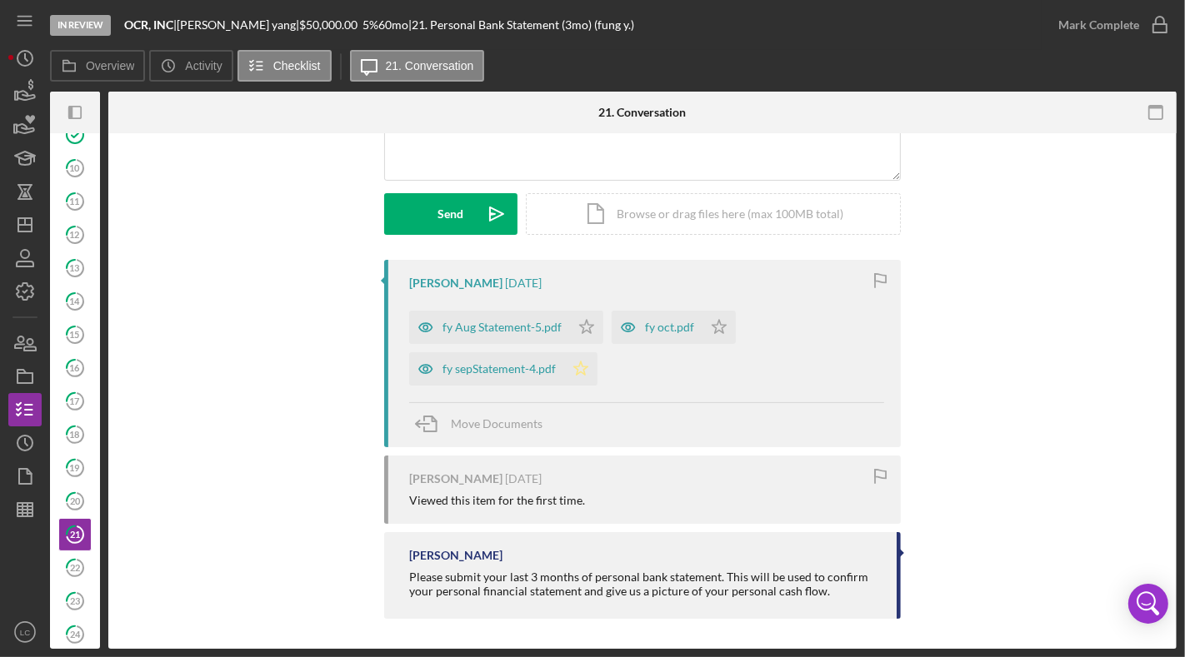
click at [580, 360] on icon "Icon/Star" at bounding box center [580, 368] width 33 height 33
click at [580, 327] on polygon "button" at bounding box center [587, 326] width 14 height 13
click at [719, 327] on polygon "button" at bounding box center [719, 326] width 14 height 13
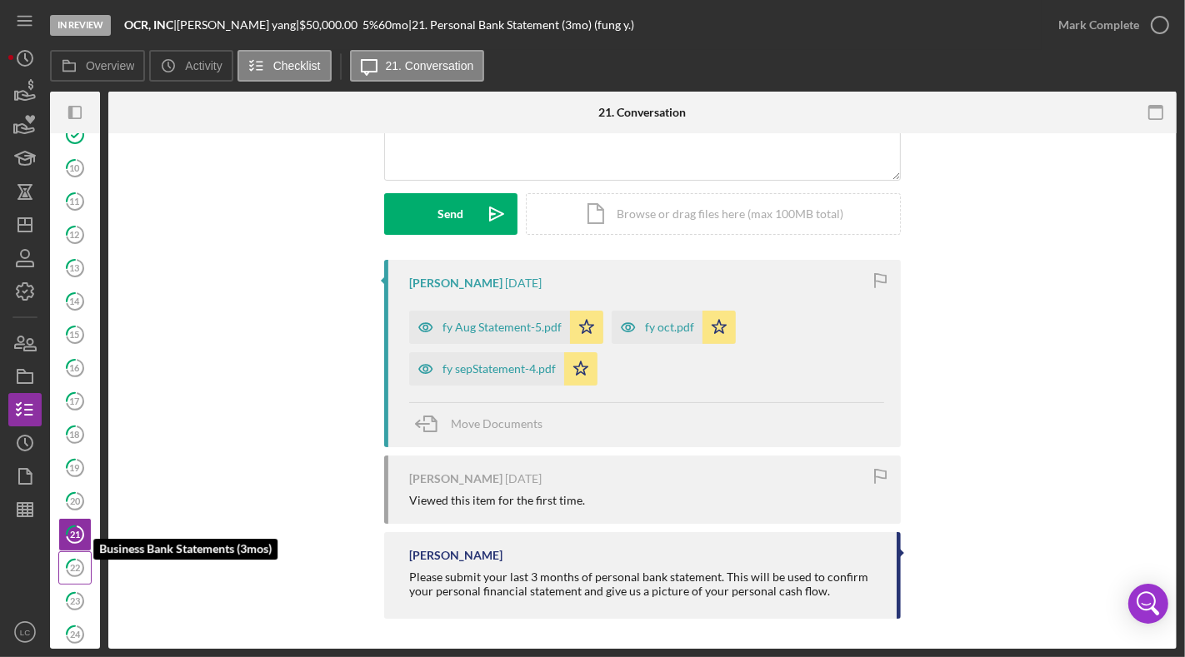
click at [78, 545] on icon "22" at bounding box center [75, 568] width 42 height 42
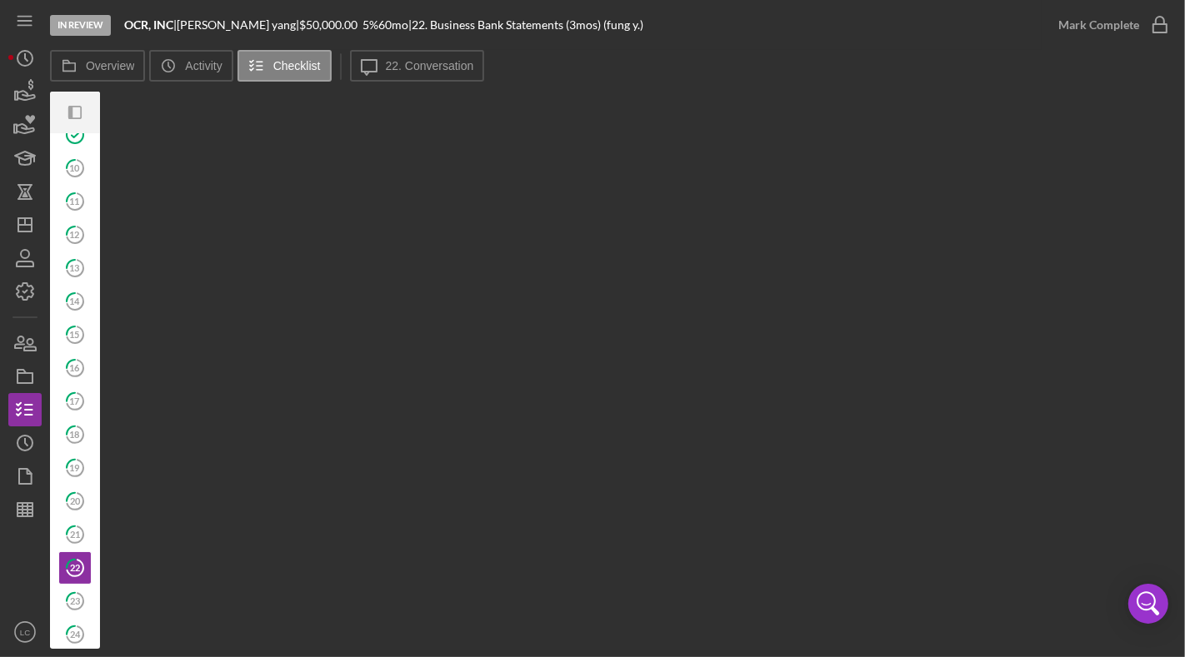
click at [252, 418] on div "Overview Internal Workflow Stage In Review Icon/Dropdown Arrow Archive (can una…" at bounding box center [613, 370] width 1126 height 557
click at [394, 77] on button "Icon/Message 22. Conversation" at bounding box center [417, 66] width 135 height 32
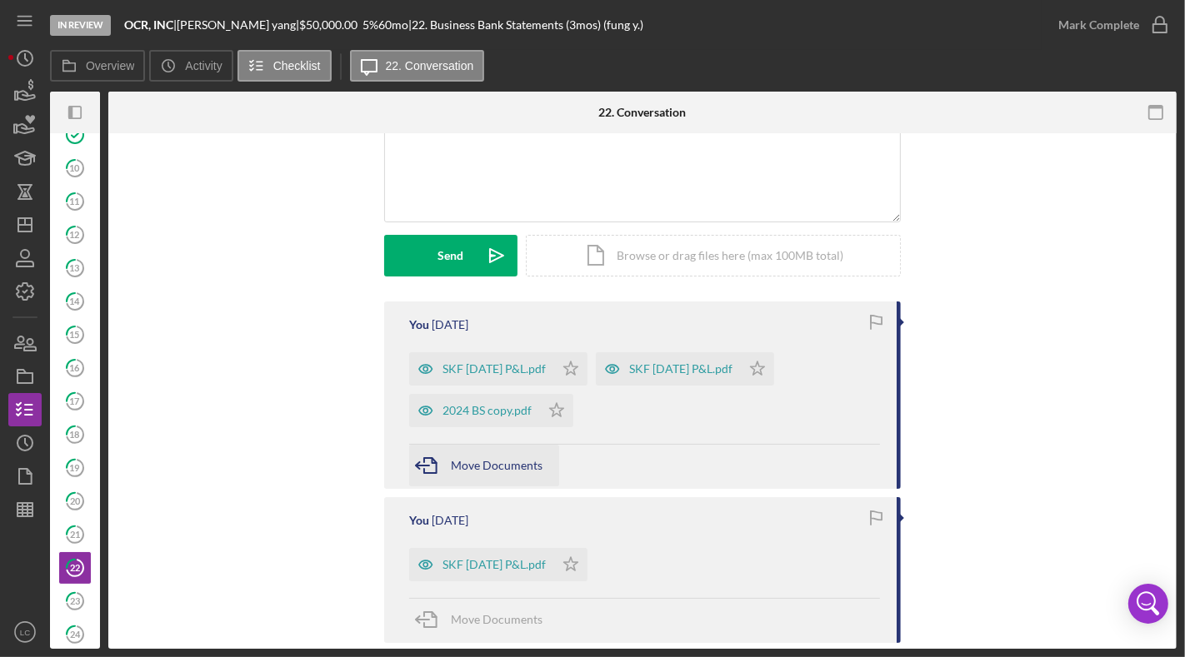
scroll to position [159, 0]
click at [564, 371] on polygon "button" at bounding box center [571, 367] width 14 height 13
click at [552, 407] on icon "Icon/Star" at bounding box center [556, 409] width 33 height 33
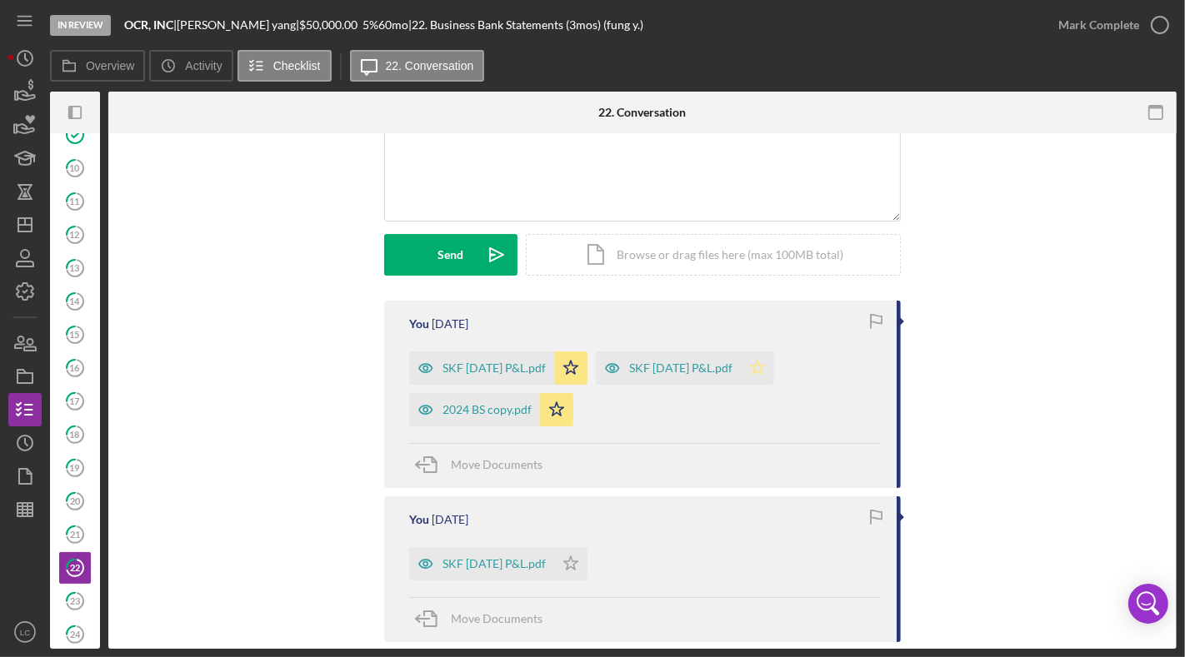
click at [751, 367] on polygon "button" at bounding box center [758, 367] width 14 height 13
click at [578, 545] on polygon "button" at bounding box center [571, 563] width 14 height 13
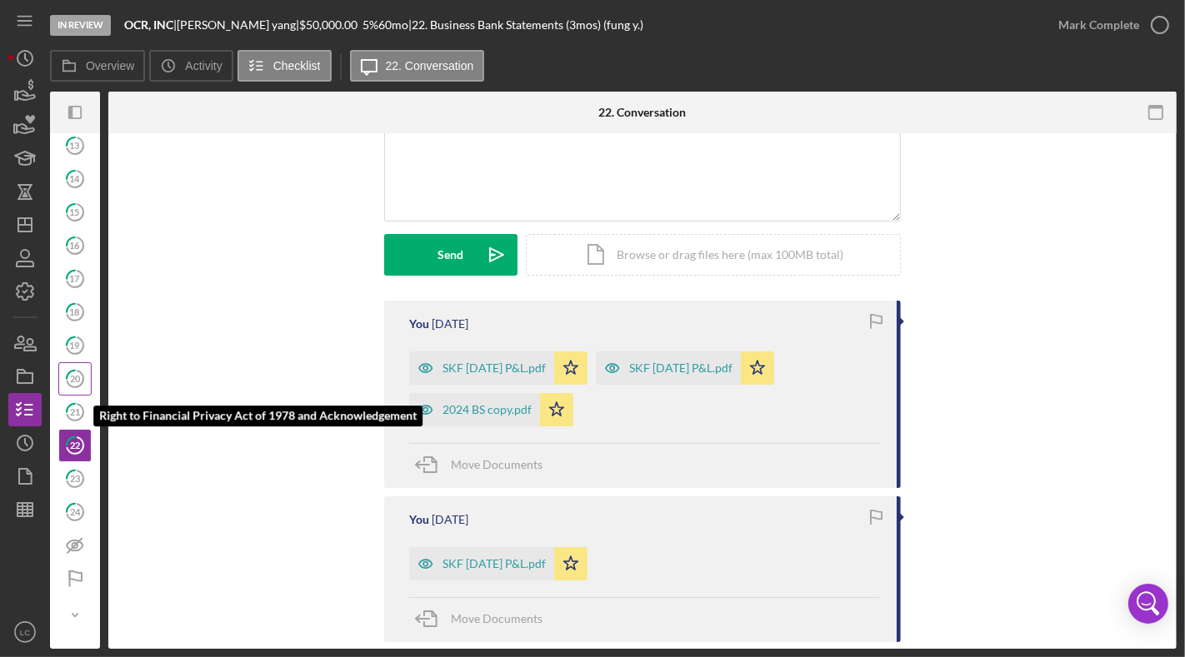
scroll to position [560, 0]
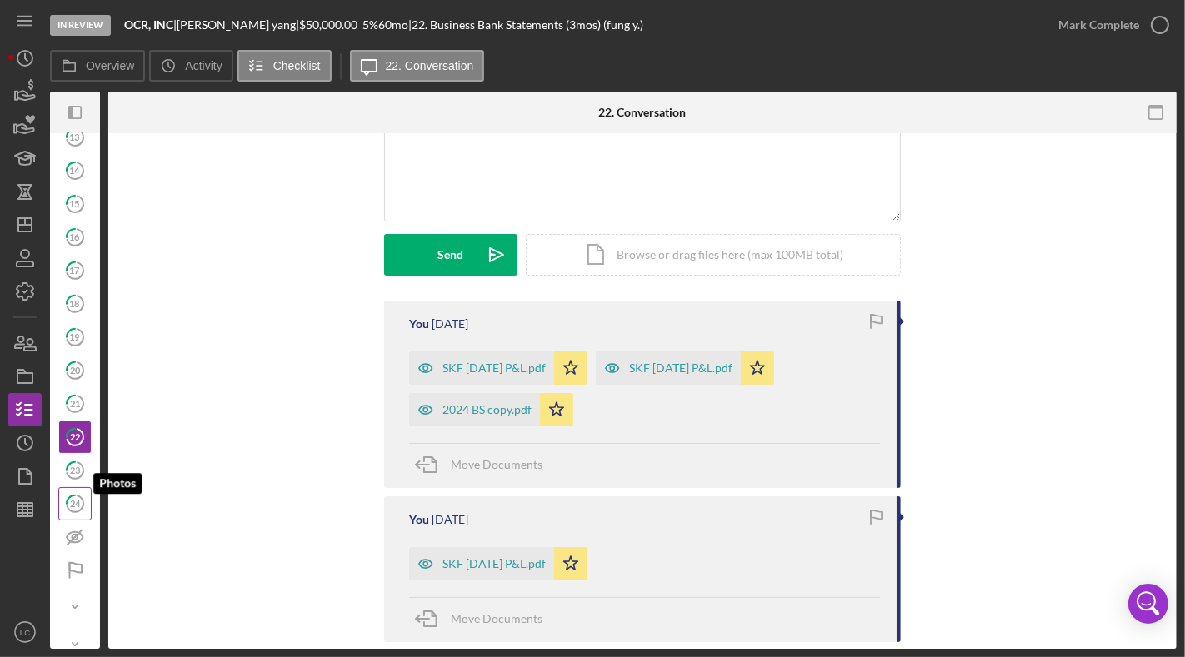
click at [76, 483] on icon "24" at bounding box center [75, 504] width 42 height 42
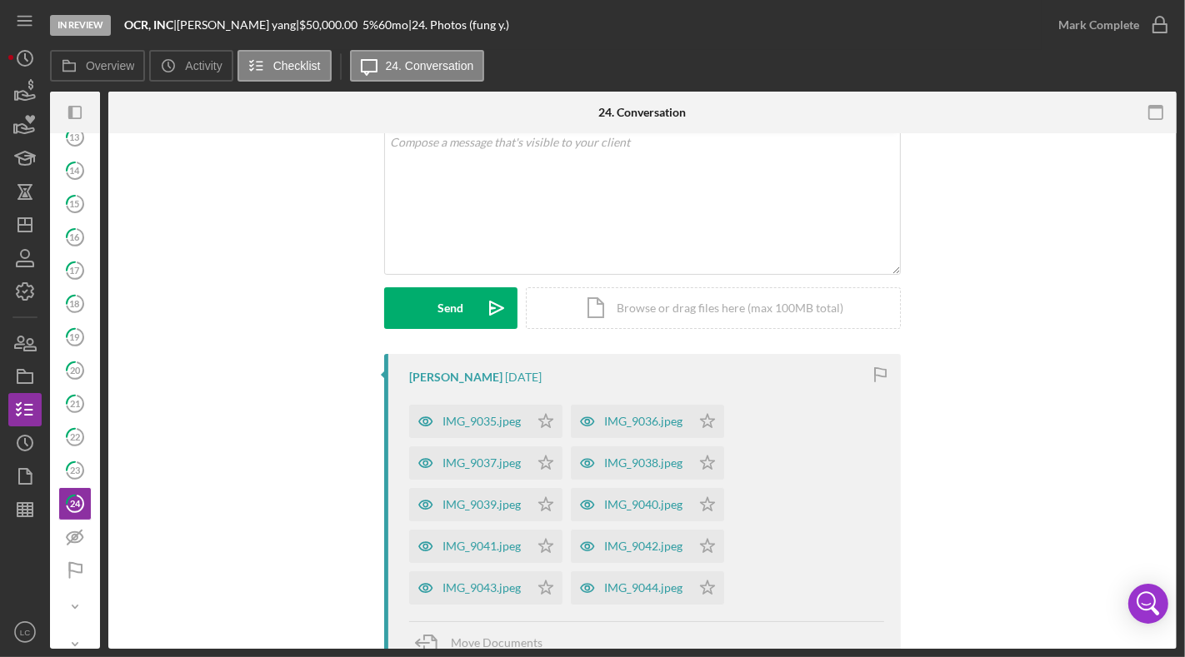
scroll to position [112, 0]
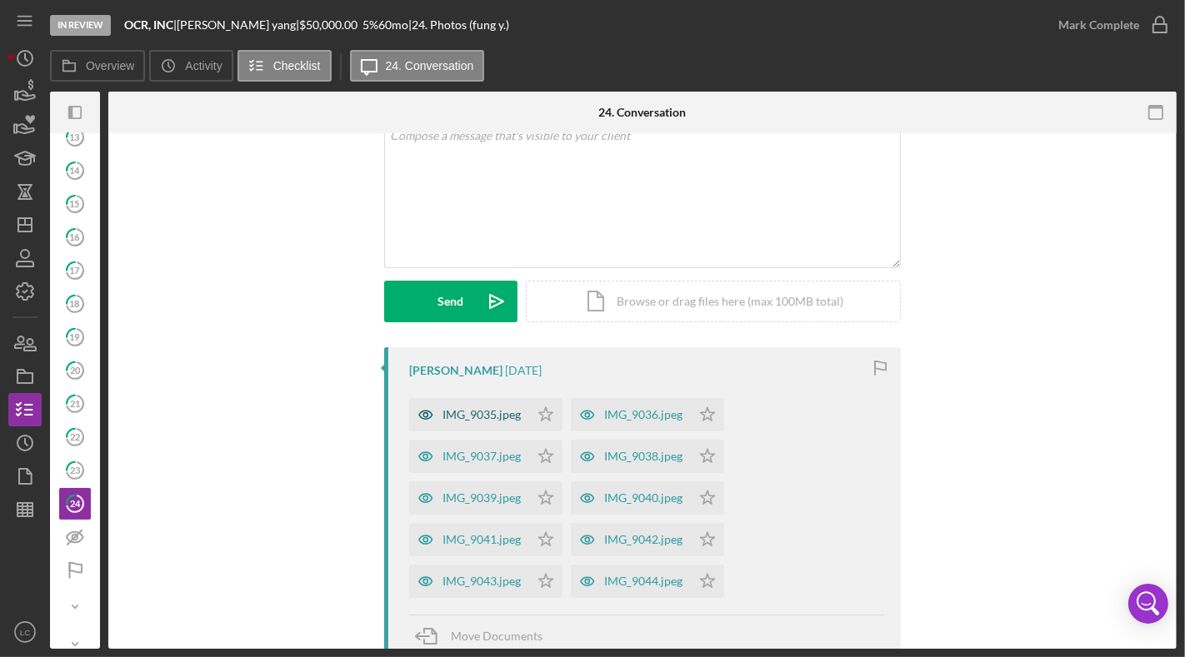
click at [457, 421] on div "IMG_9035.jpeg" at bounding box center [469, 414] width 120 height 33
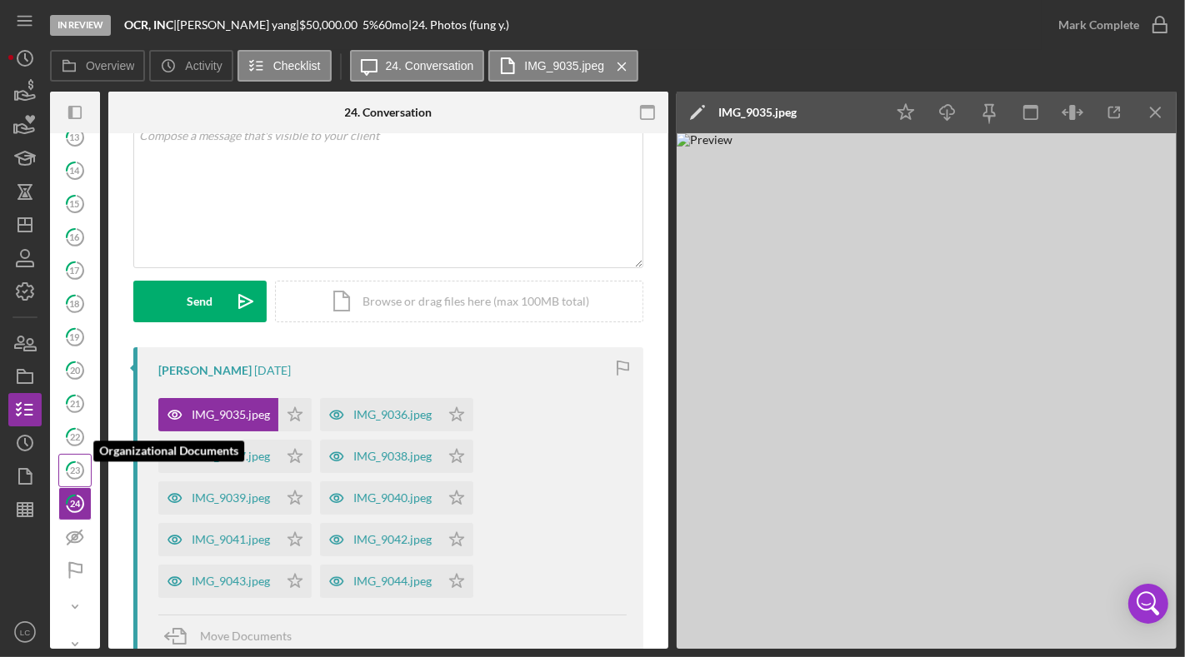
click at [70, 465] on tspan "23" at bounding box center [75, 470] width 10 height 11
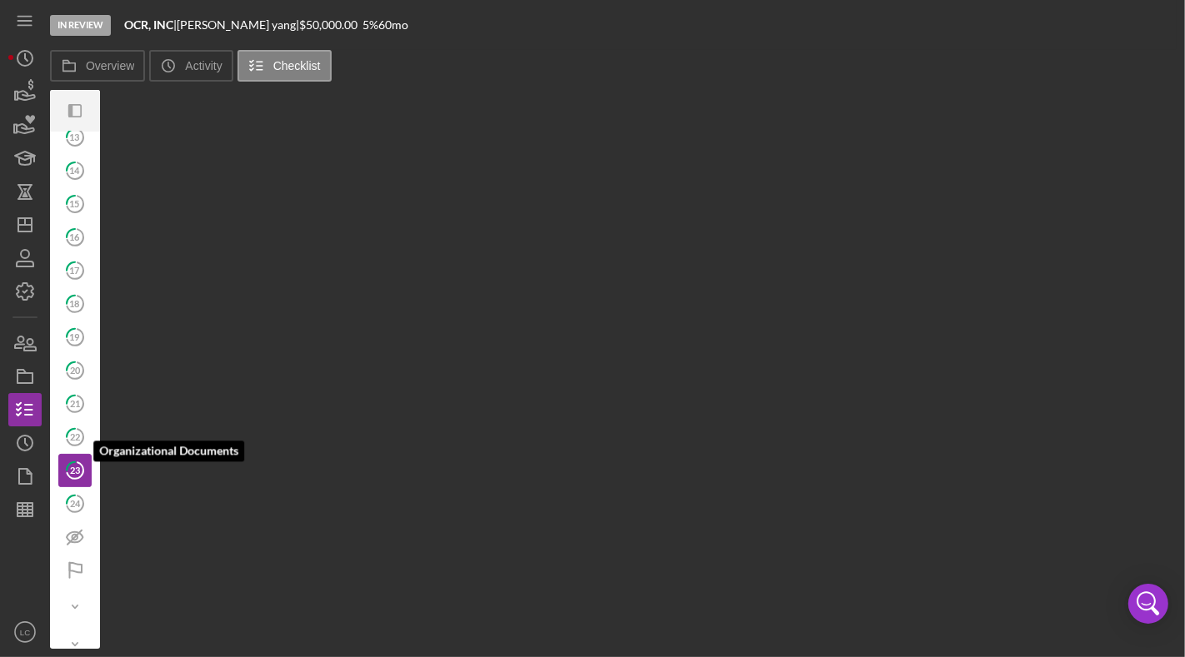
scroll to position [560, 0]
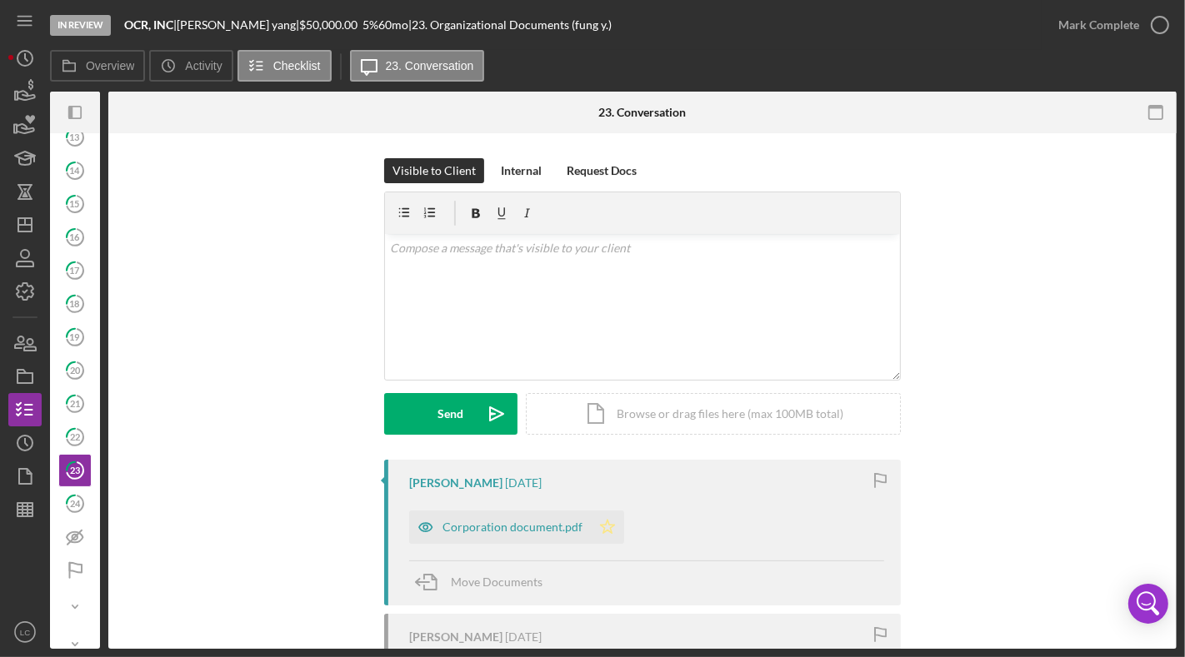
click at [596, 528] on icon "Icon/Star" at bounding box center [607, 527] width 33 height 33
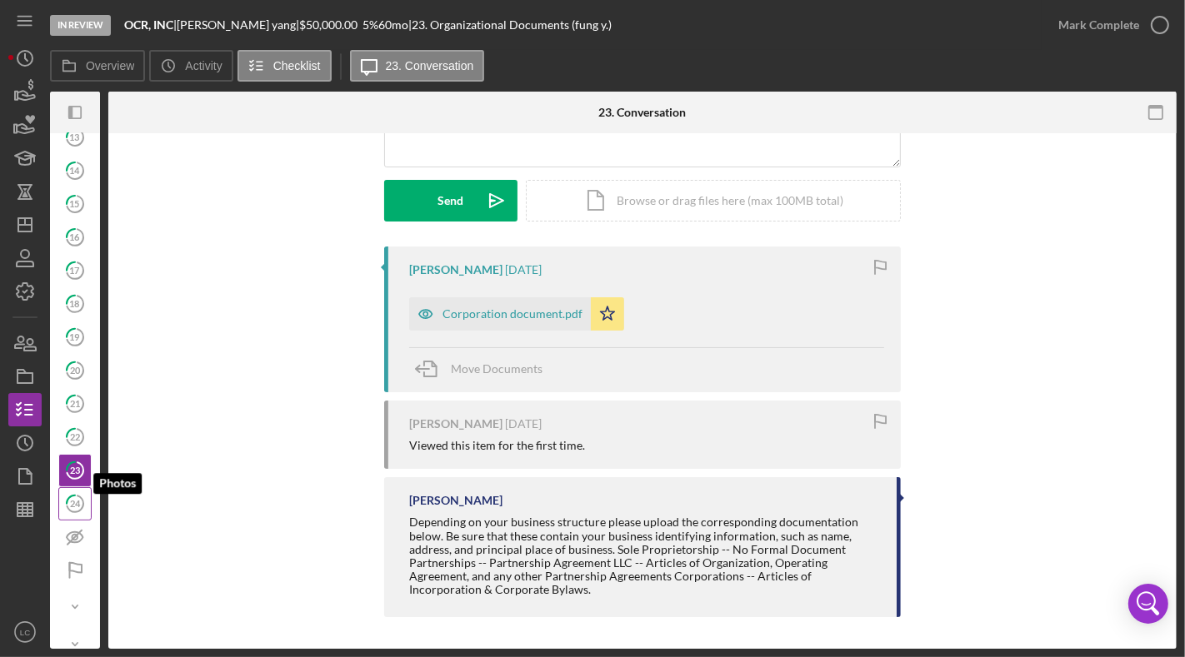
click at [77, 498] on tspan "24" at bounding box center [75, 503] width 11 height 11
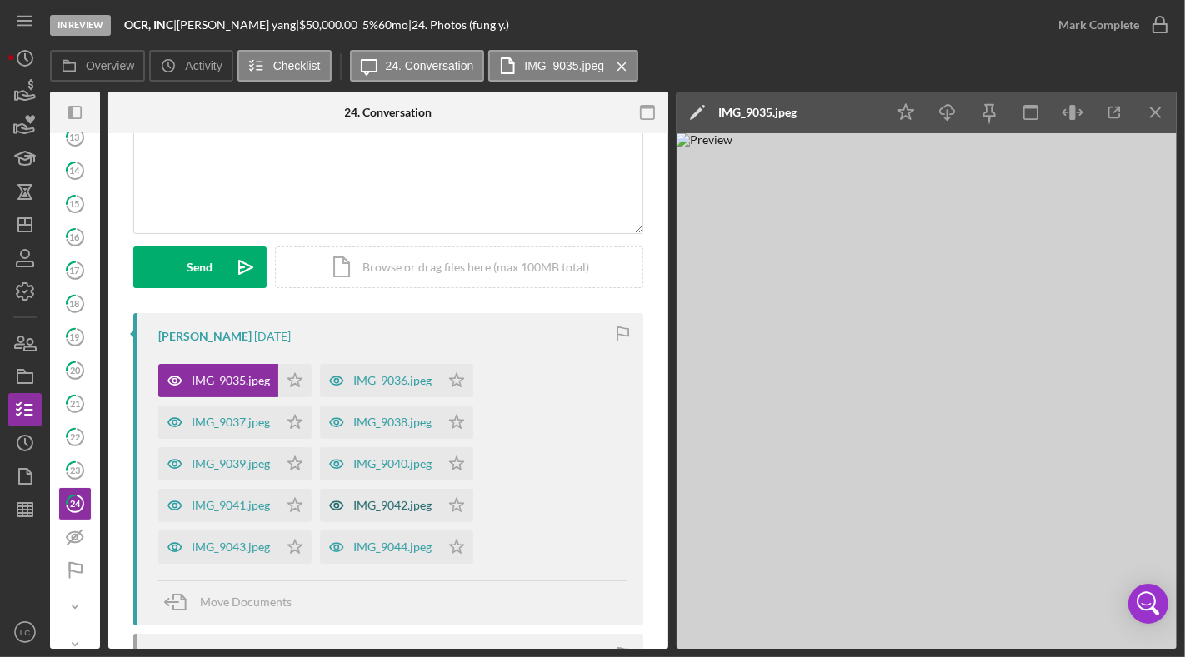
scroll to position [292, 0]
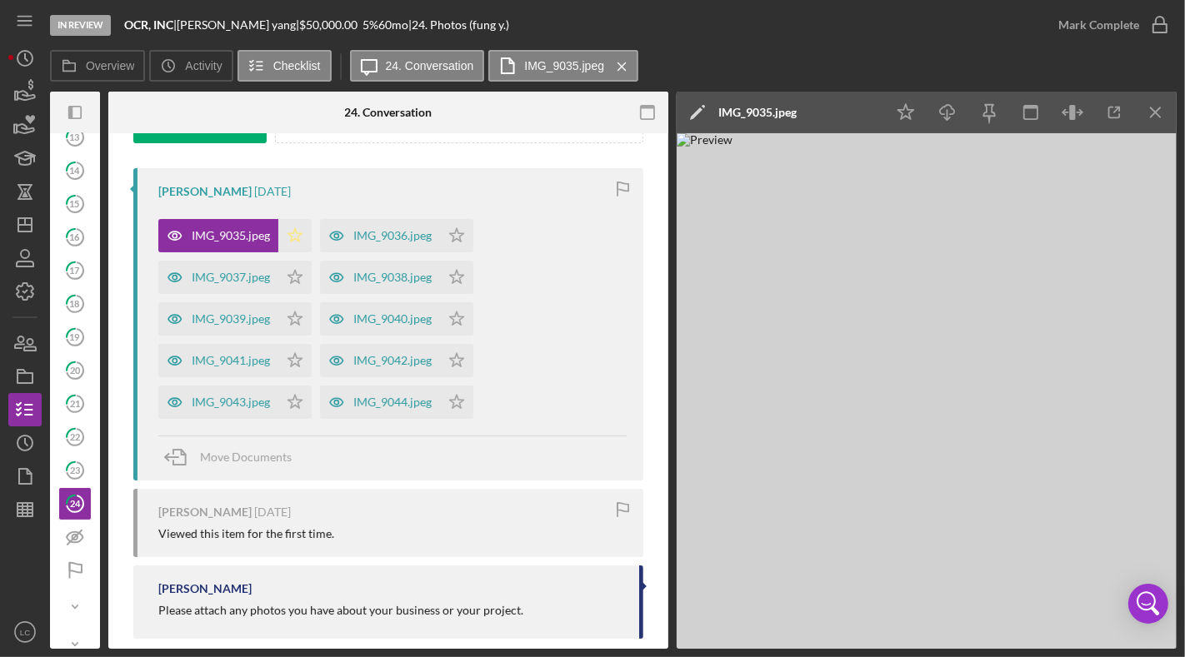
click at [300, 237] on icon "Icon/Star" at bounding box center [294, 235] width 33 height 33
click at [296, 268] on icon "Icon/Star" at bounding box center [294, 277] width 33 height 33
click at [292, 321] on icon "Icon/Star" at bounding box center [294, 318] width 33 height 33
click at [295, 357] on icon "Icon/Star" at bounding box center [294, 360] width 33 height 33
click at [298, 402] on icon "Icon/Star" at bounding box center [294, 402] width 33 height 33
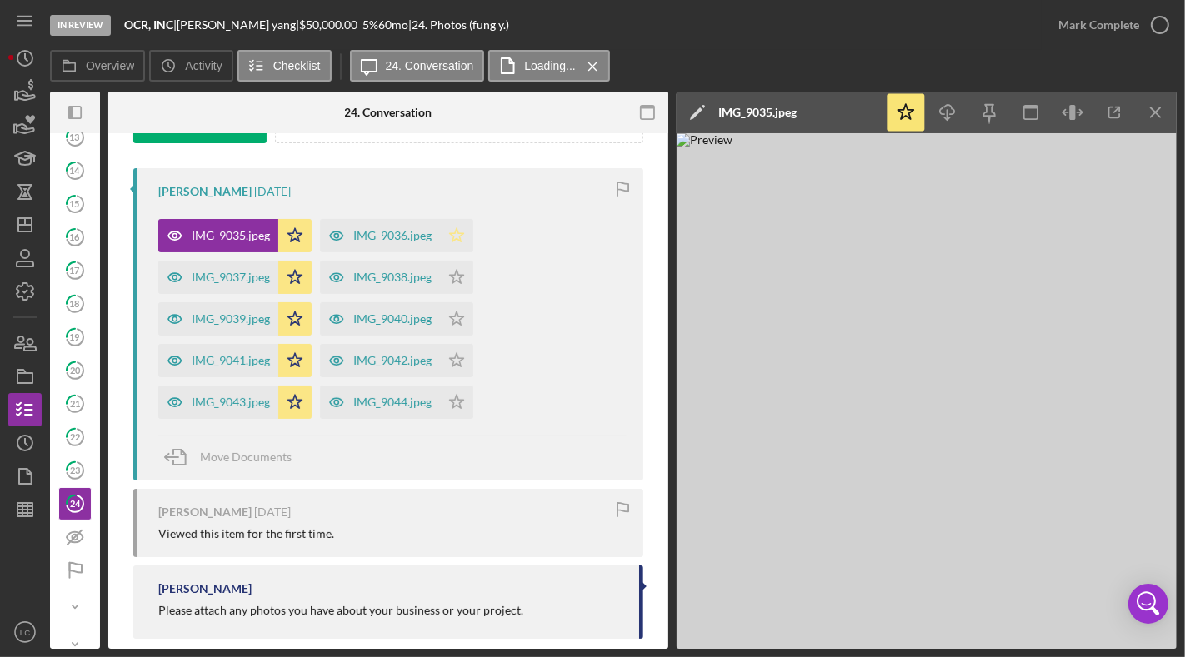
click at [460, 232] on icon "Icon/Star" at bounding box center [456, 235] width 33 height 33
click at [464, 282] on icon "Icon/Star" at bounding box center [456, 277] width 33 height 33
click at [458, 322] on polygon "button" at bounding box center [457, 318] width 14 height 13
click at [452, 355] on icon "Icon/Star" at bounding box center [456, 360] width 33 height 33
click at [452, 396] on icon "Icon/Star" at bounding box center [456, 402] width 33 height 33
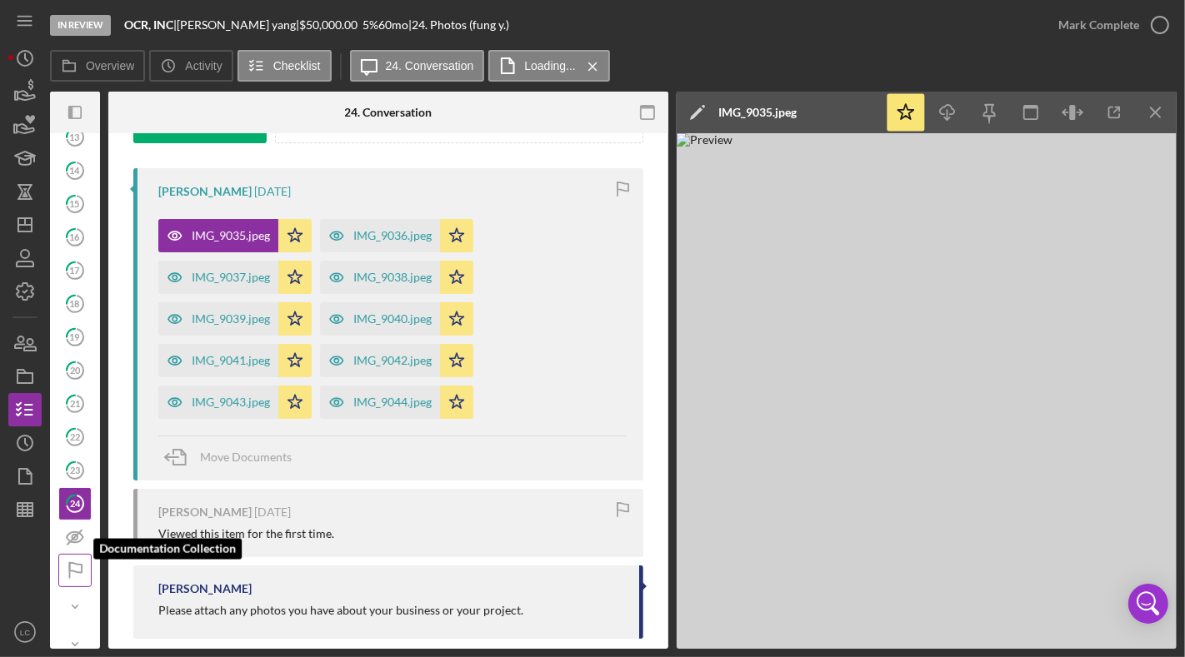
click at [73, 545] on icon "Documentation Collection" at bounding box center [75, 571] width 42 height 42
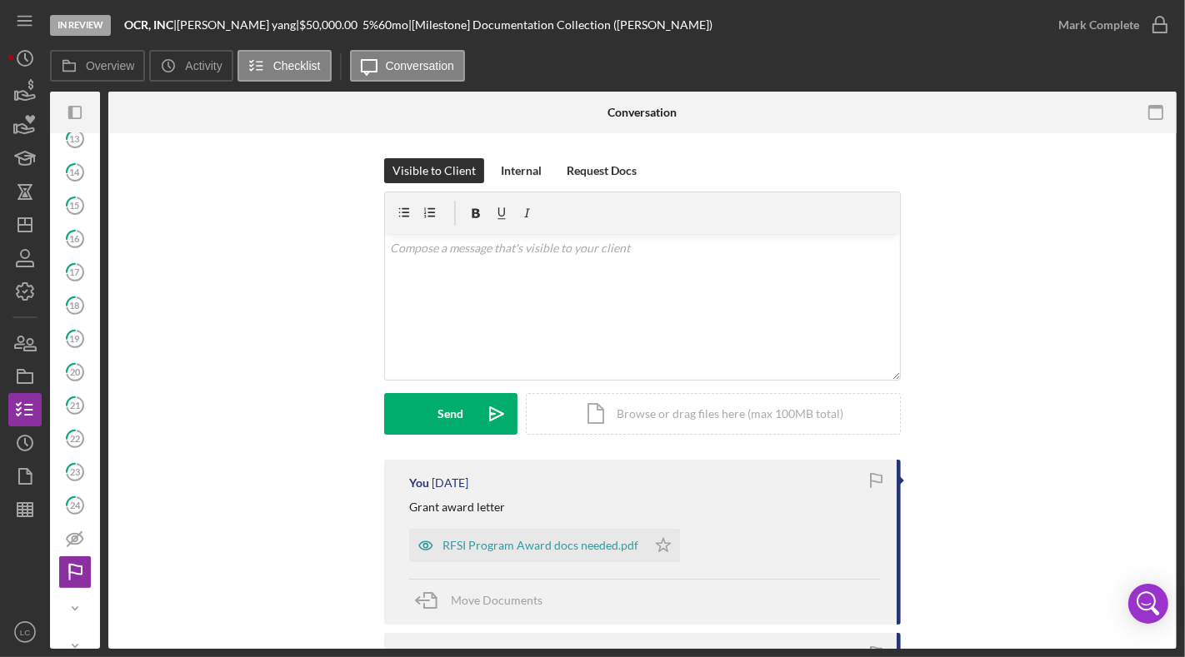
scroll to position [560, 0]
click at [664, 544] on icon "Icon/Star" at bounding box center [663, 545] width 33 height 33
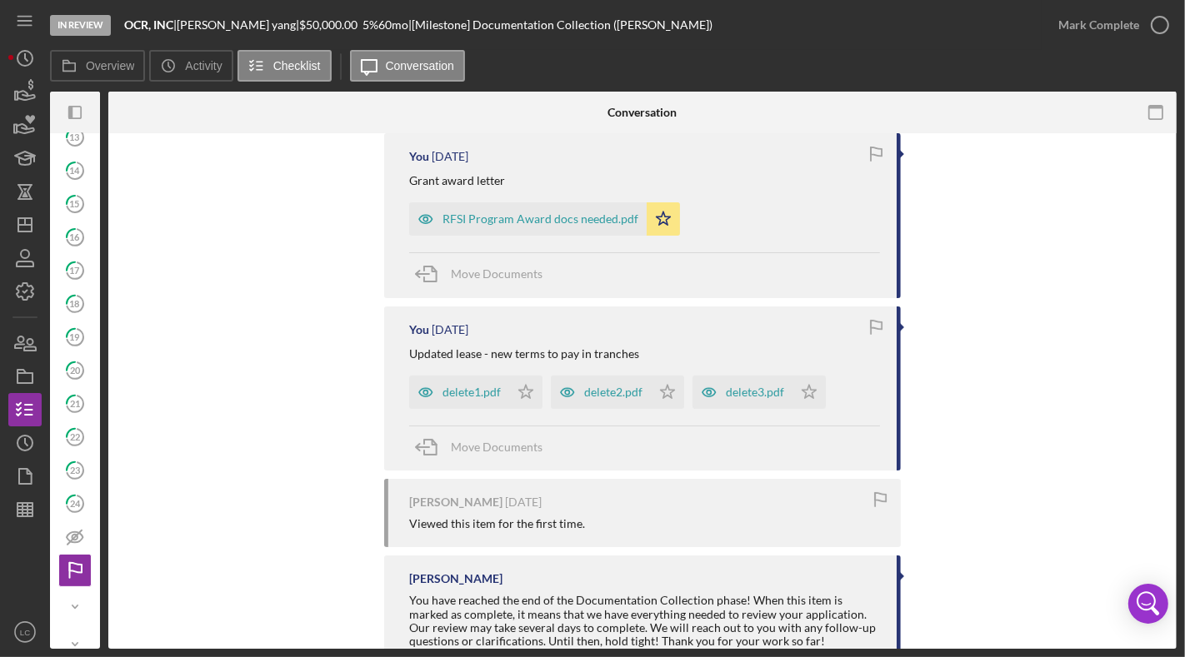
scroll to position [327, 0]
click at [469, 392] on div "delete1.pdf" at bounding box center [471, 391] width 58 height 13
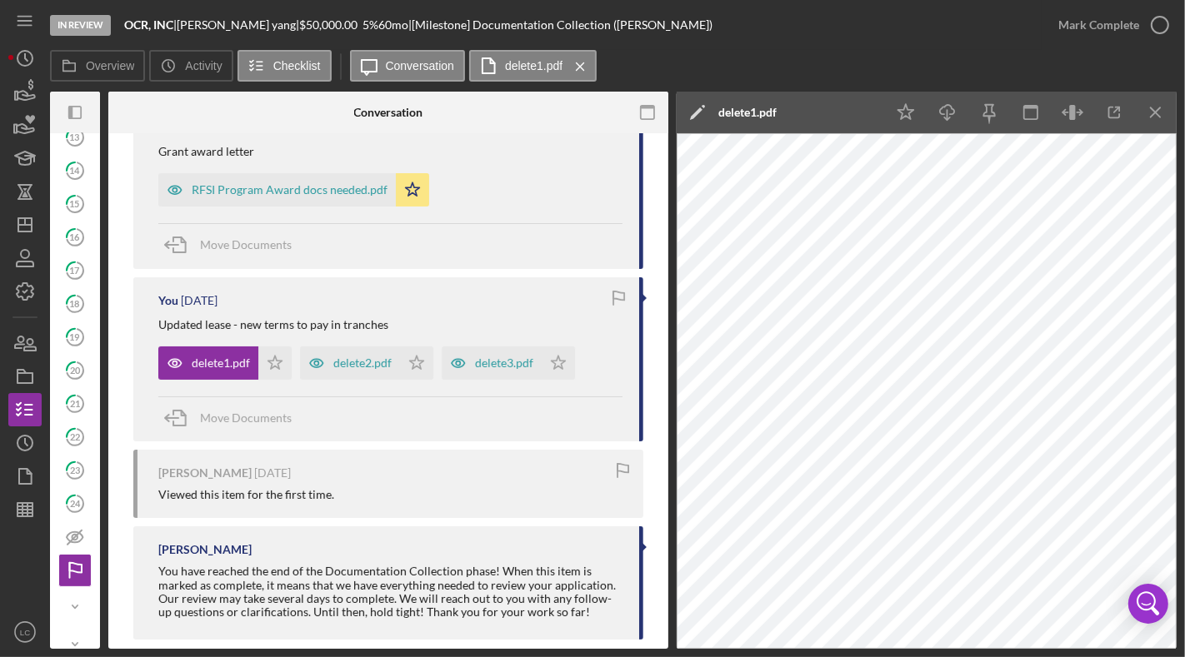
scroll to position [377, 0]
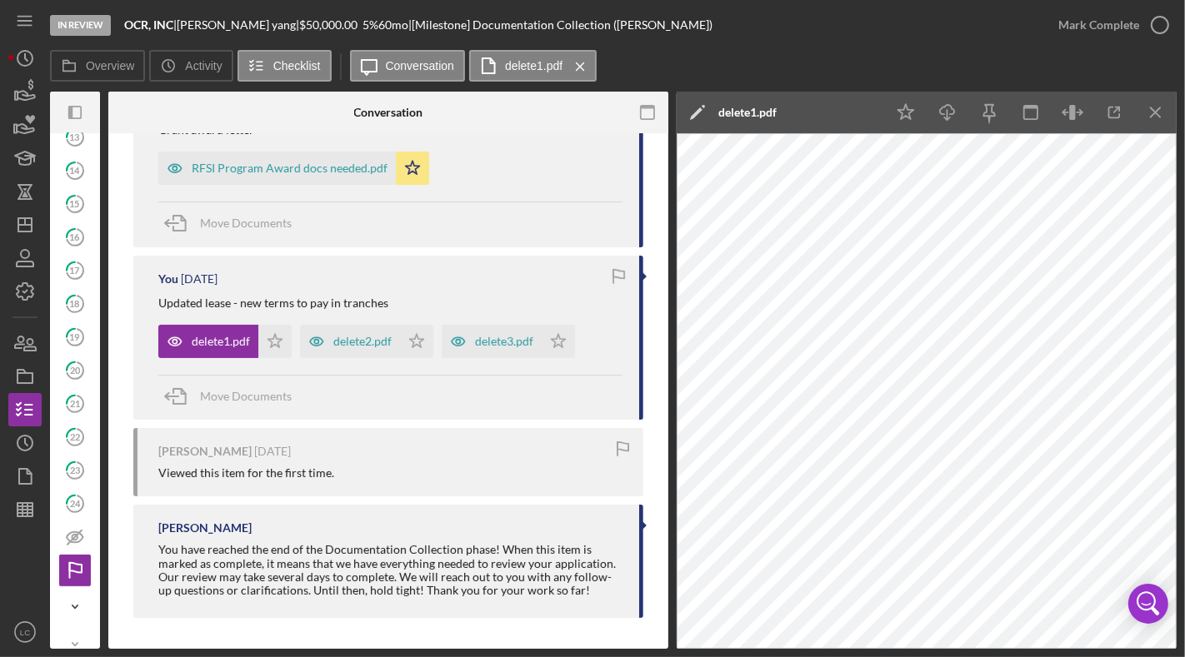
click at [76, 545] on icon "Icon/Expander" at bounding box center [74, 607] width 33 height 33
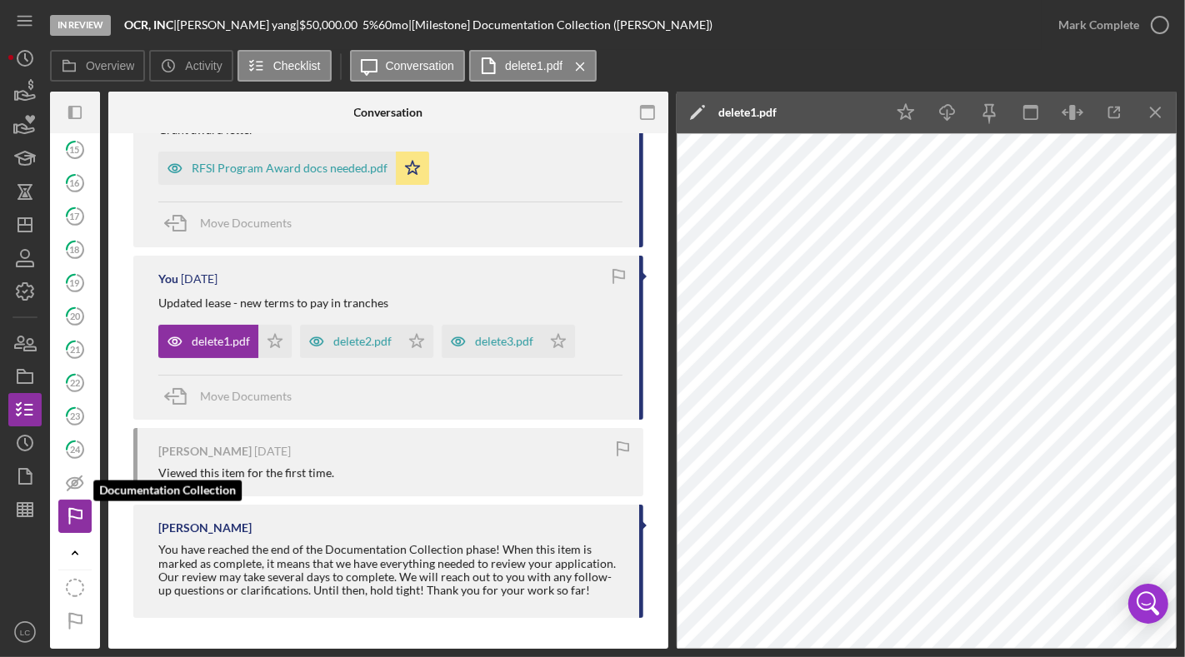
scroll to position [626, 0]
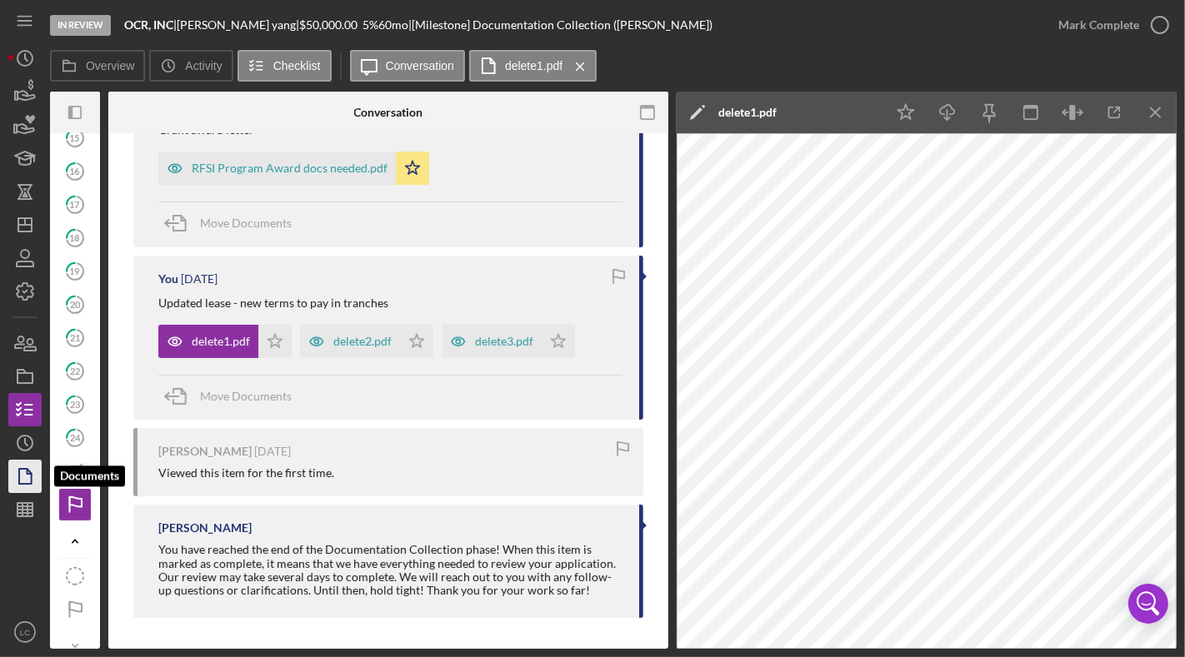
click at [24, 467] on icon "button" at bounding box center [25, 477] width 42 height 42
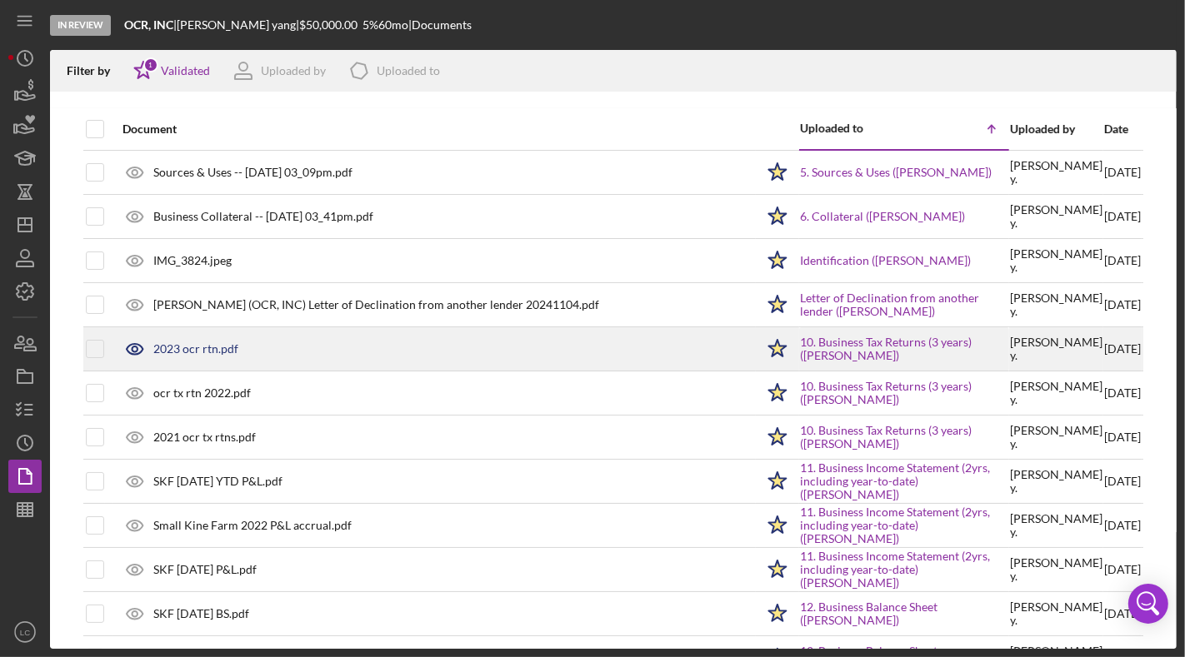
click at [110, 346] on div at bounding box center [109, 349] width 7 height 7
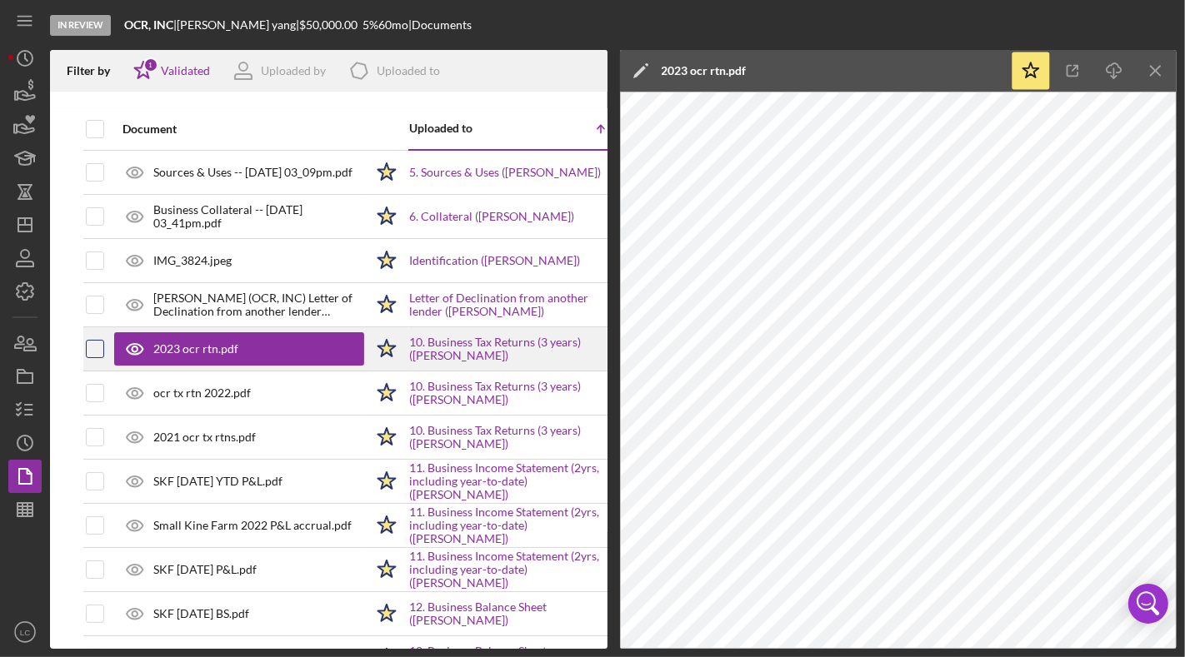
click at [92, 352] on input "checkbox" at bounding box center [95, 349] width 17 height 17
checkbox input "true"
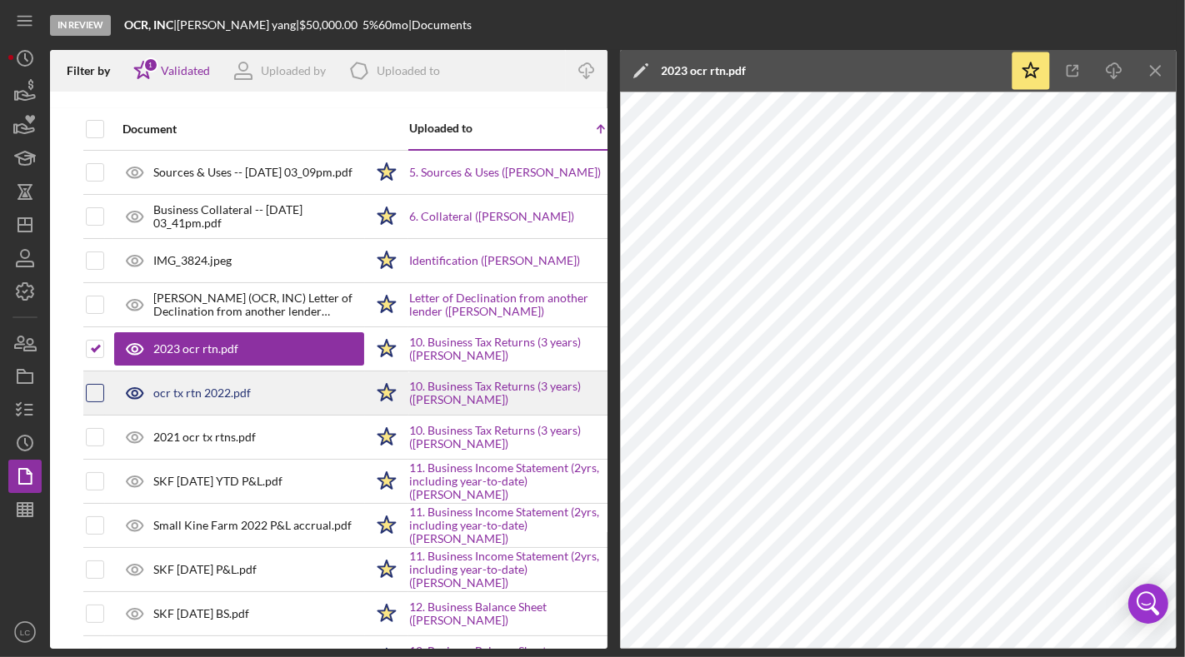
click at [96, 390] on input "checkbox" at bounding box center [95, 393] width 17 height 17
checkbox input "true"
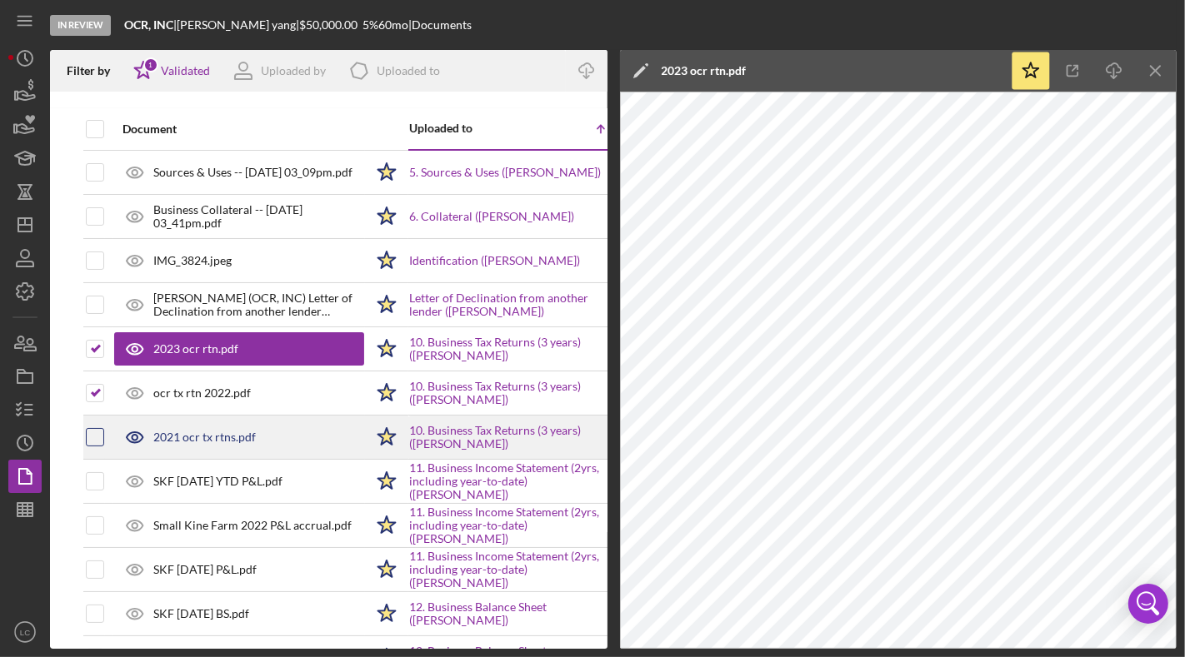
click at [95, 429] on input "checkbox" at bounding box center [95, 437] width 17 height 17
checkbox input "true"
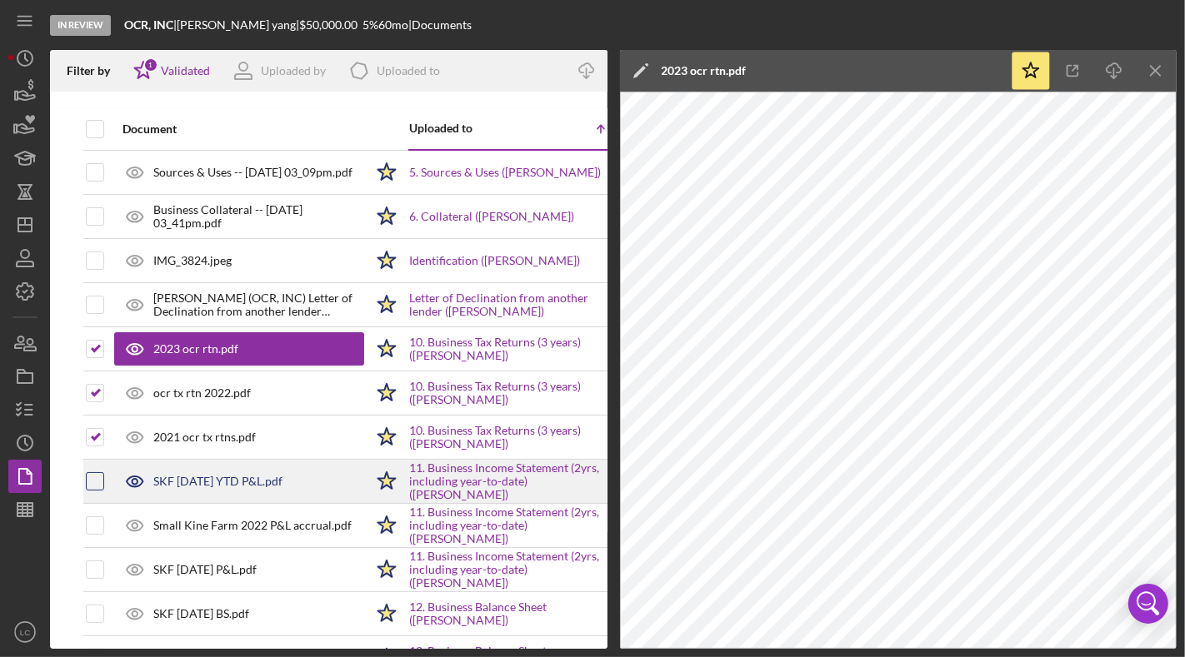
click at [92, 477] on input "checkbox" at bounding box center [95, 481] width 17 height 17
checkbox input "true"
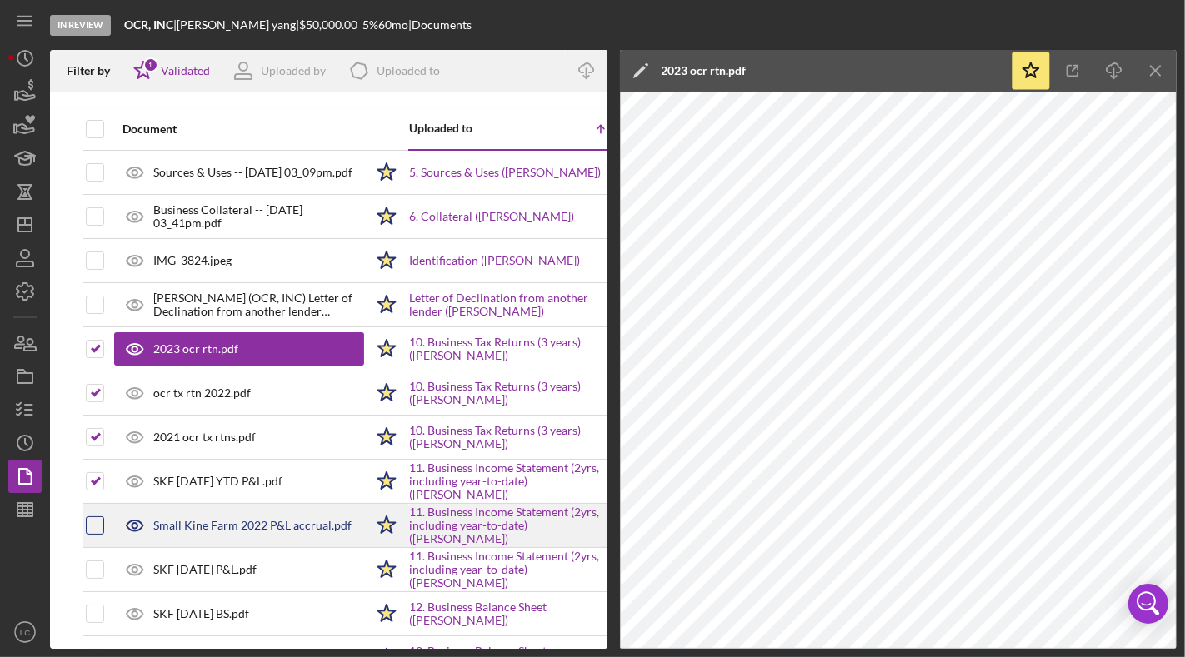
click at [95, 519] on input "checkbox" at bounding box center [95, 525] width 17 height 17
checkbox input "true"
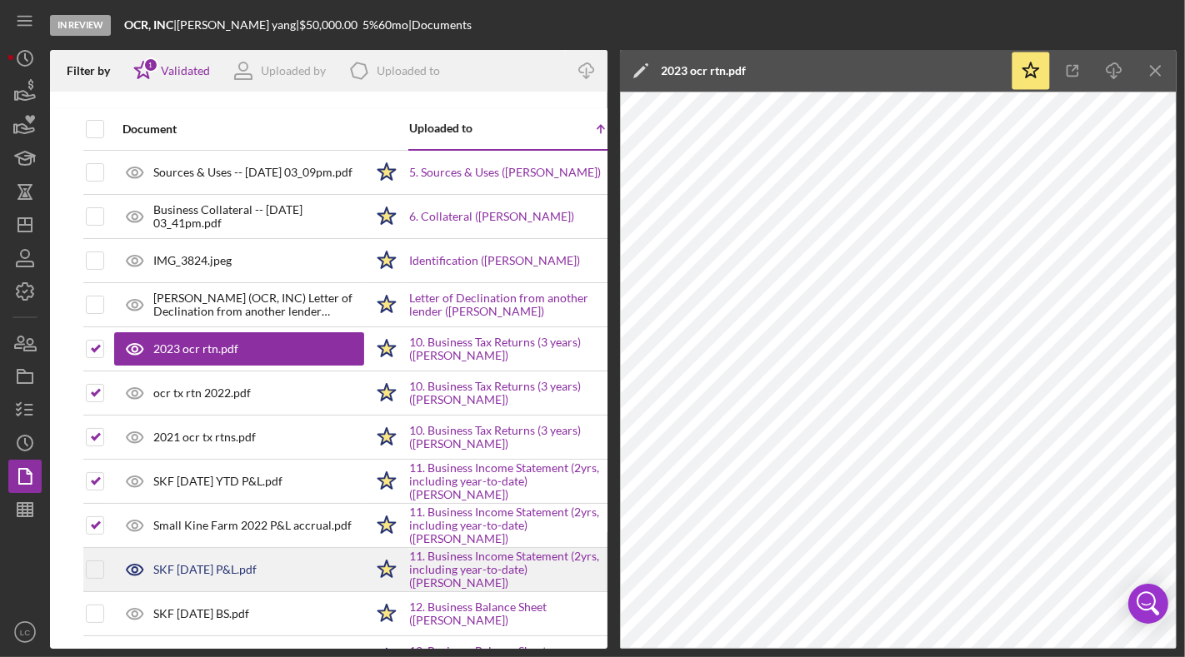
click at [97, 545] on div at bounding box center [95, 570] width 18 height 42
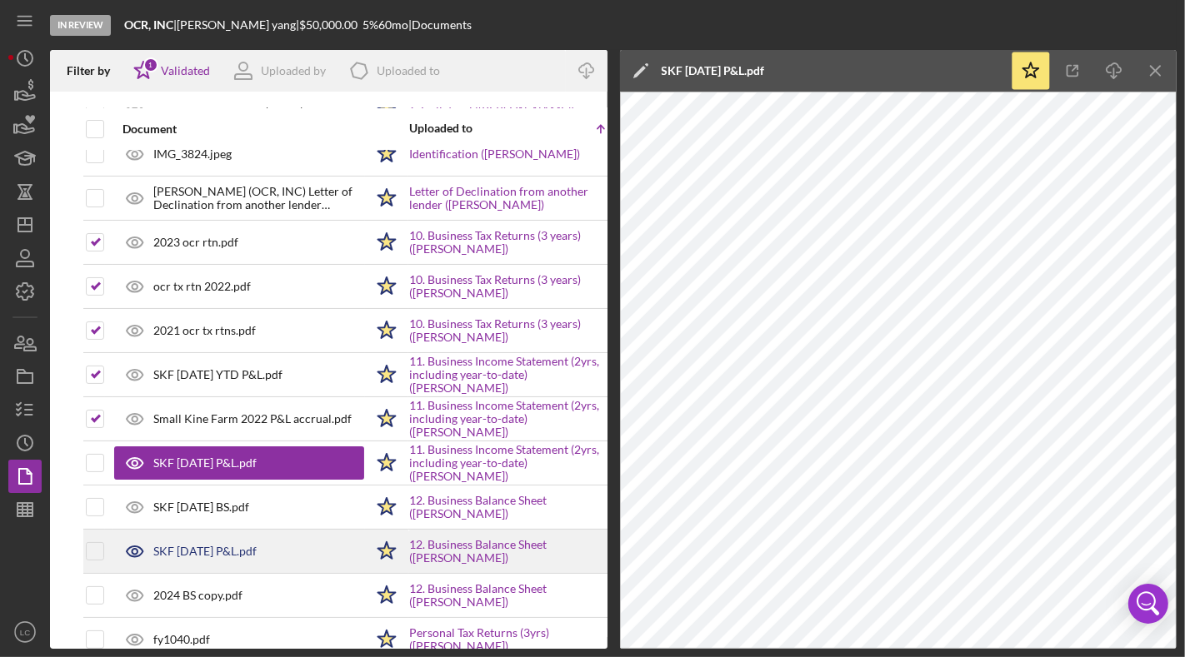
scroll to position [258, 0]
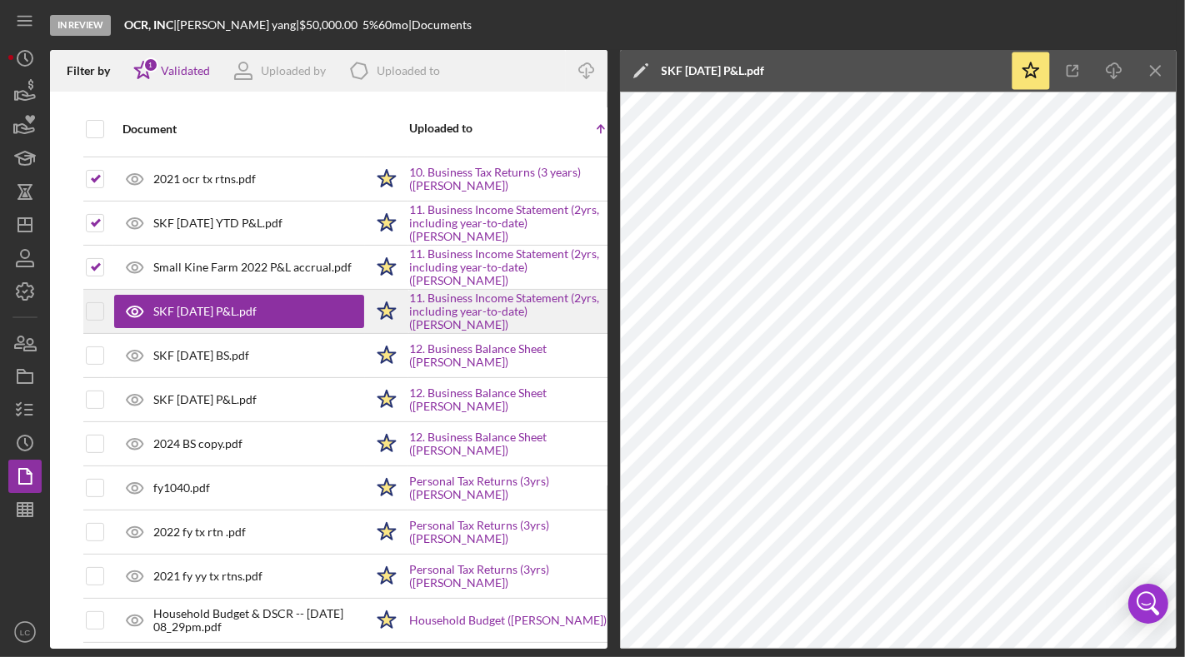
click at [97, 312] on input "checkbox" at bounding box center [95, 311] width 17 height 17
checkbox input "true"
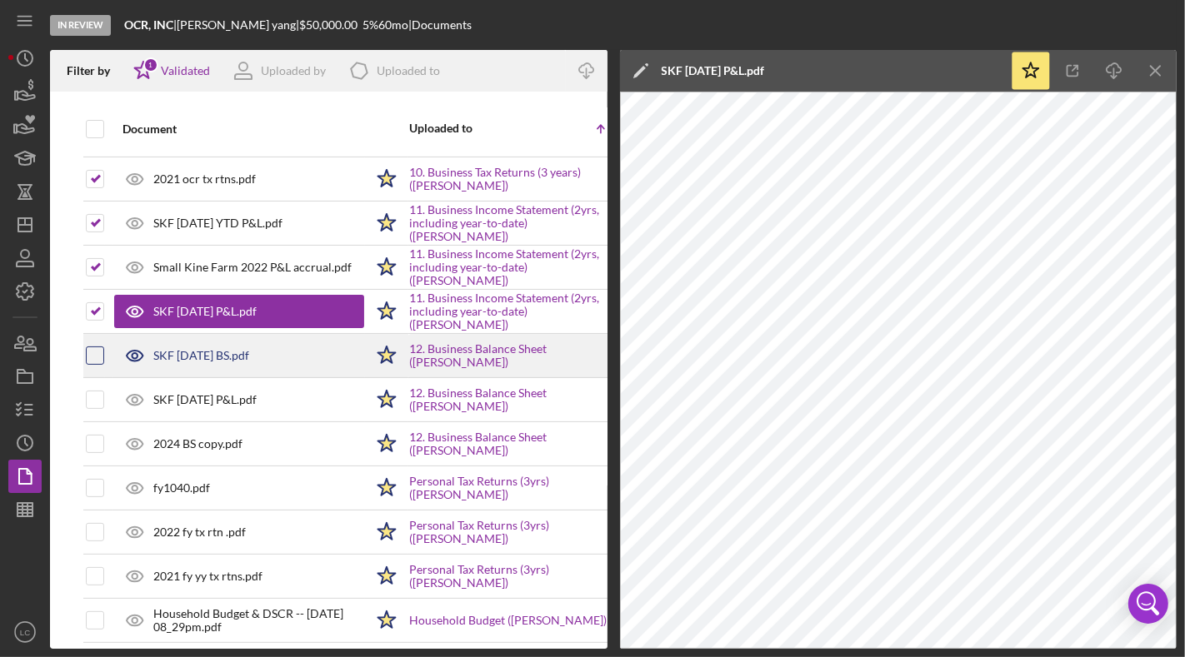
click at [98, 347] on input "checkbox" at bounding box center [95, 355] width 17 height 17
checkbox input "true"
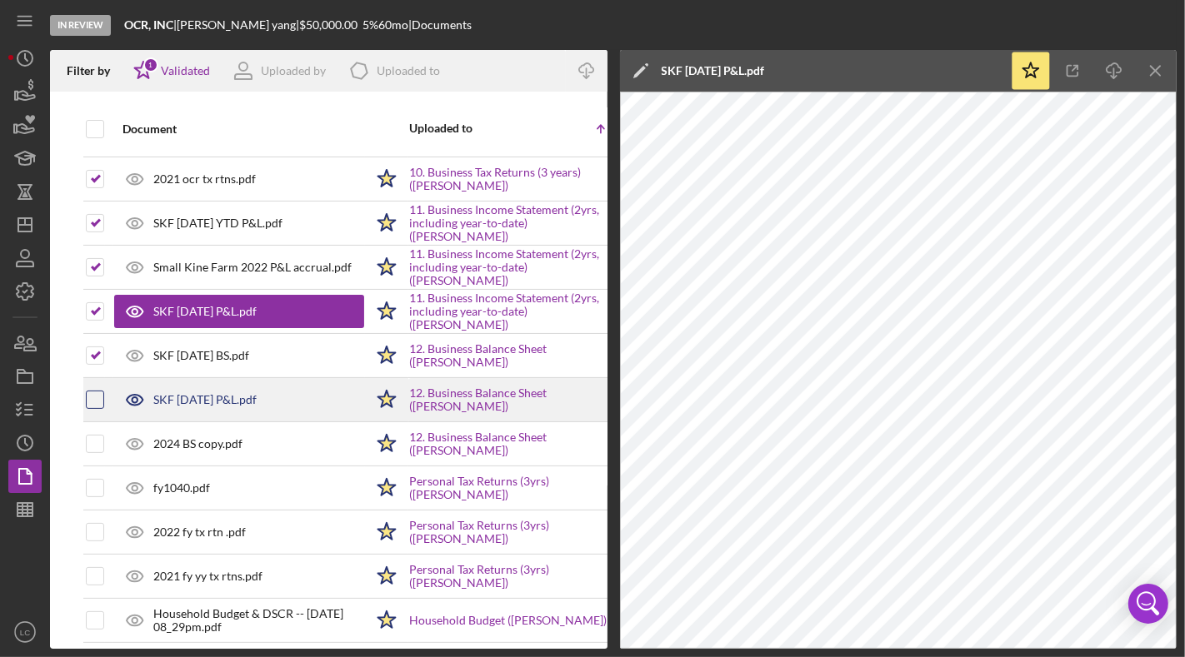
click at [93, 396] on input "checkbox" at bounding box center [95, 400] width 17 height 17
checkbox input "true"
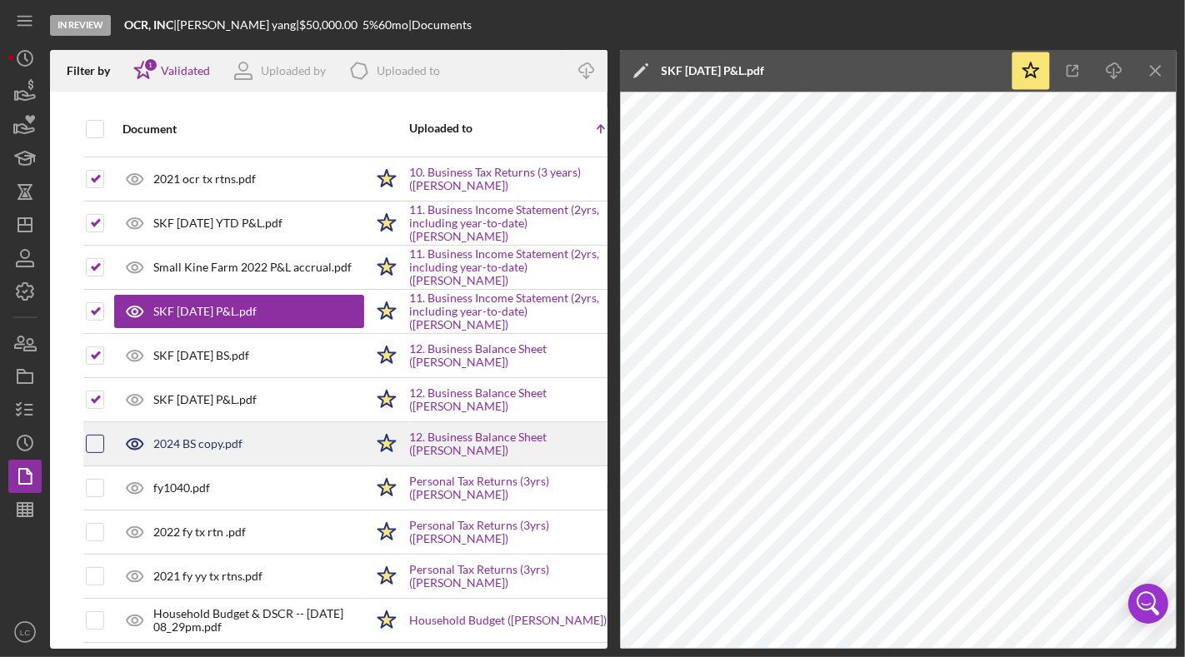
click at [91, 442] on input "checkbox" at bounding box center [95, 444] width 17 height 17
checkbox input "true"
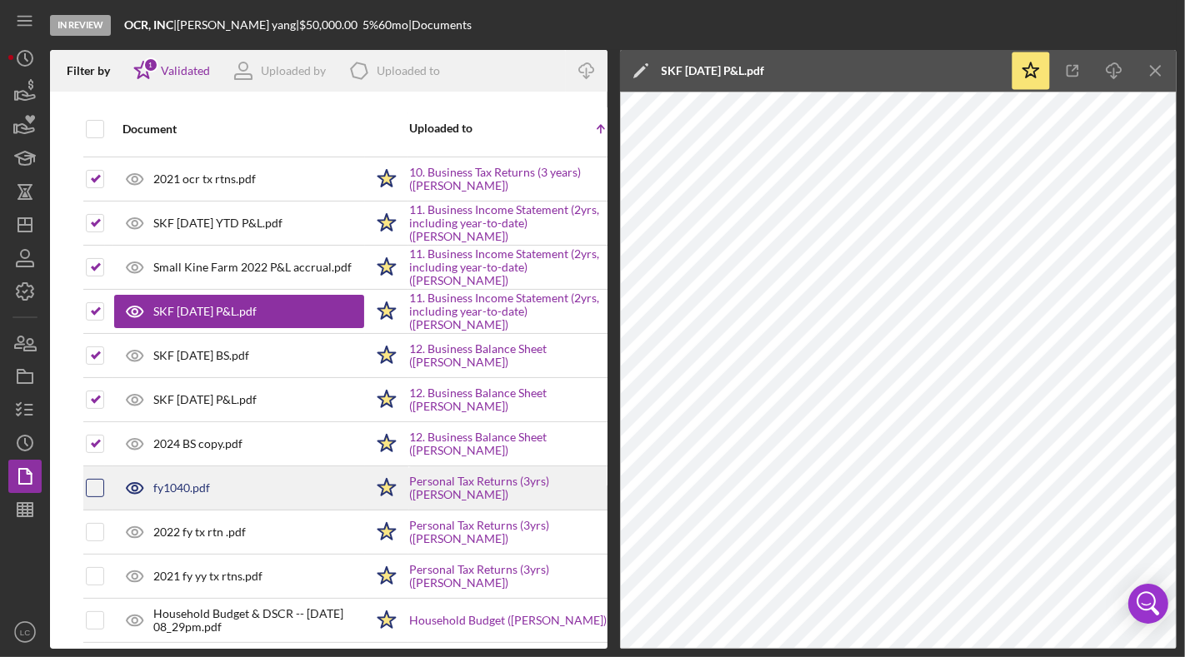
click at [94, 482] on input "checkbox" at bounding box center [95, 488] width 17 height 17
checkbox input "true"
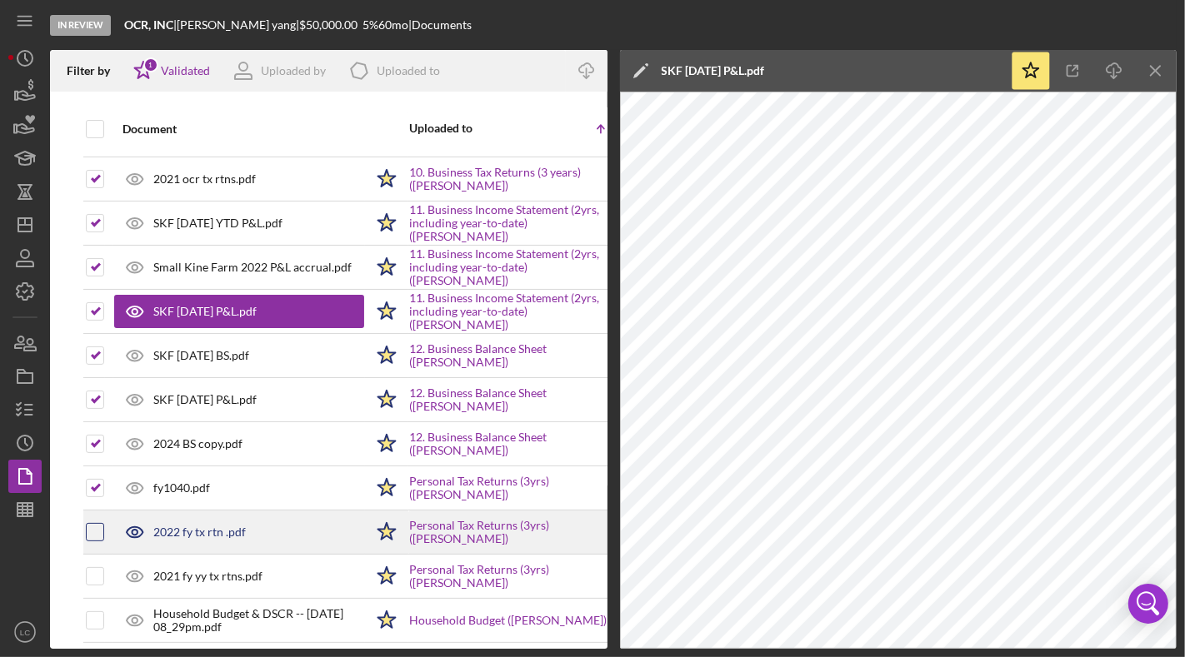
click at [97, 524] on input "checkbox" at bounding box center [95, 532] width 17 height 17
checkbox input "true"
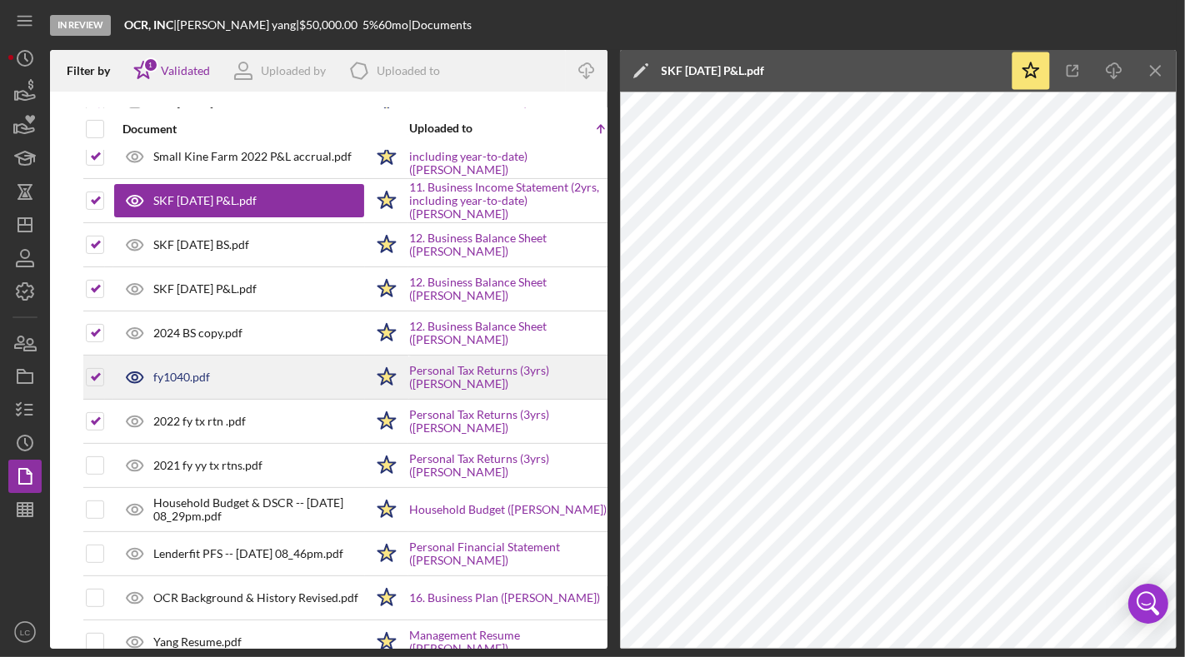
scroll to position [384, 0]
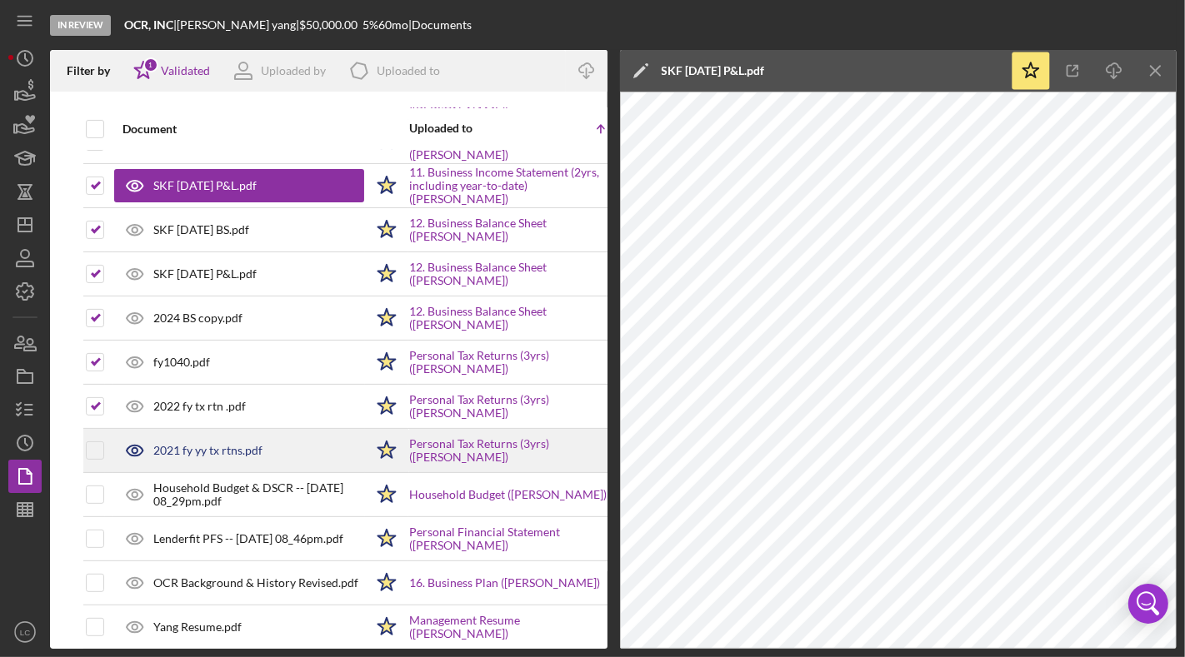
click at [107, 447] on div at bounding box center [109, 450] width 7 height 7
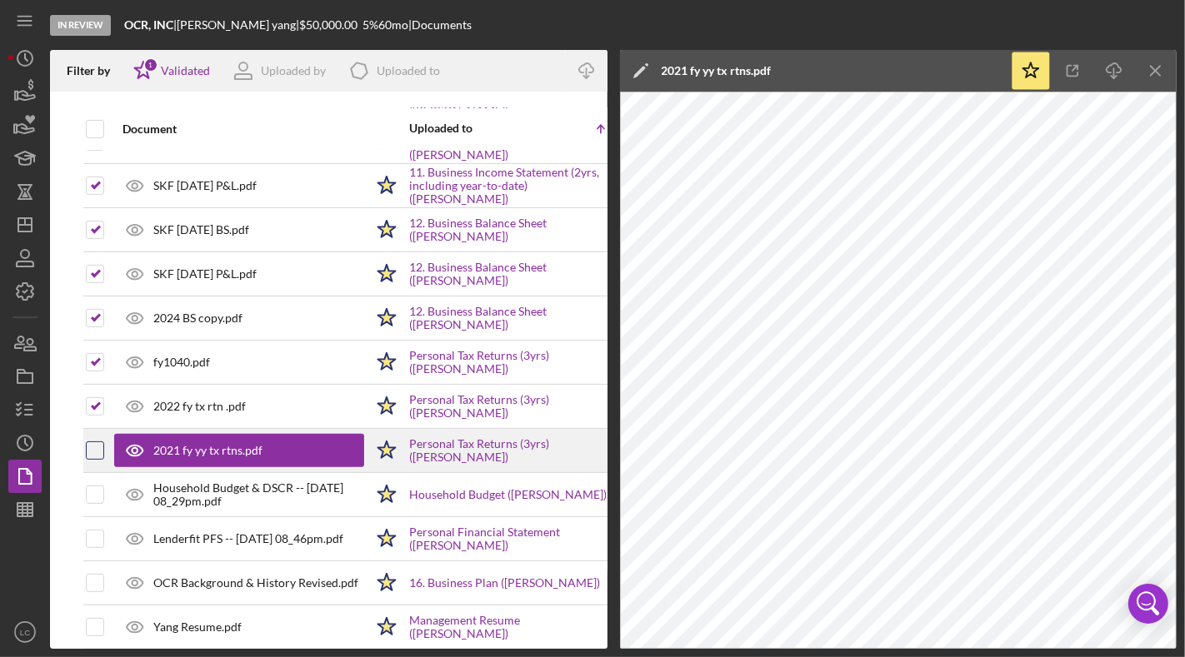
click at [101, 445] on input "checkbox" at bounding box center [95, 450] width 17 height 17
checkbox input "true"
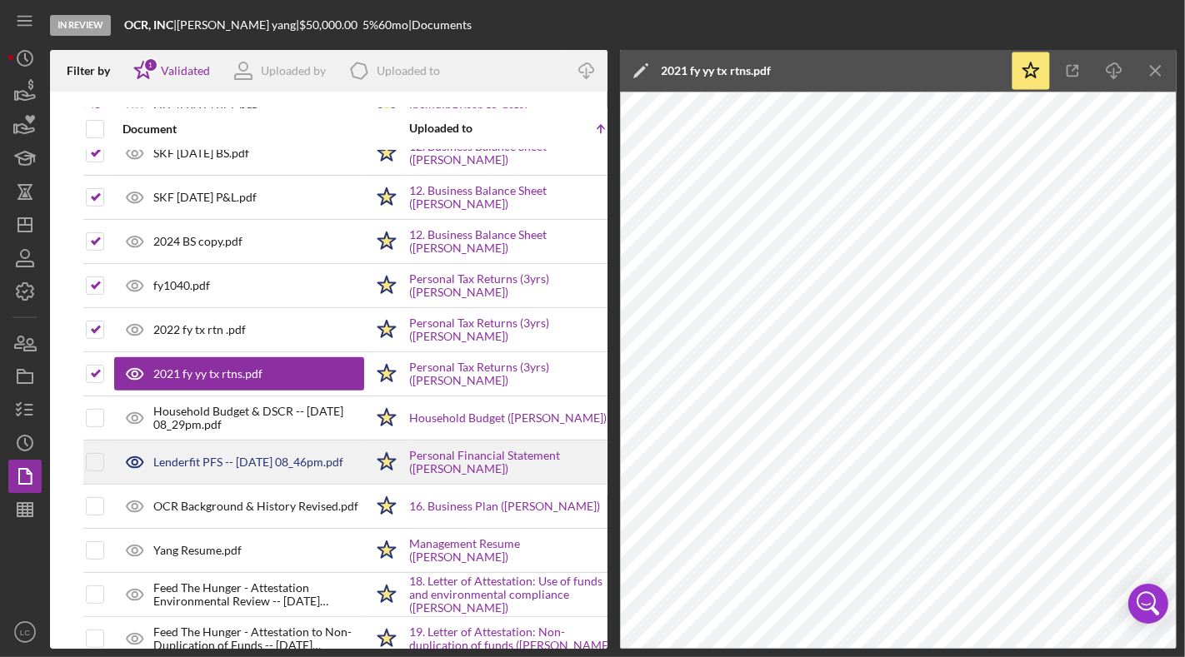
scroll to position [484, 0]
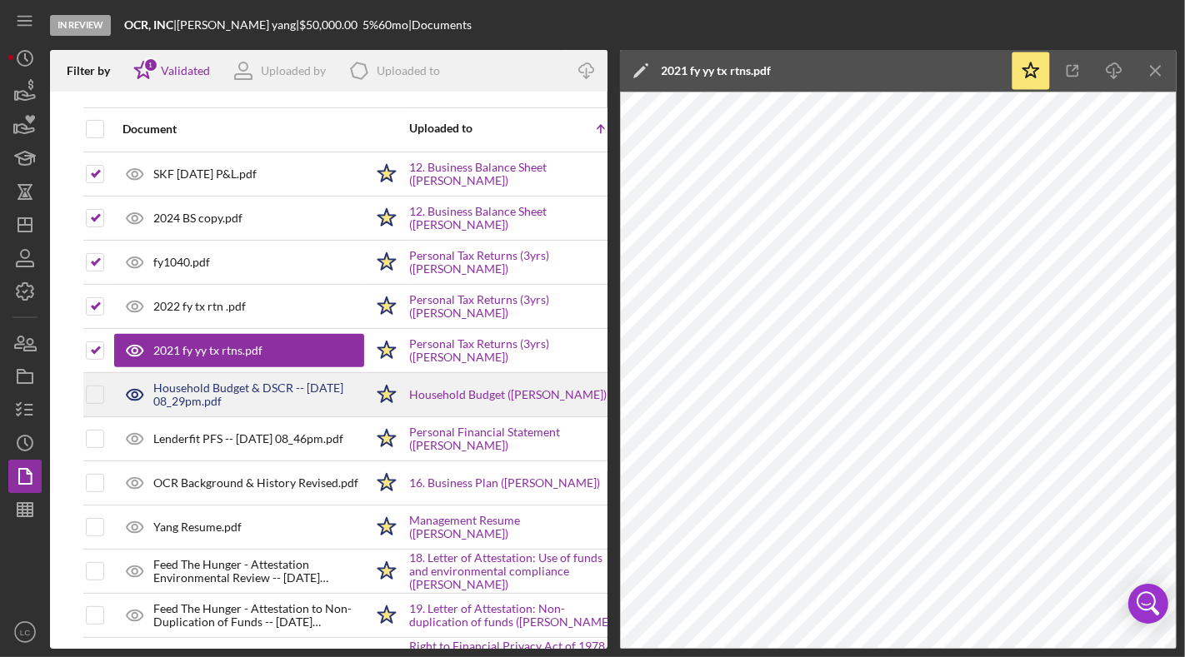
click at [212, 383] on div "Household Budget & DSCR -- [DATE] 08_29pm.pdf" at bounding box center [258, 395] width 211 height 27
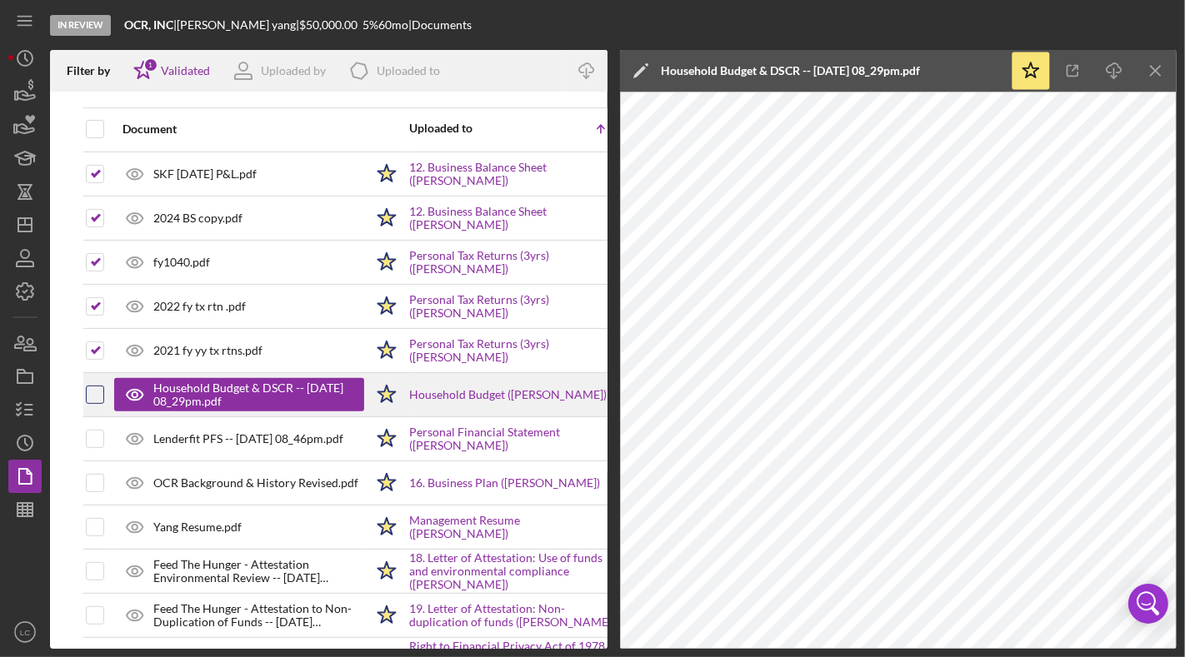
click at [100, 387] on input "checkbox" at bounding box center [95, 395] width 17 height 17
checkbox input "true"
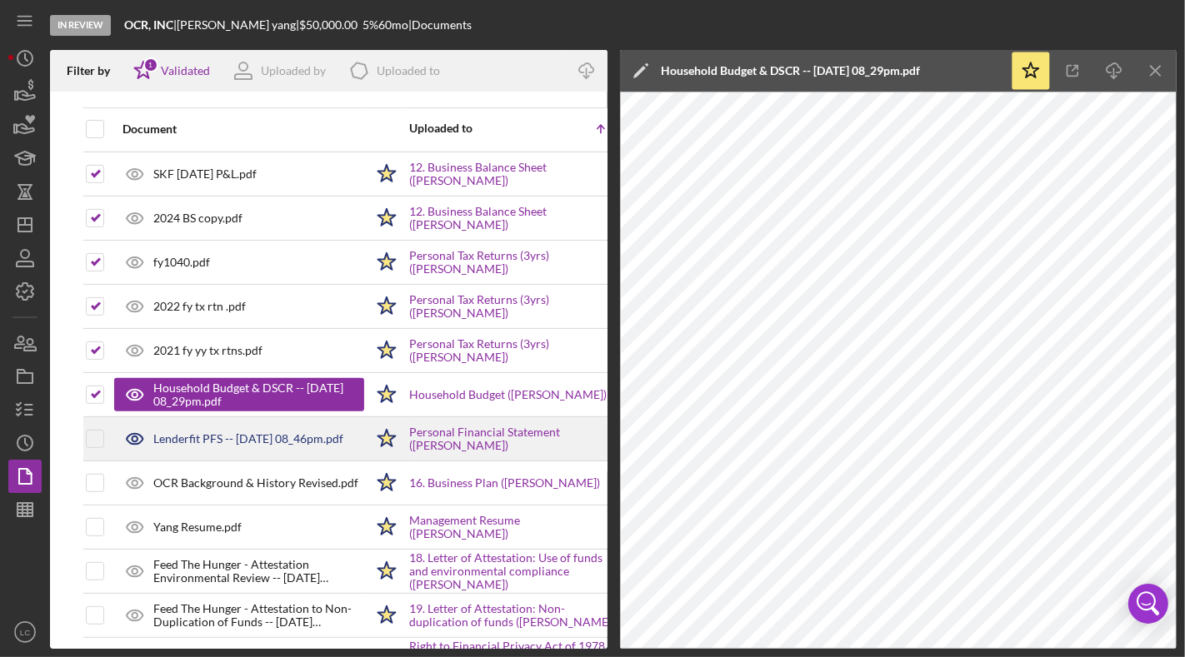
click at [181, 435] on div "Lenderfit PFS -- [DATE] 08_46pm.pdf" at bounding box center [248, 438] width 190 height 13
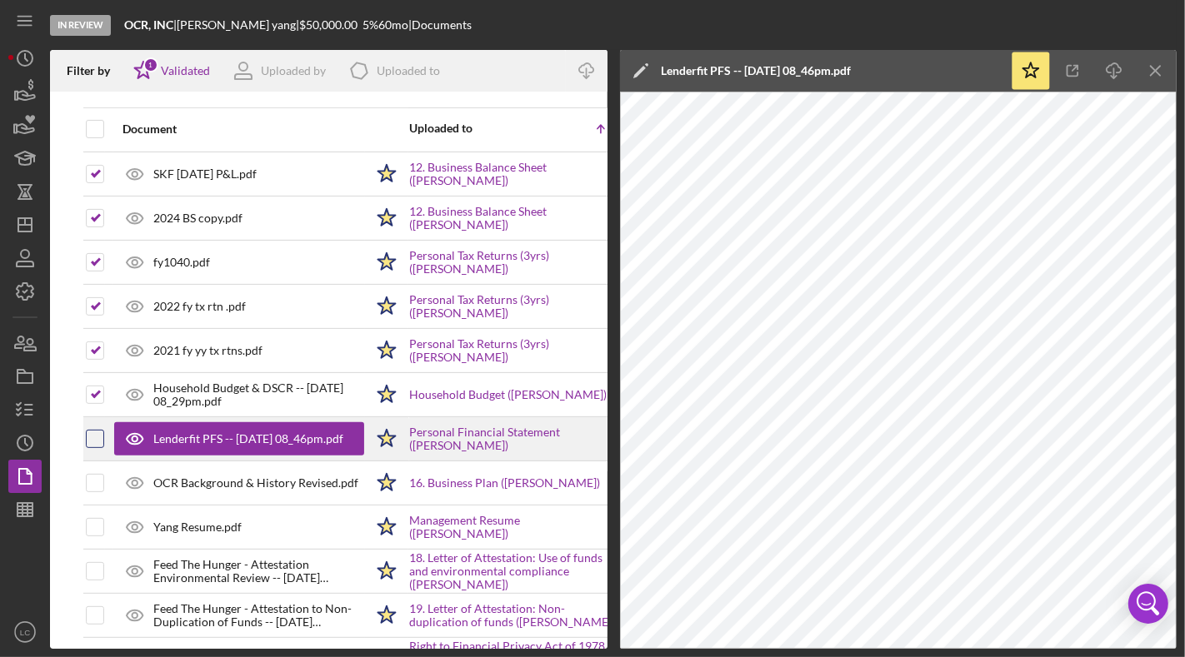
click at [96, 437] on input "checkbox" at bounding box center [95, 439] width 17 height 17
checkbox input "true"
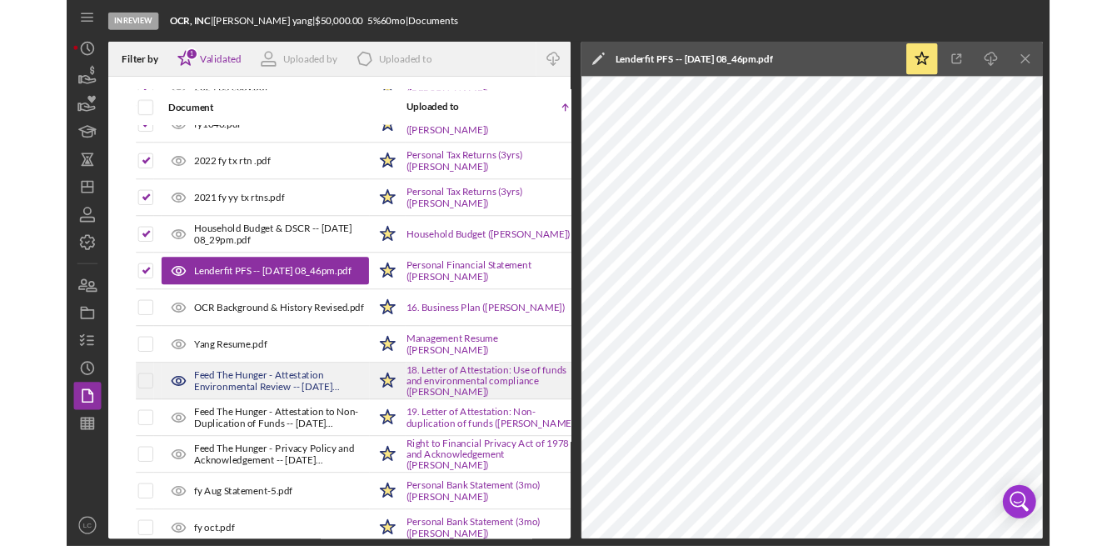
scroll to position [604, 0]
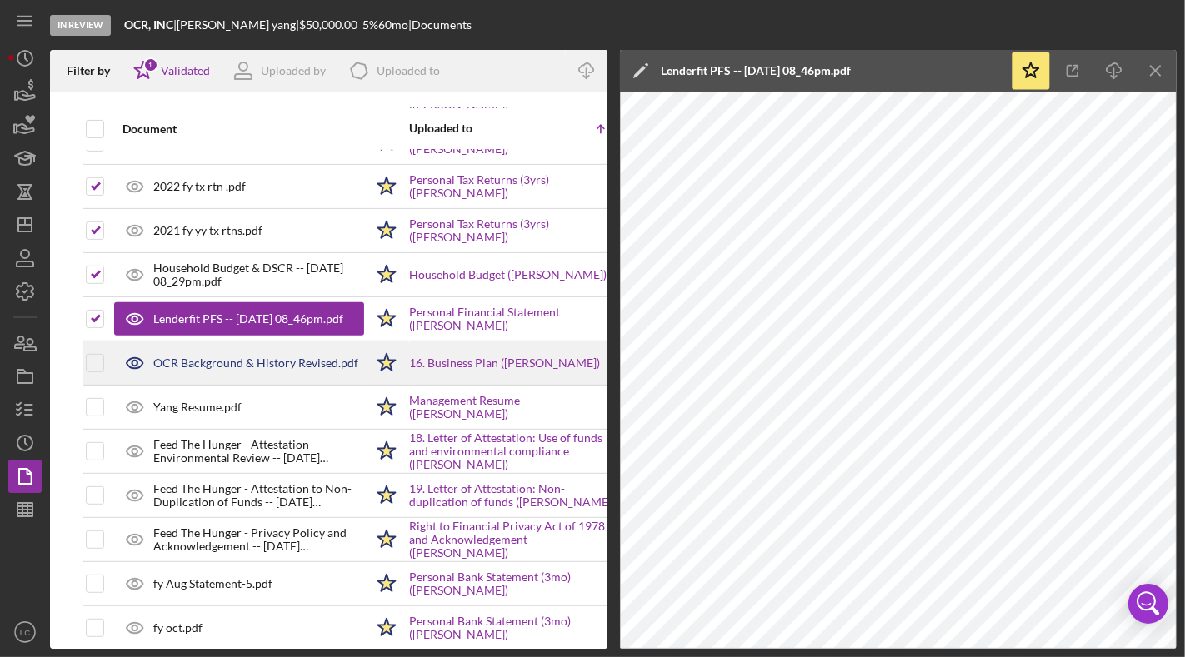
click at [198, 359] on div "OCR Background & History Revised.pdf" at bounding box center [255, 363] width 205 height 13
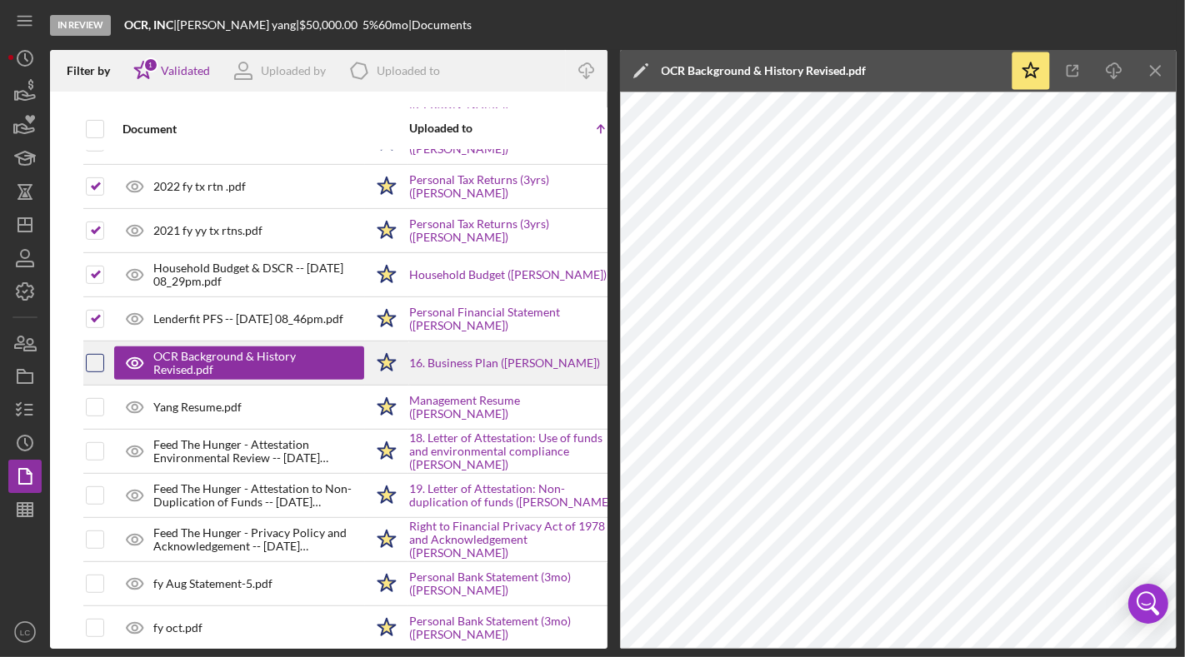
click at [93, 355] on input "checkbox" at bounding box center [95, 363] width 17 height 17
checkbox input "true"
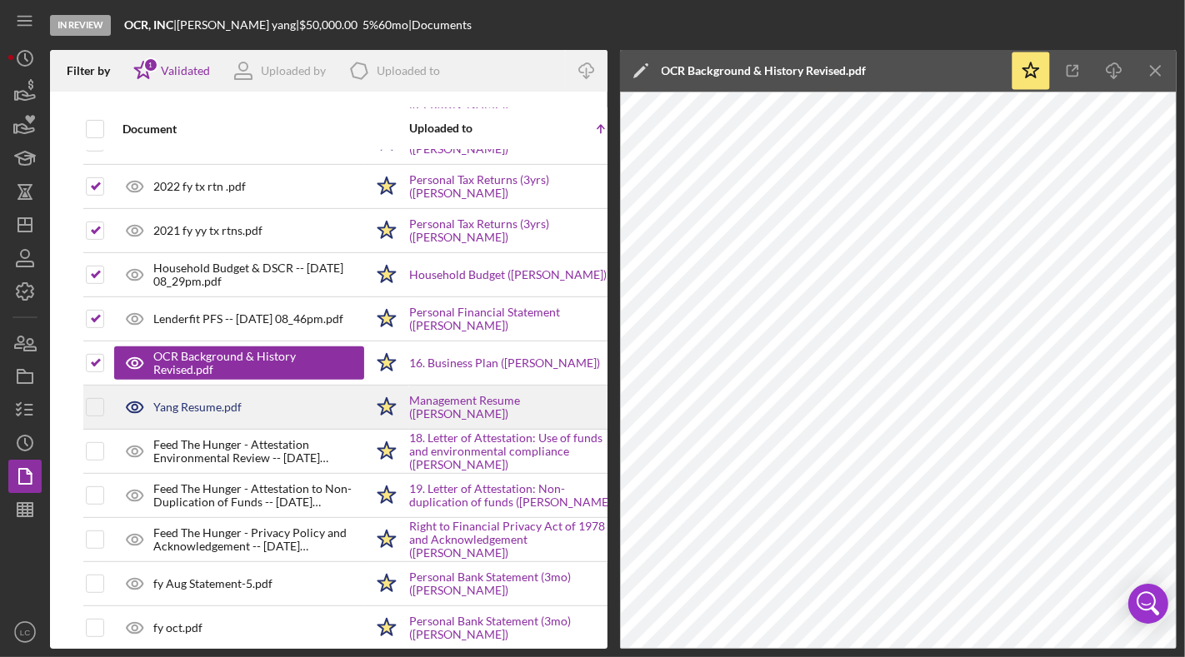
click at [105, 403] on td at bounding box center [109, 408] width 8 height 44
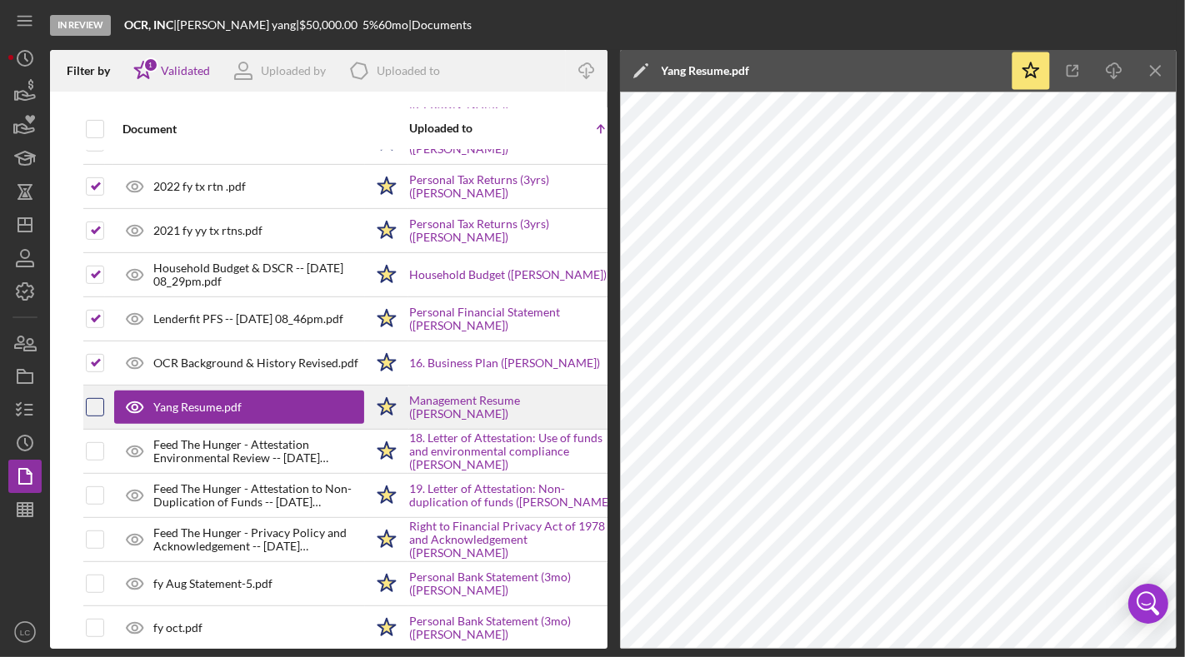
click at [95, 404] on input "checkbox" at bounding box center [95, 407] width 17 height 17
checkbox input "true"
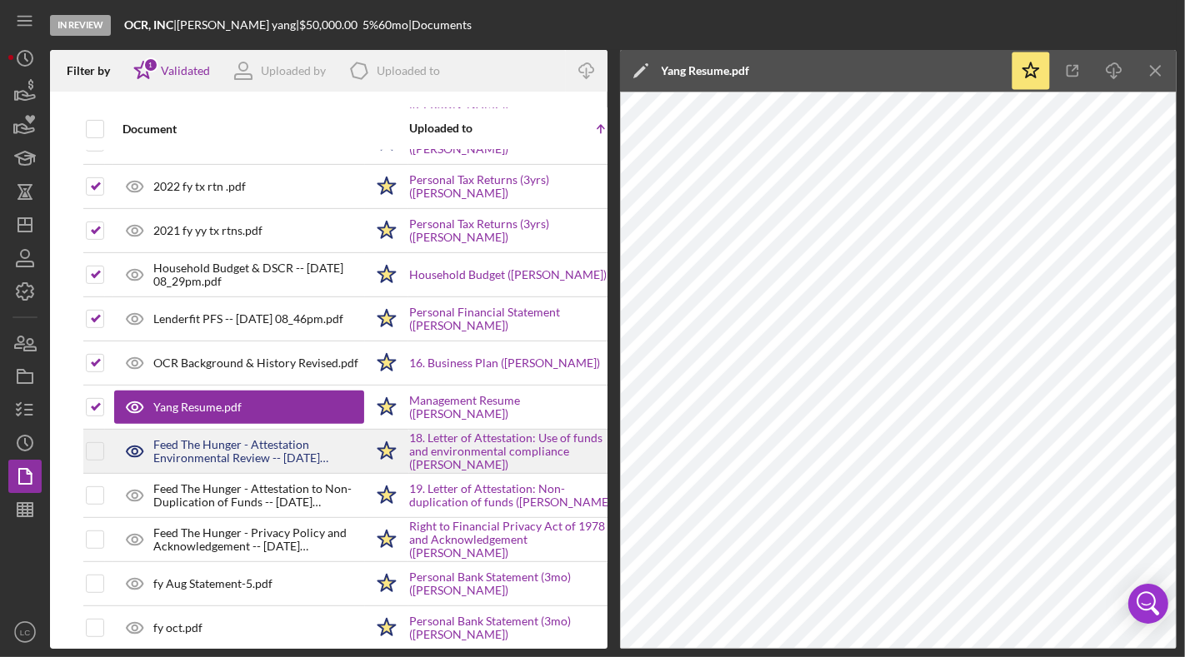
click at [202, 451] on div "Feed The Hunger - Attestation Environmental Review -- [DATE] 09_01pm.pdf" at bounding box center [258, 451] width 211 height 27
